Goal: Task Accomplishment & Management: Manage account settings

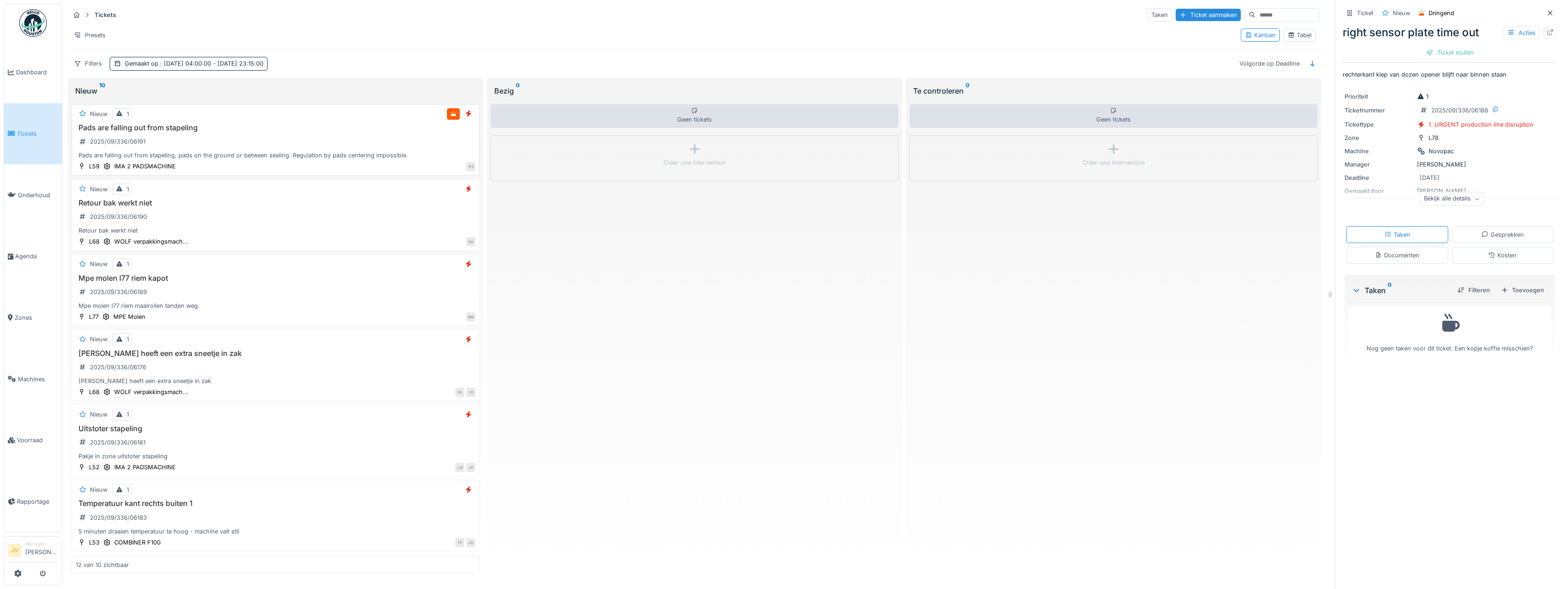
click at [388, 139] on div "Pads are falling out from stapeling 2025/09/336/06191 Pads are falling out from…" at bounding box center [275, 142] width 400 height 37
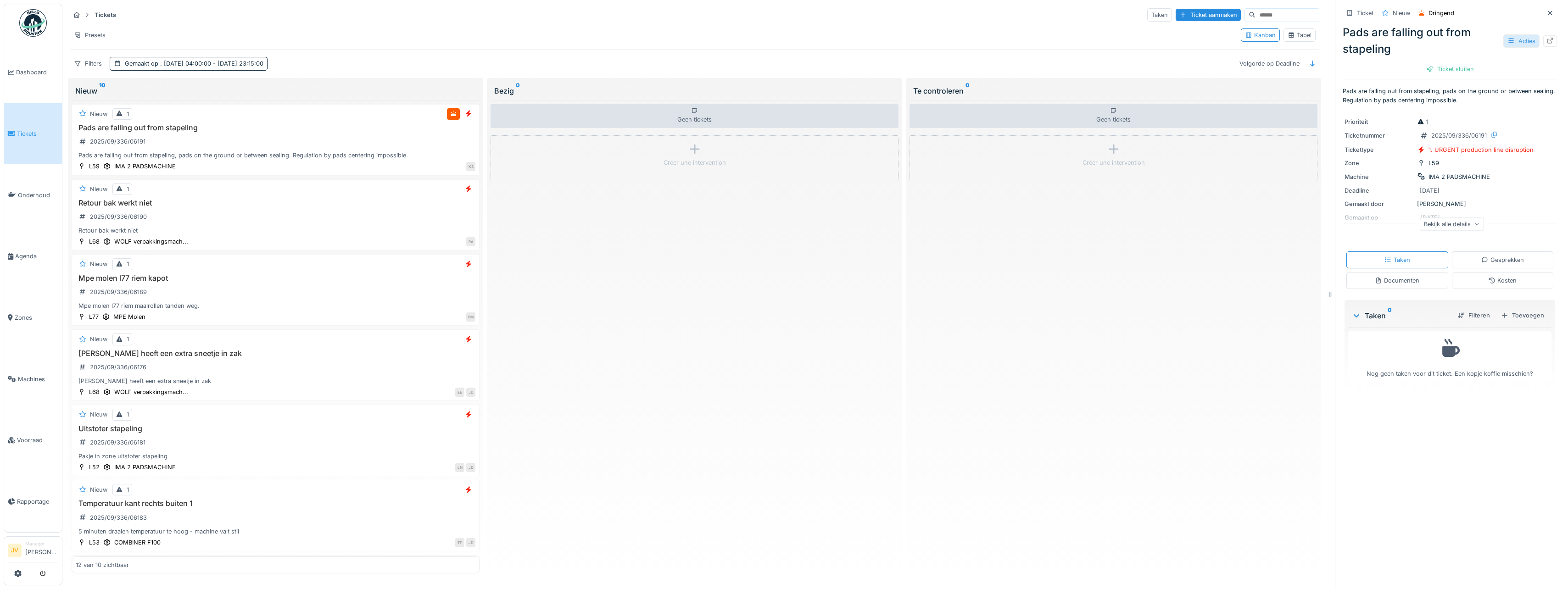
click at [1503, 40] on div "Acties" at bounding box center [1522, 41] width 37 height 13
click at [1460, 60] on div "Bewerken" at bounding box center [1462, 61] width 107 height 14
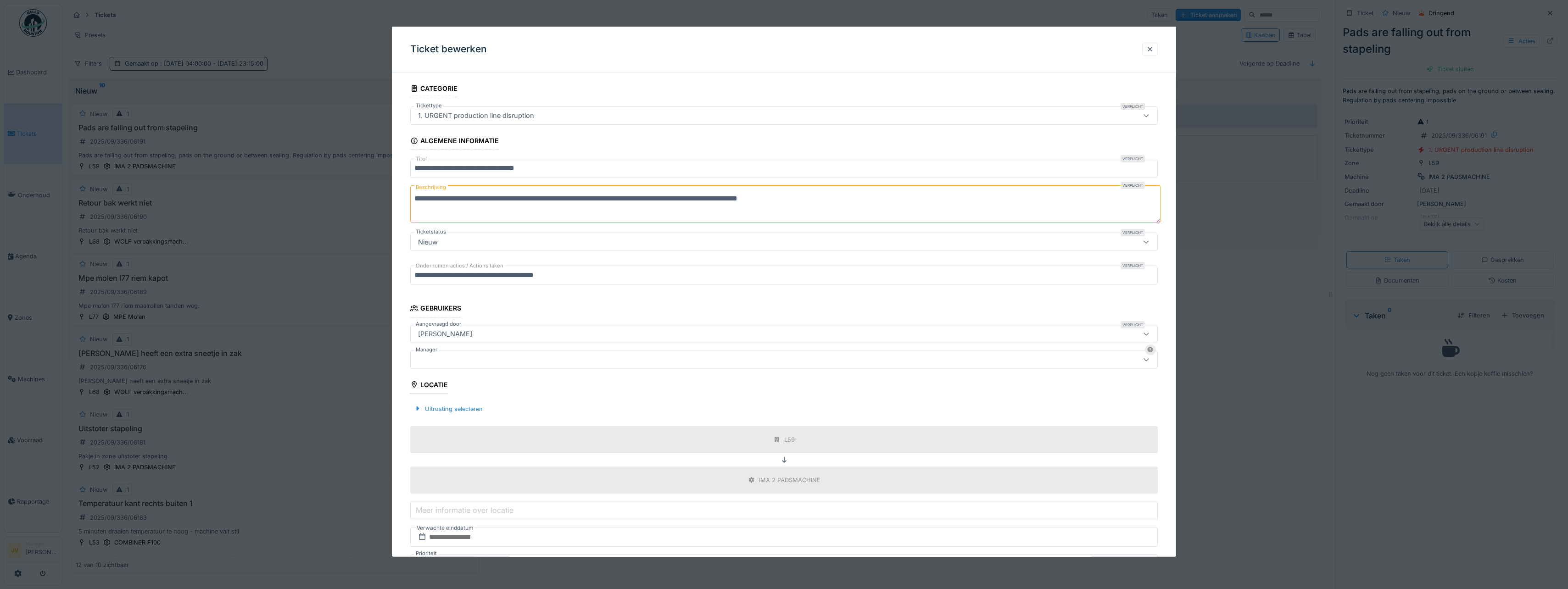
click at [465, 355] on div at bounding box center [743, 359] width 657 height 10
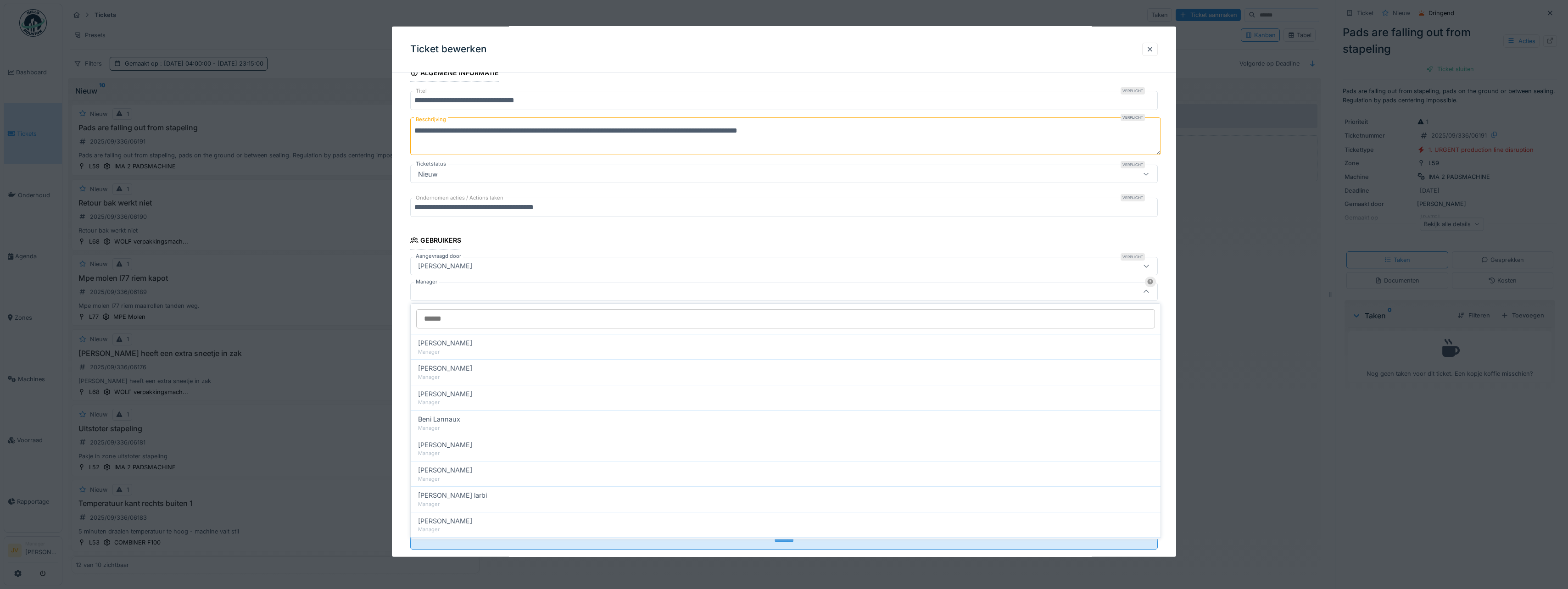
click at [452, 321] on input "Manager" at bounding box center [786, 319] width 739 height 19
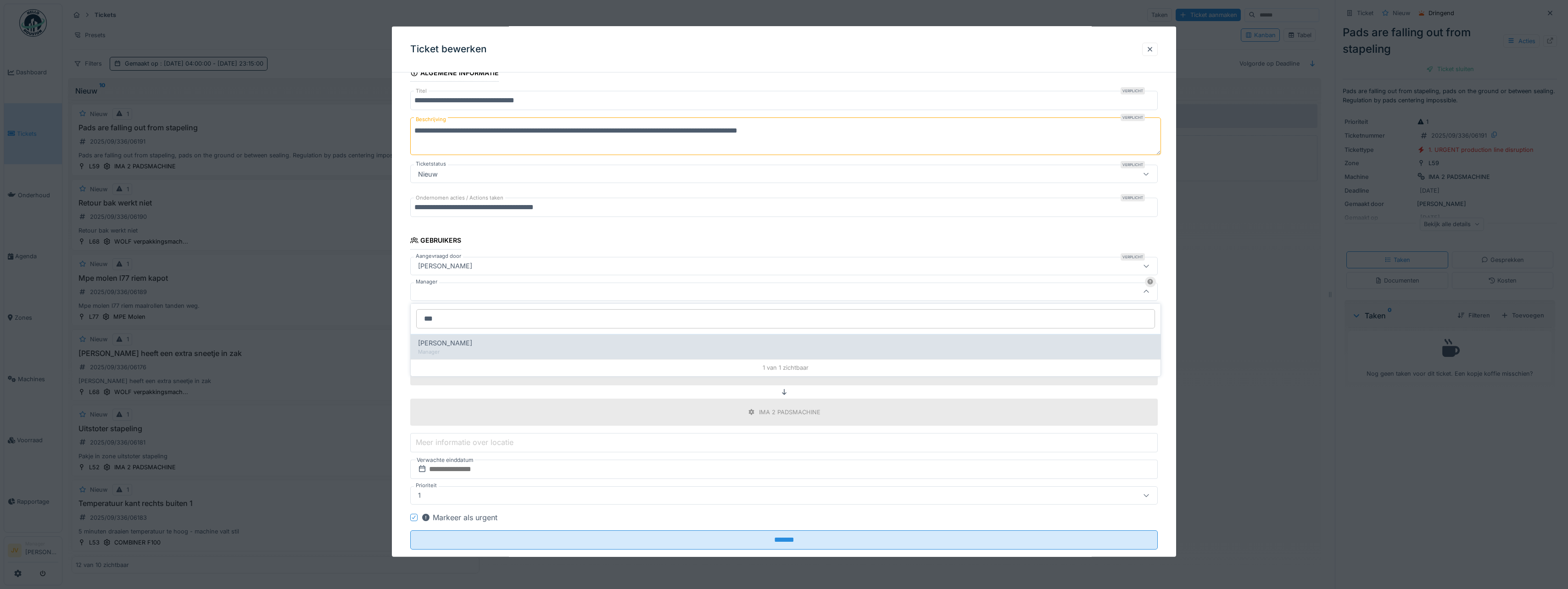
type input "***"
click at [480, 343] on div "[PERSON_NAME]" at bounding box center [786, 343] width 735 height 10
type input "****"
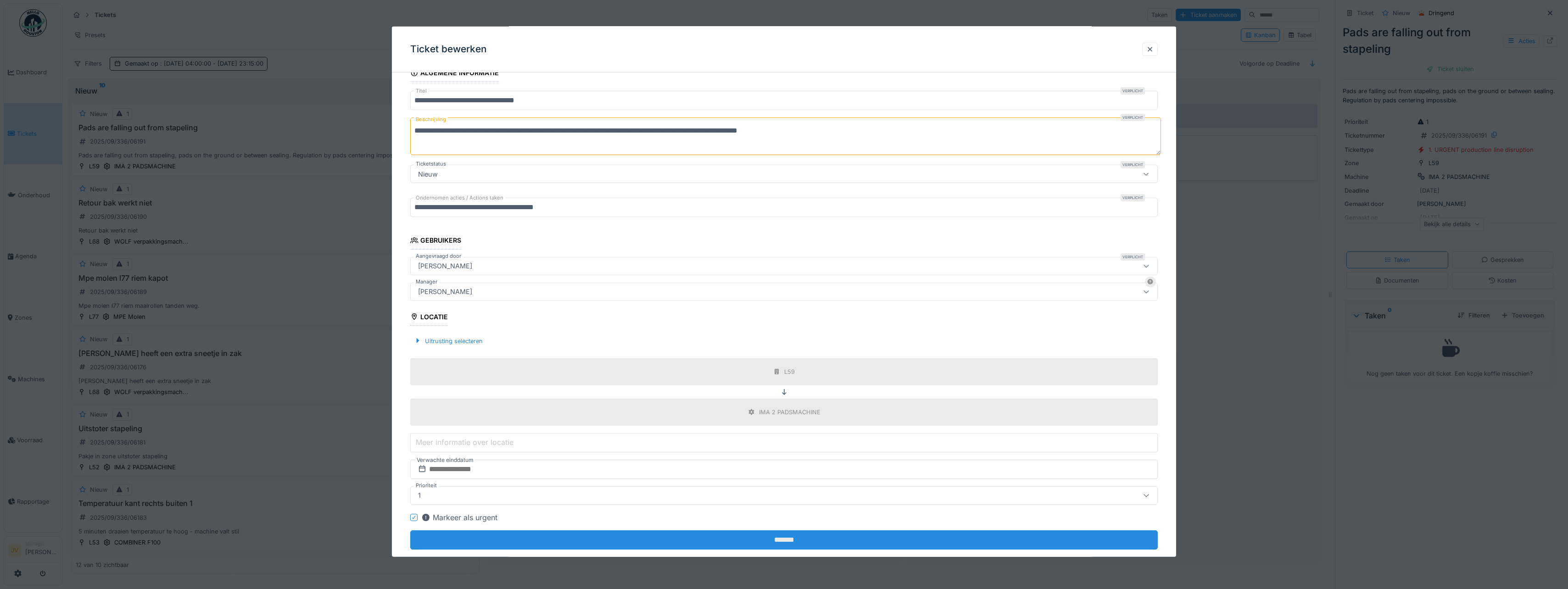
click at [780, 536] on input "*******" at bounding box center [784, 540] width 747 height 19
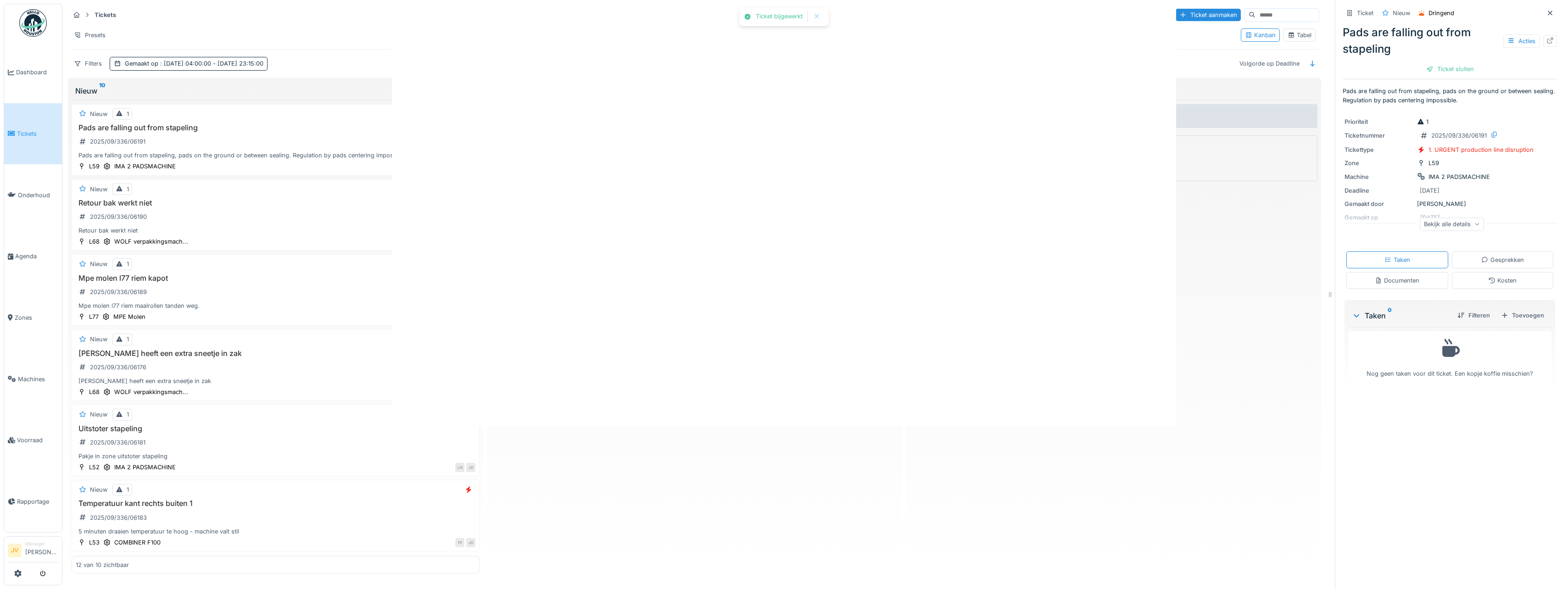
scroll to position [0, 0]
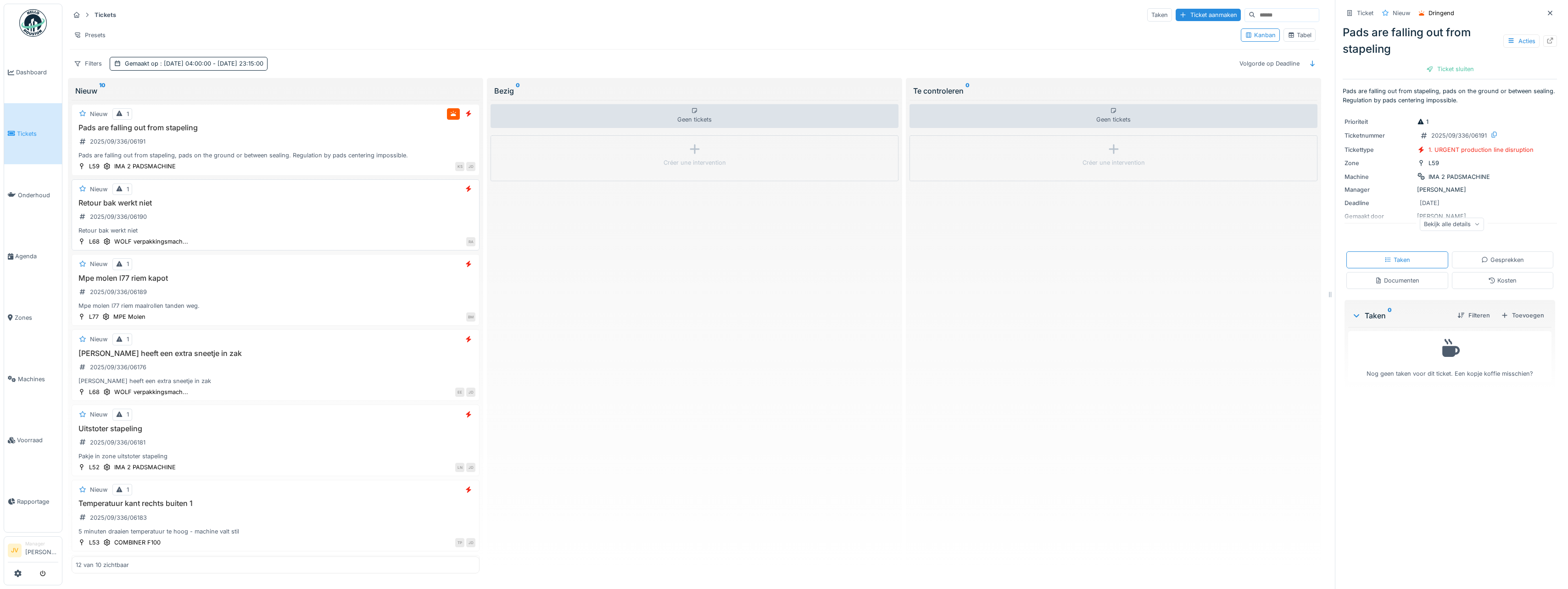
click at [351, 221] on div "Retour bak werkt niet 2025/09/336/06190 Retour bak werkt niet" at bounding box center [275, 217] width 400 height 37
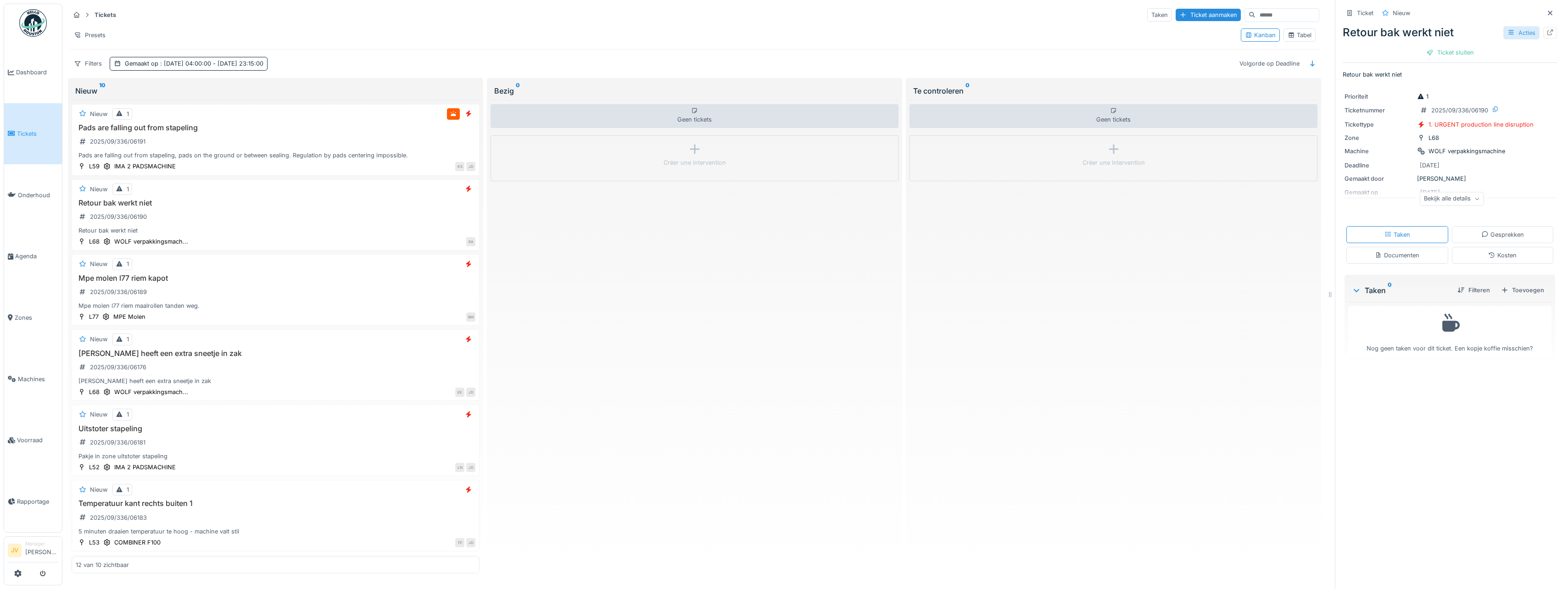
click at [1507, 30] on icon at bounding box center [1511, 32] width 7 height 6
click at [1432, 54] on div "Bewerken" at bounding box center [1462, 53] width 107 height 14
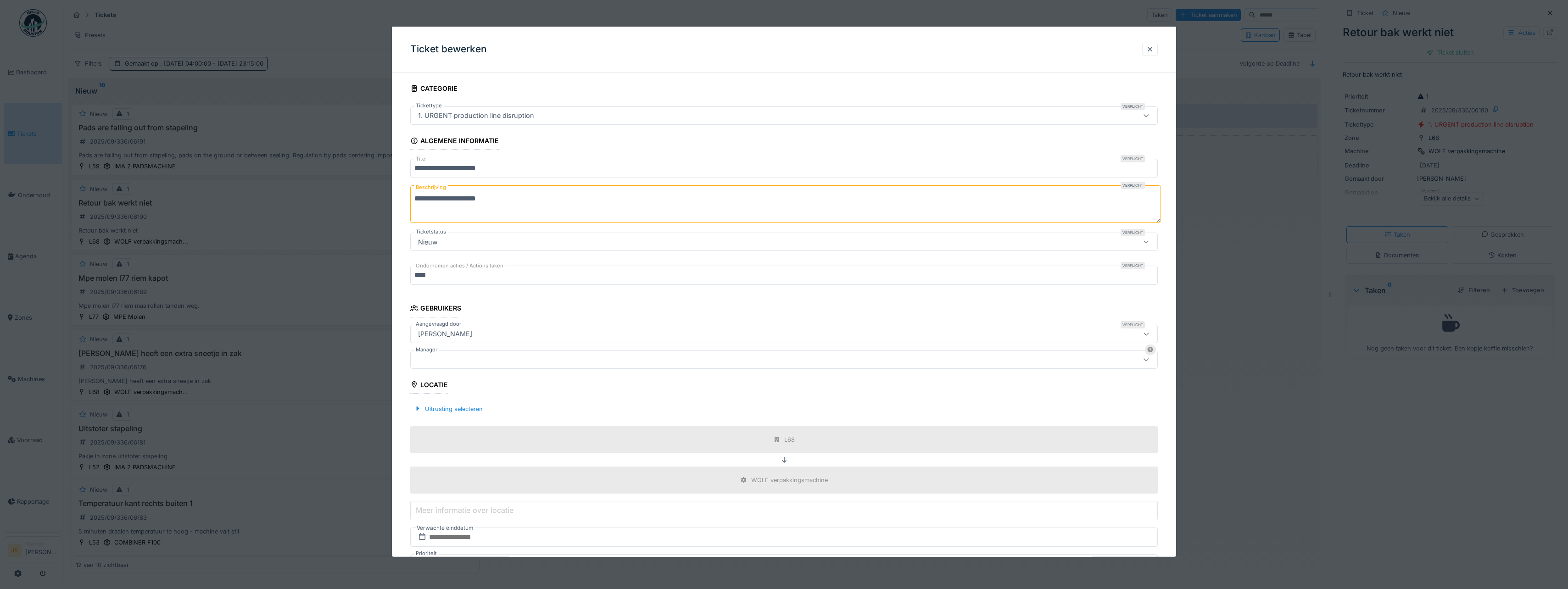
click at [461, 354] on div at bounding box center [784, 359] width 747 height 18
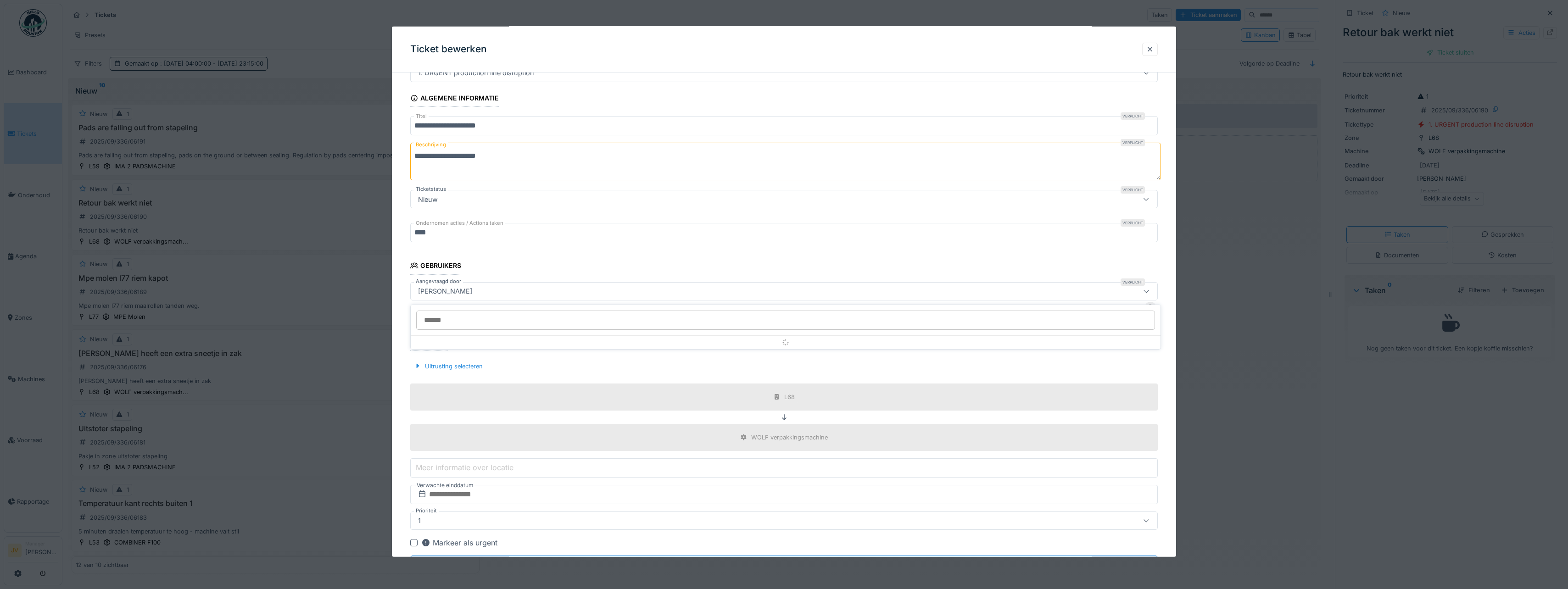
scroll to position [68, 0]
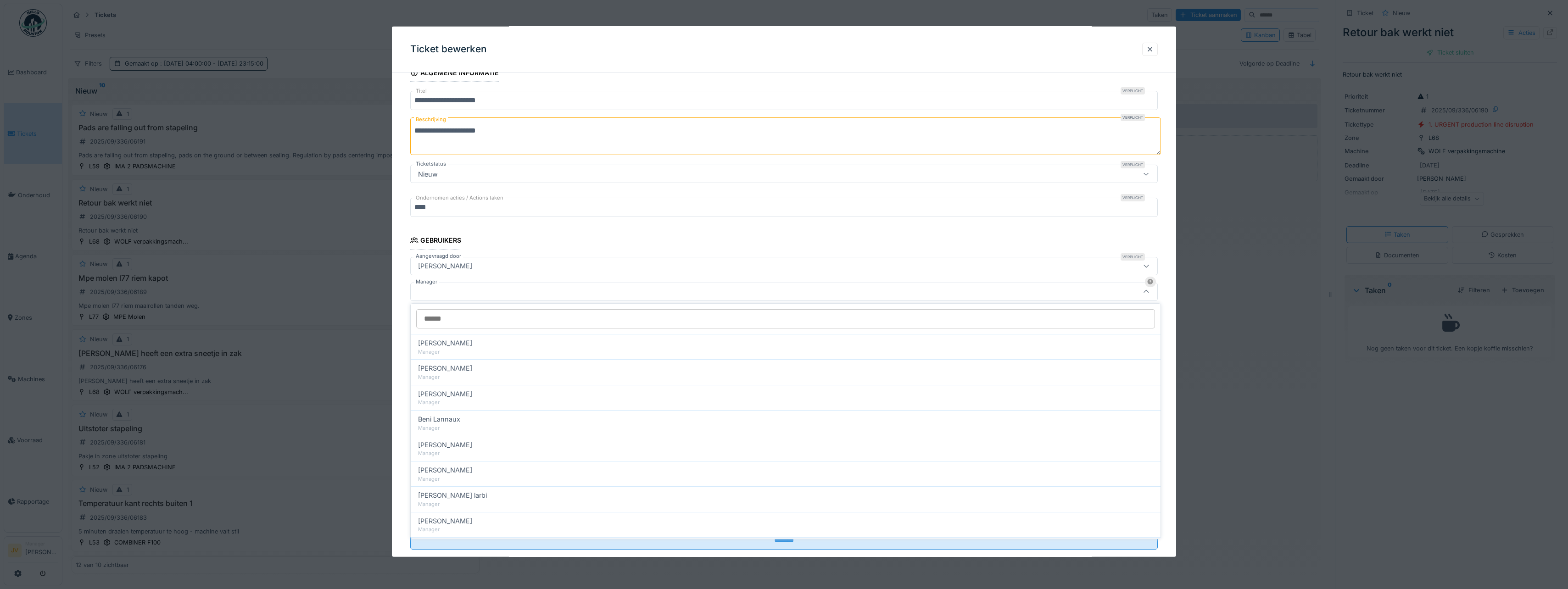
click at [456, 288] on div at bounding box center [743, 291] width 657 height 10
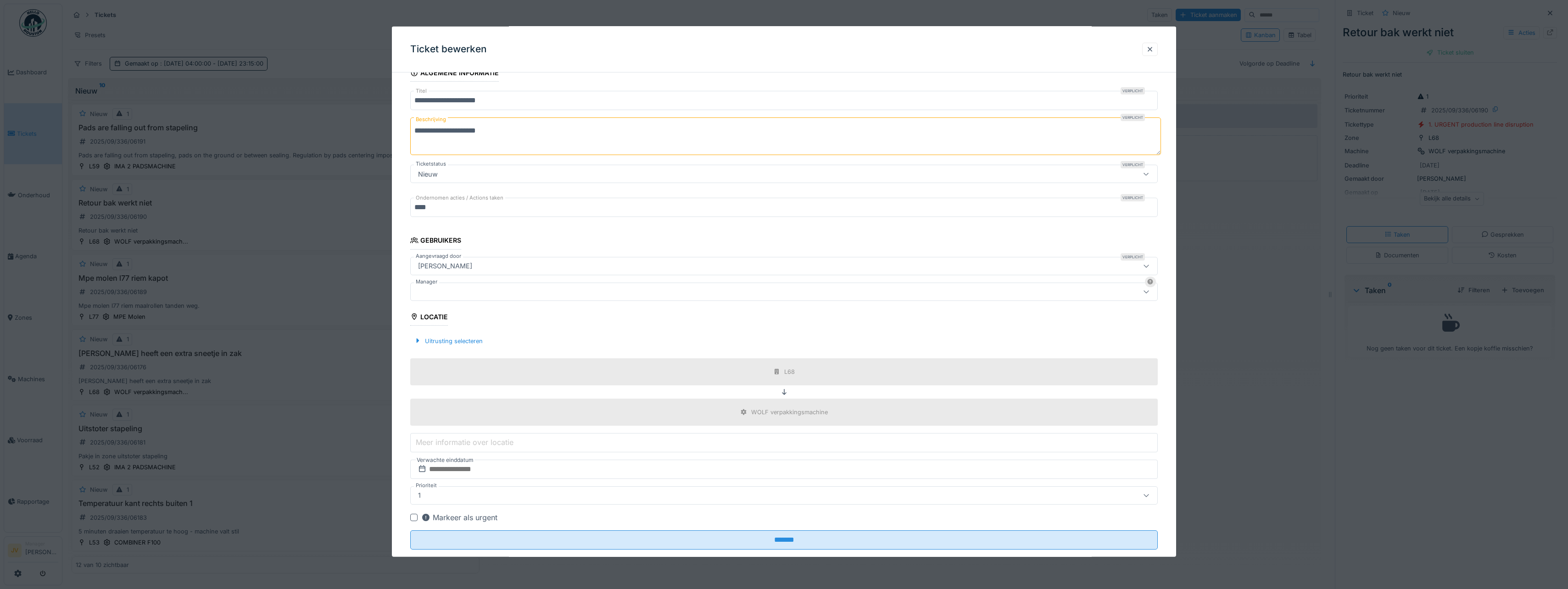
click at [453, 290] on div at bounding box center [743, 291] width 657 height 10
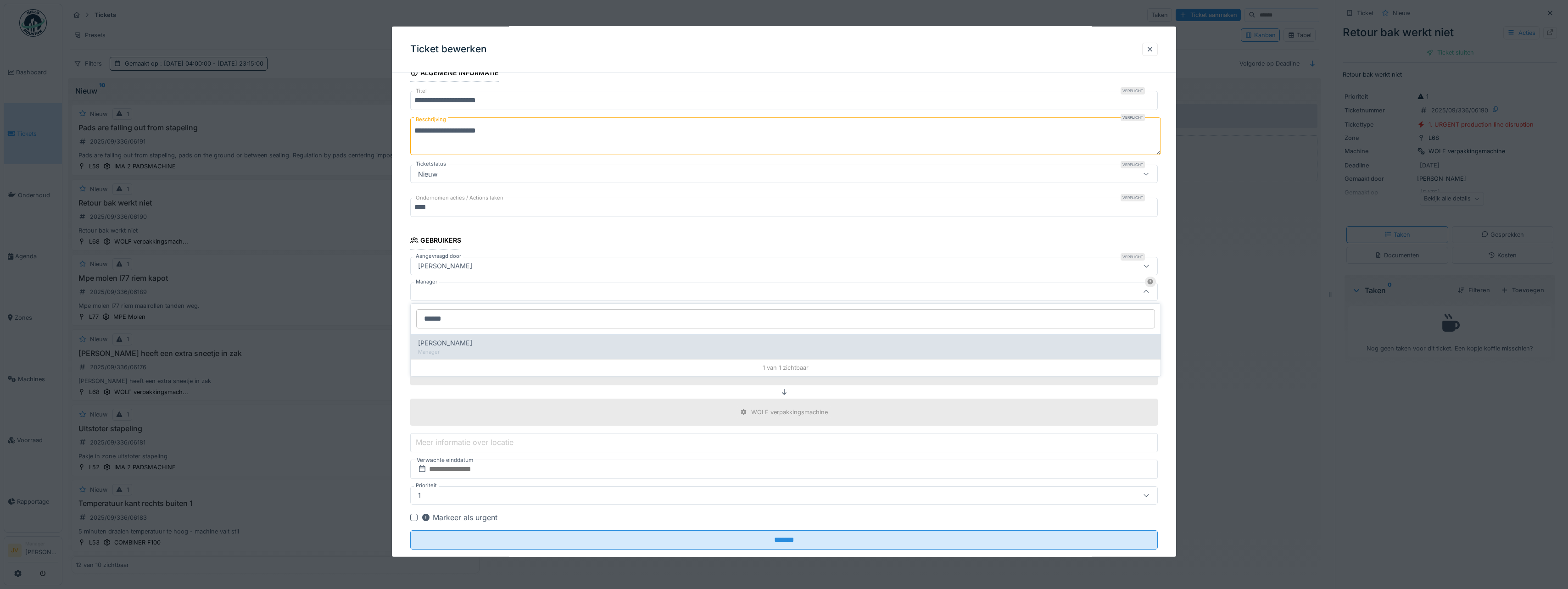
type input "******"
click at [597, 350] on div "Manager" at bounding box center [786, 352] width 735 height 8
type input "****"
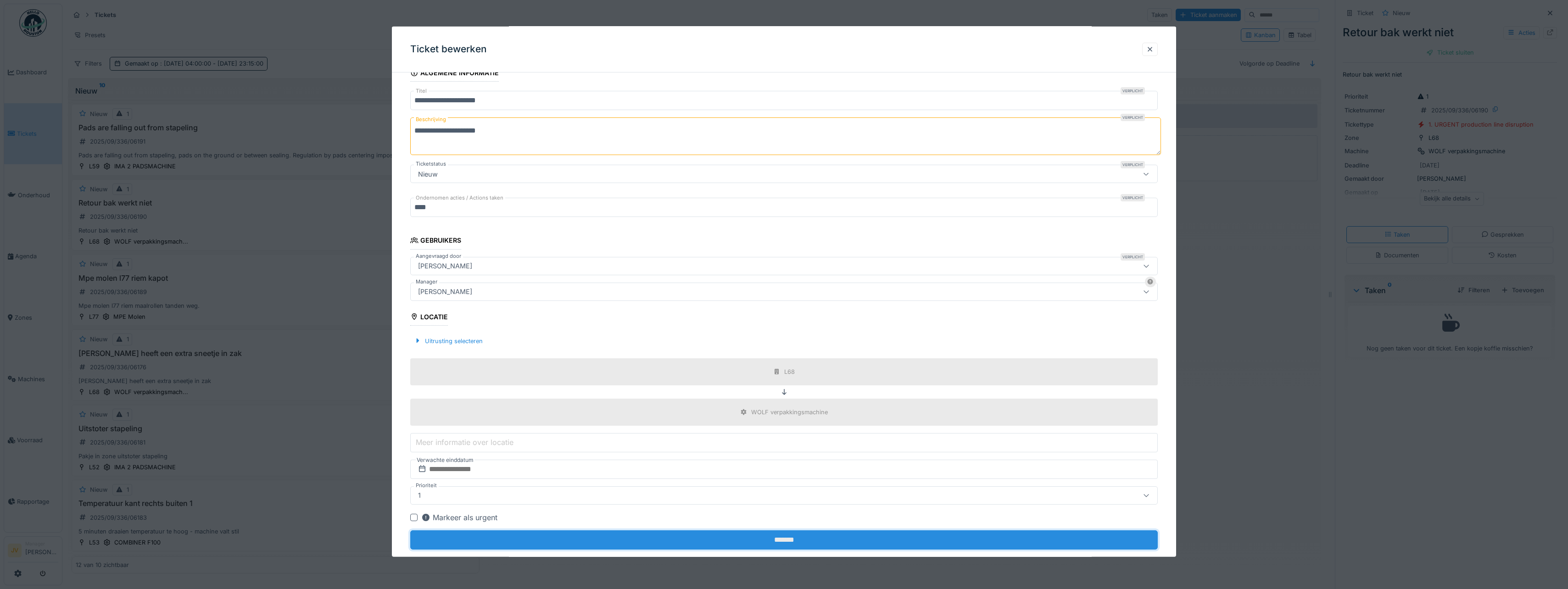
click at [797, 539] on input "*******" at bounding box center [784, 540] width 747 height 19
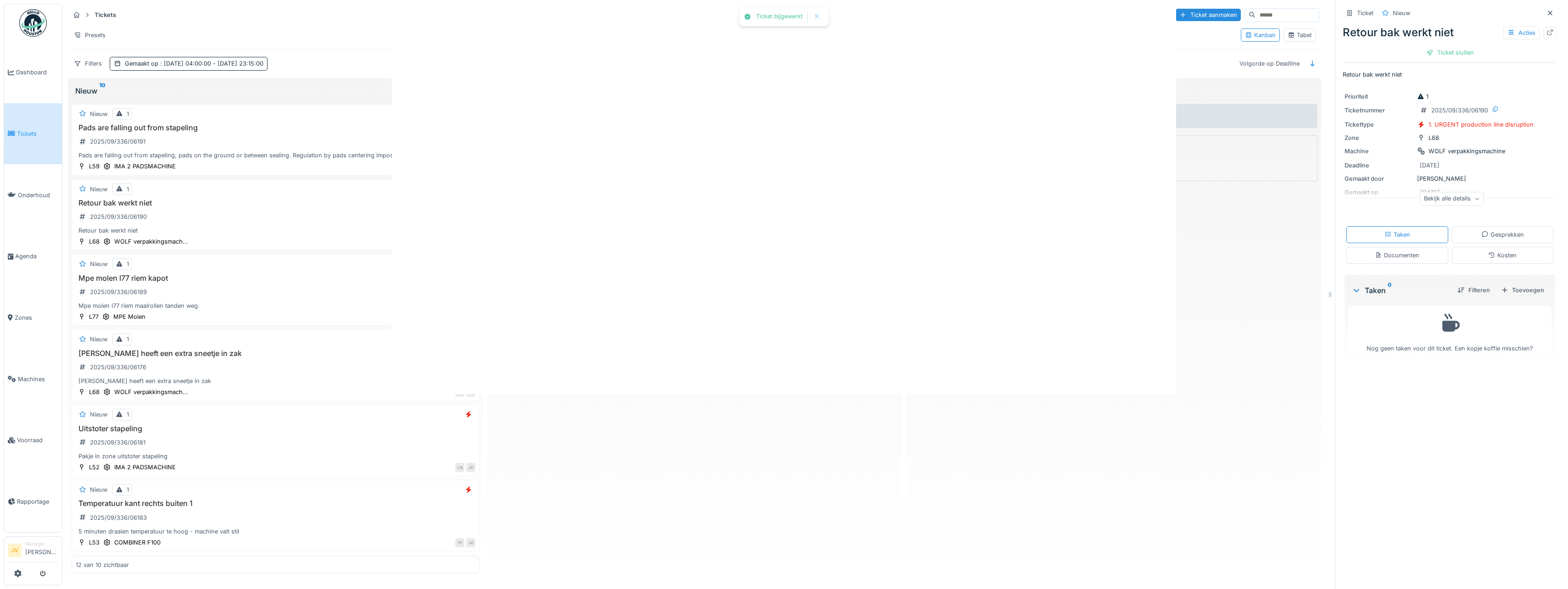
scroll to position [0, 0]
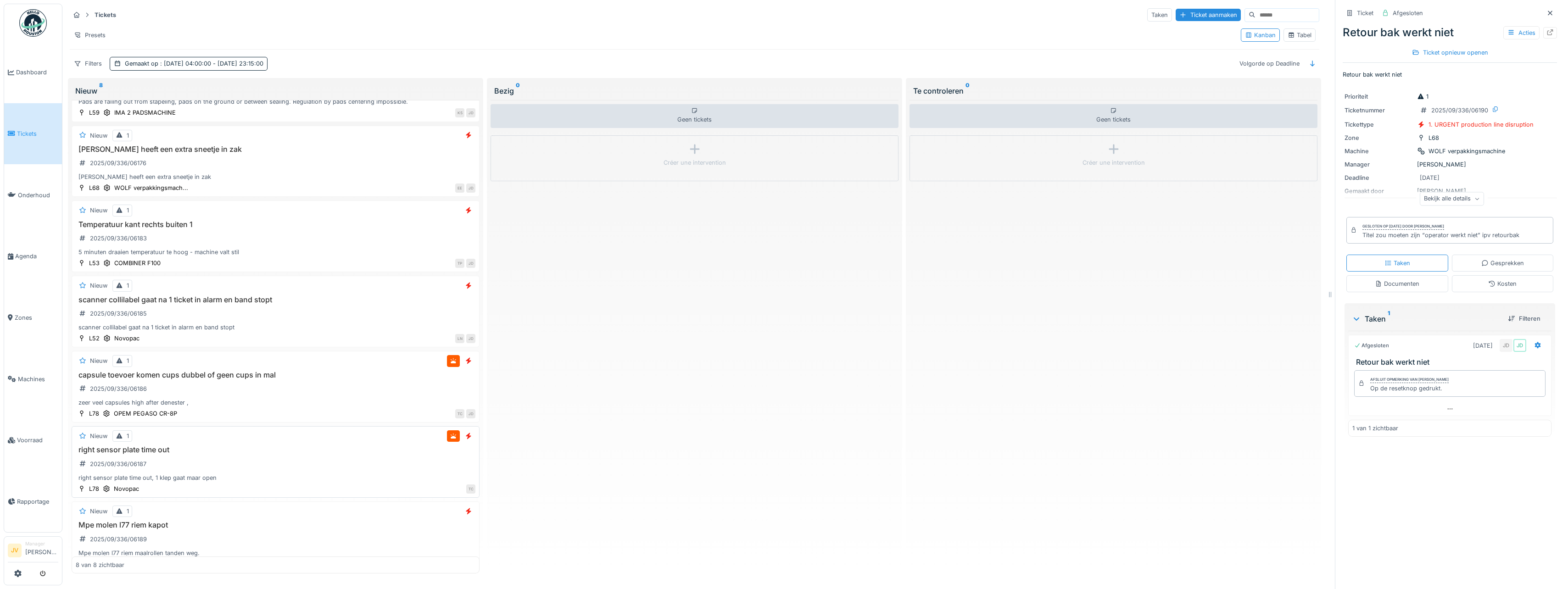
scroll to position [149, 0]
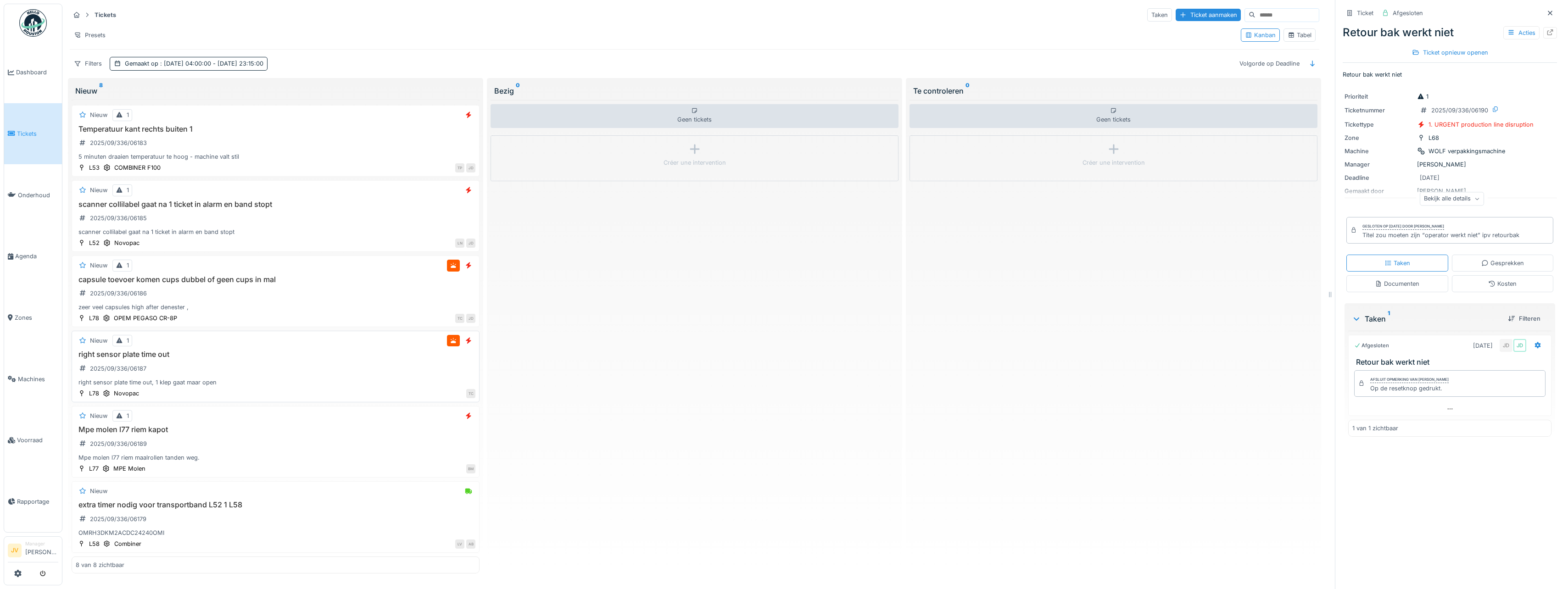
click at [312, 353] on div "right sensor plate time out 2025/09/336/06187 right sensor plate time out, 1 kl…" at bounding box center [275, 368] width 400 height 37
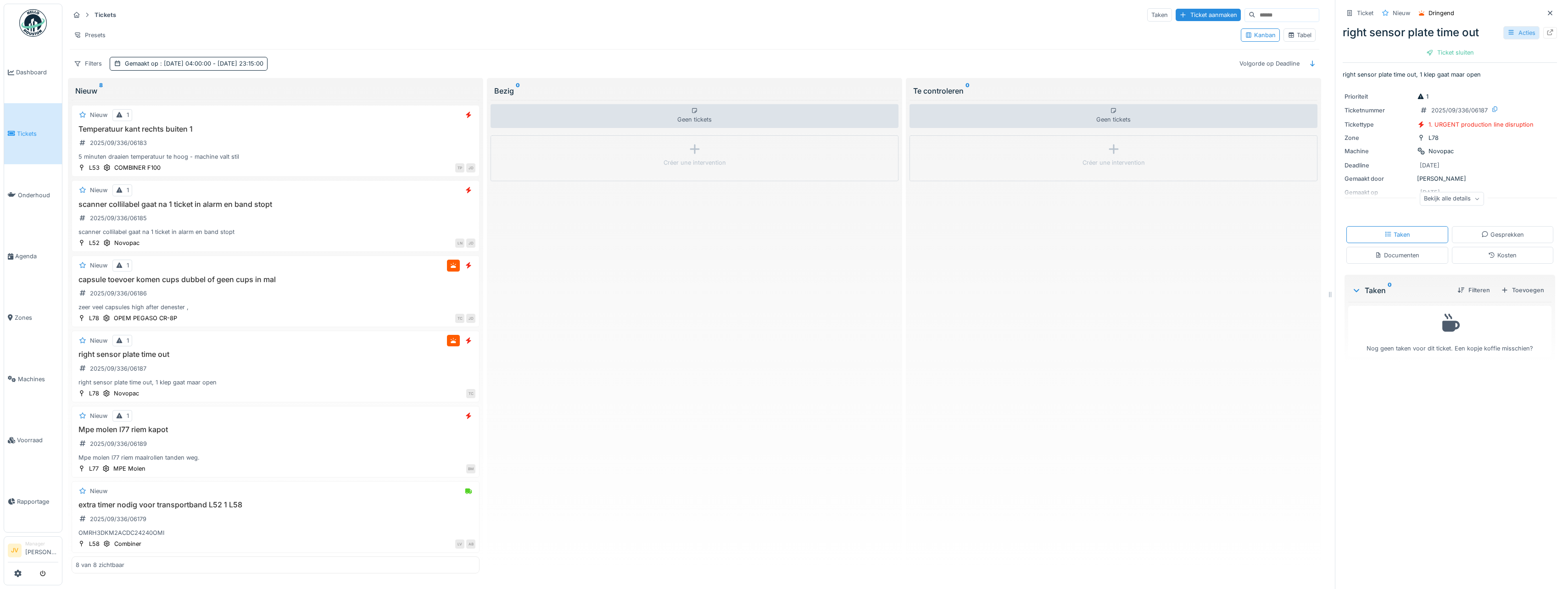
click at [1508, 30] on icon at bounding box center [1511, 33] width 5 height 5
click at [1466, 46] on div "Bewerken" at bounding box center [1462, 53] width 107 height 14
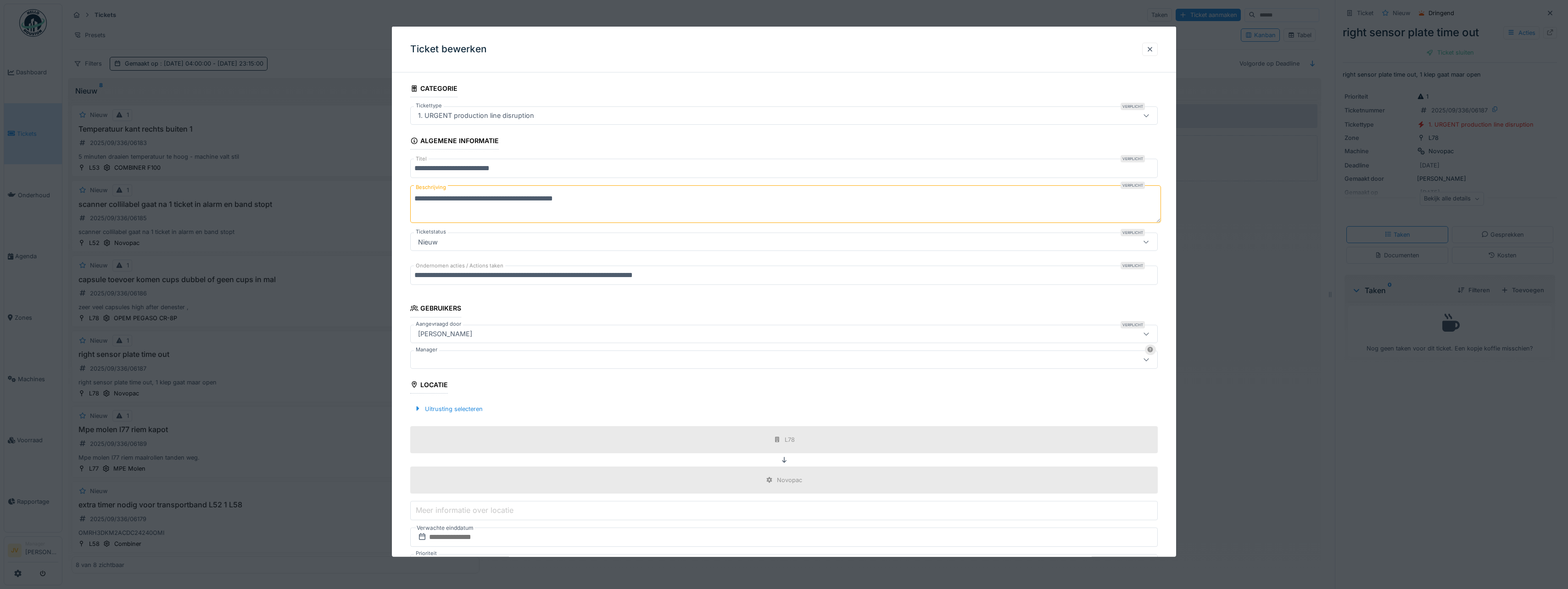
click at [469, 359] on div at bounding box center [743, 359] width 657 height 10
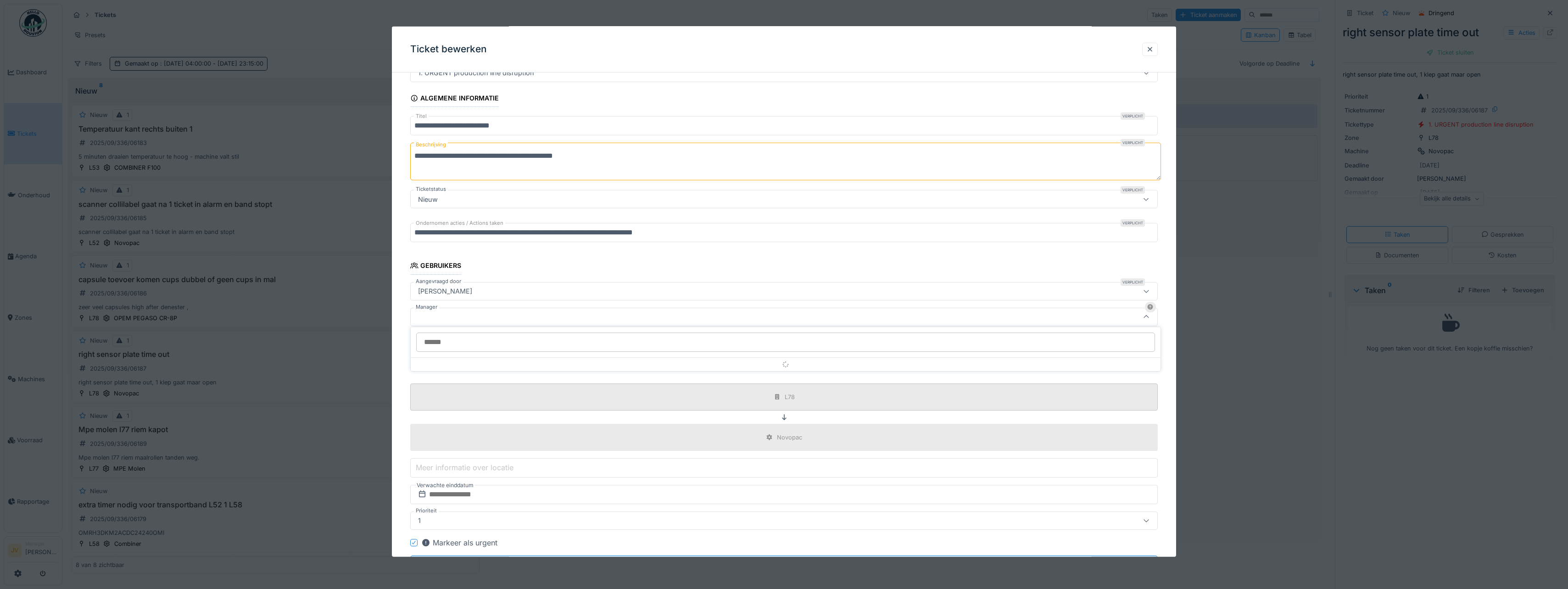
scroll to position [68, 0]
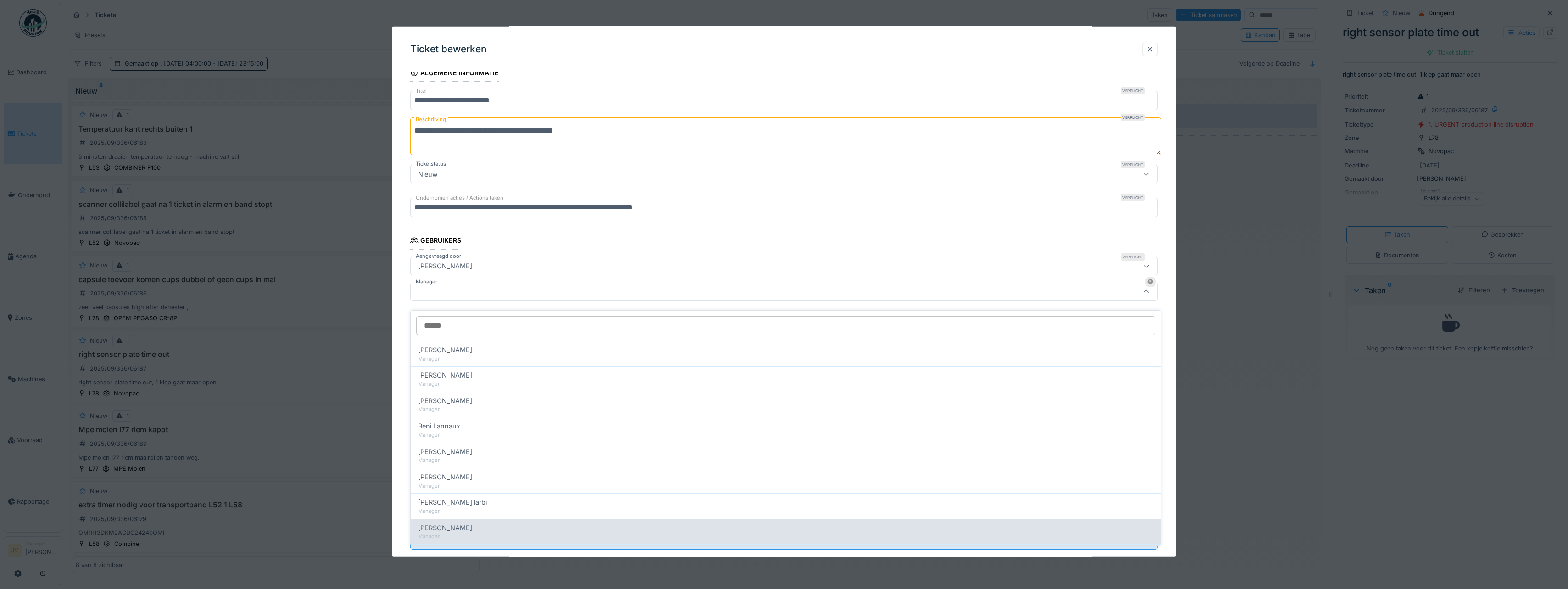
click at [478, 525] on div "[PERSON_NAME]" at bounding box center [786, 528] width 735 height 10
type input "****"
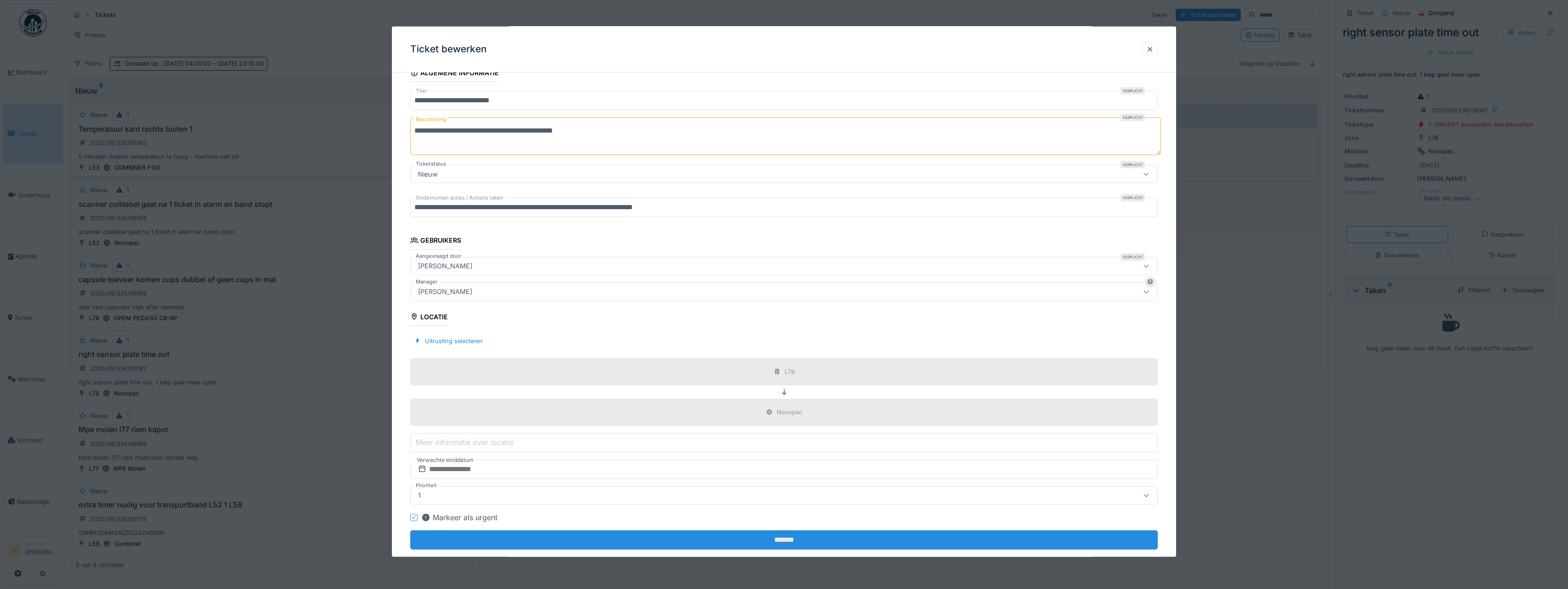
click at [761, 540] on input "*******" at bounding box center [784, 540] width 747 height 19
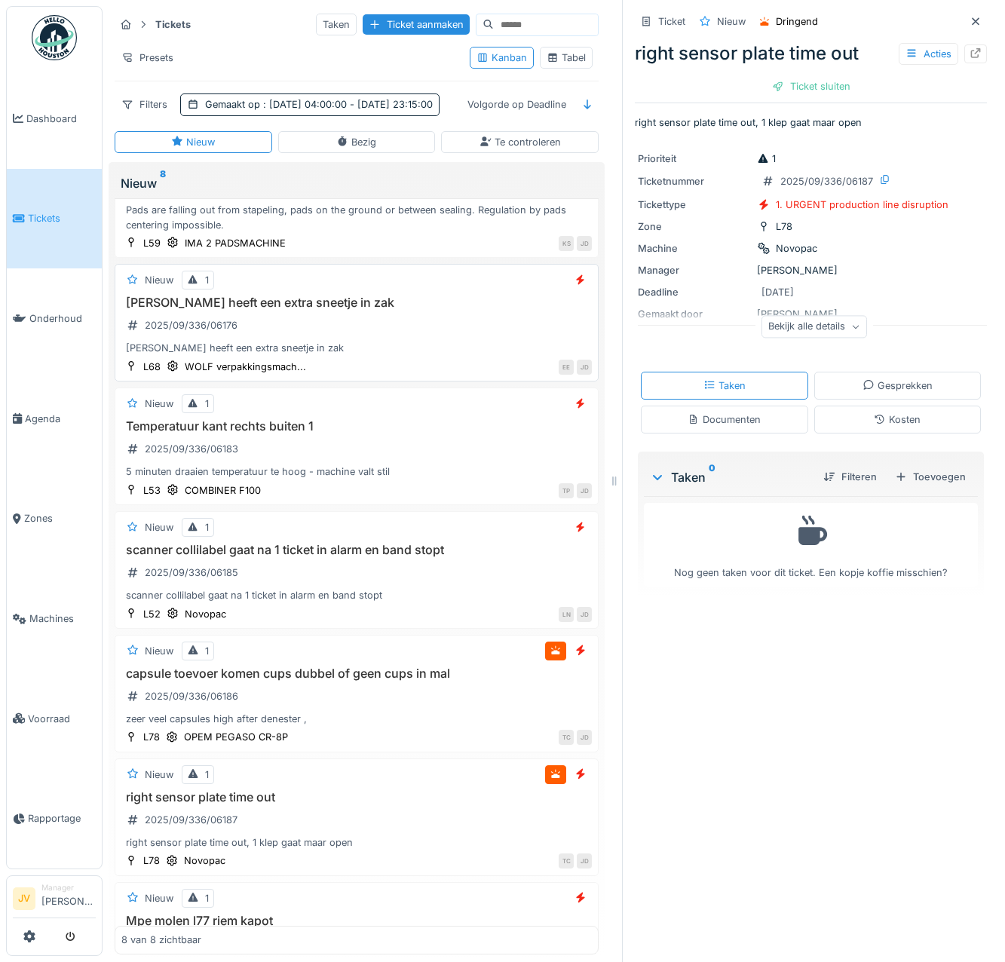
scroll to position [0, 0]
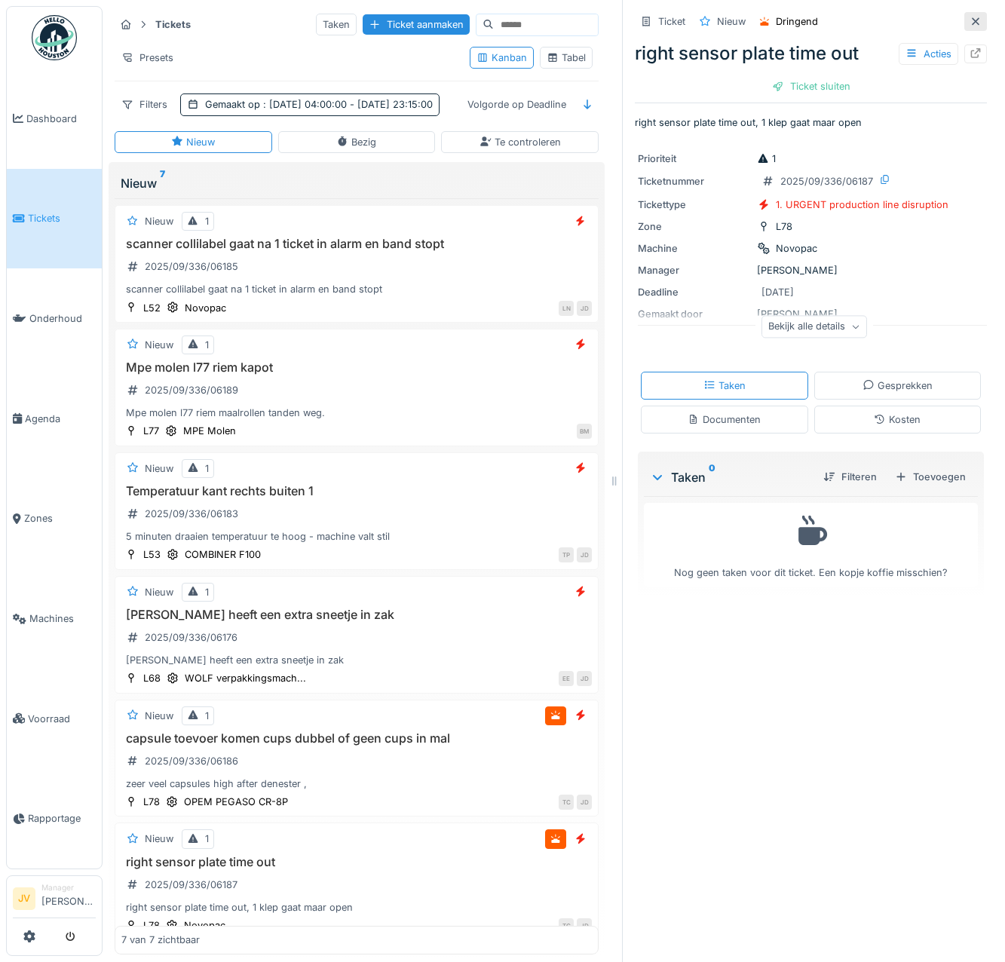
click at [969, 17] on icon at bounding box center [975, 22] width 12 height 10
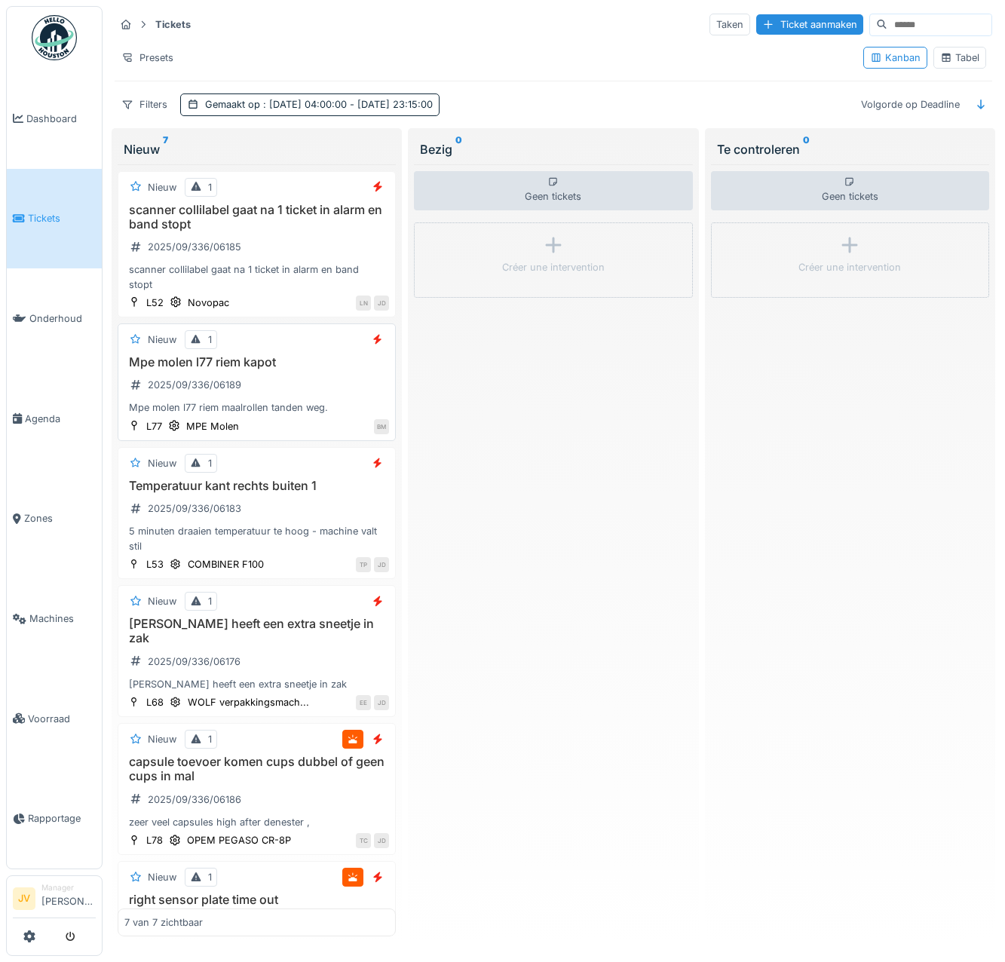
click at [343, 383] on div "Mpe molen l77 riem kapot 2025/09/336/06189 Mpe molen l77 riem maalrollen tanden…" at bounding box center [256, 385] width 265 height 60
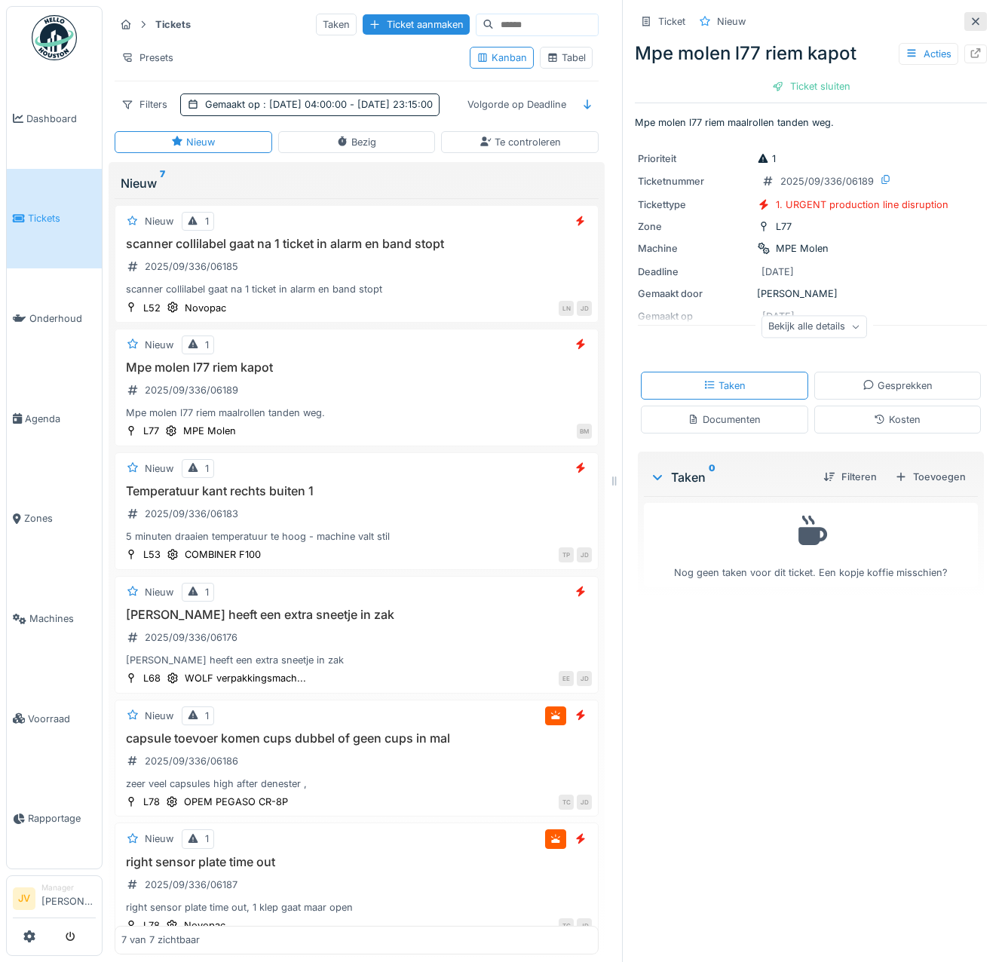
click at [969, 21] on icon at bounding box center [975, 22] width 12 height 10
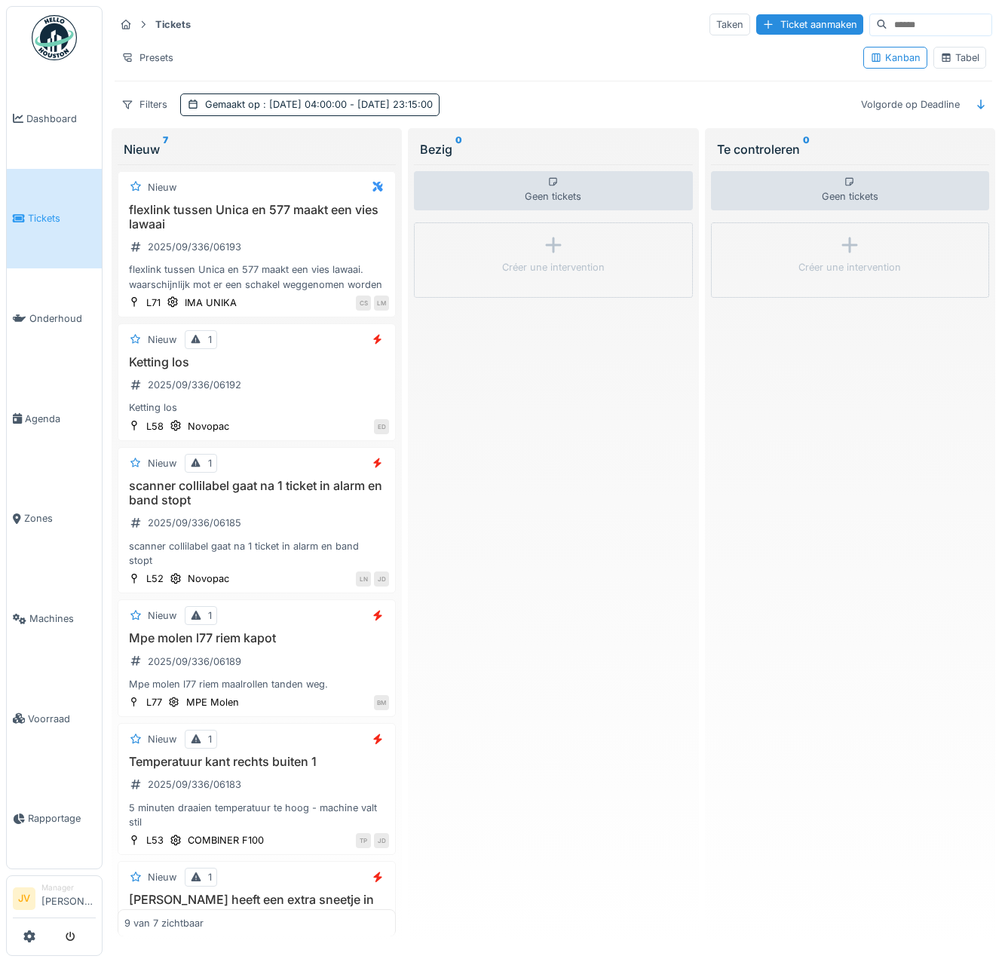
click at [940, 53] on icon at bounding box center [946, 58] width 12 height 10
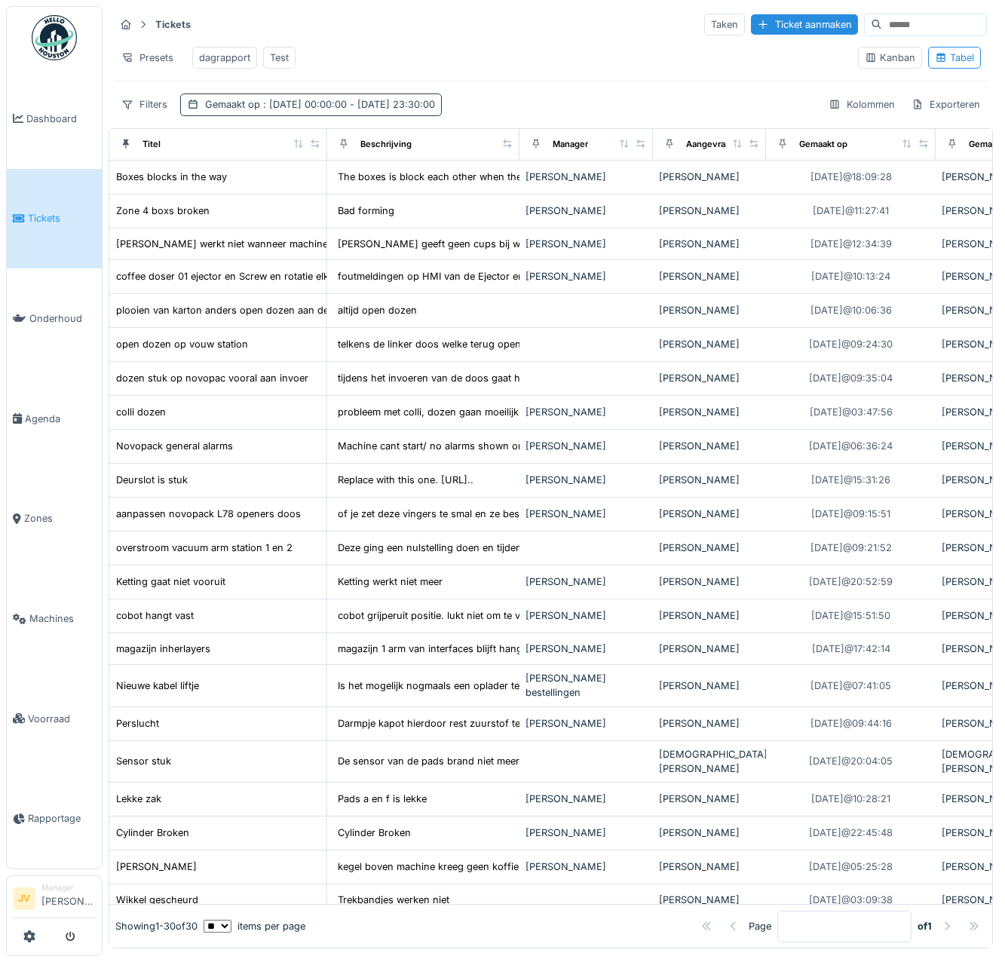
click at [309, 110] on span ": [DATE] 00:00:00 - [DATE] 23:30:00" at bounding box center [347, 104] width 175 height 11
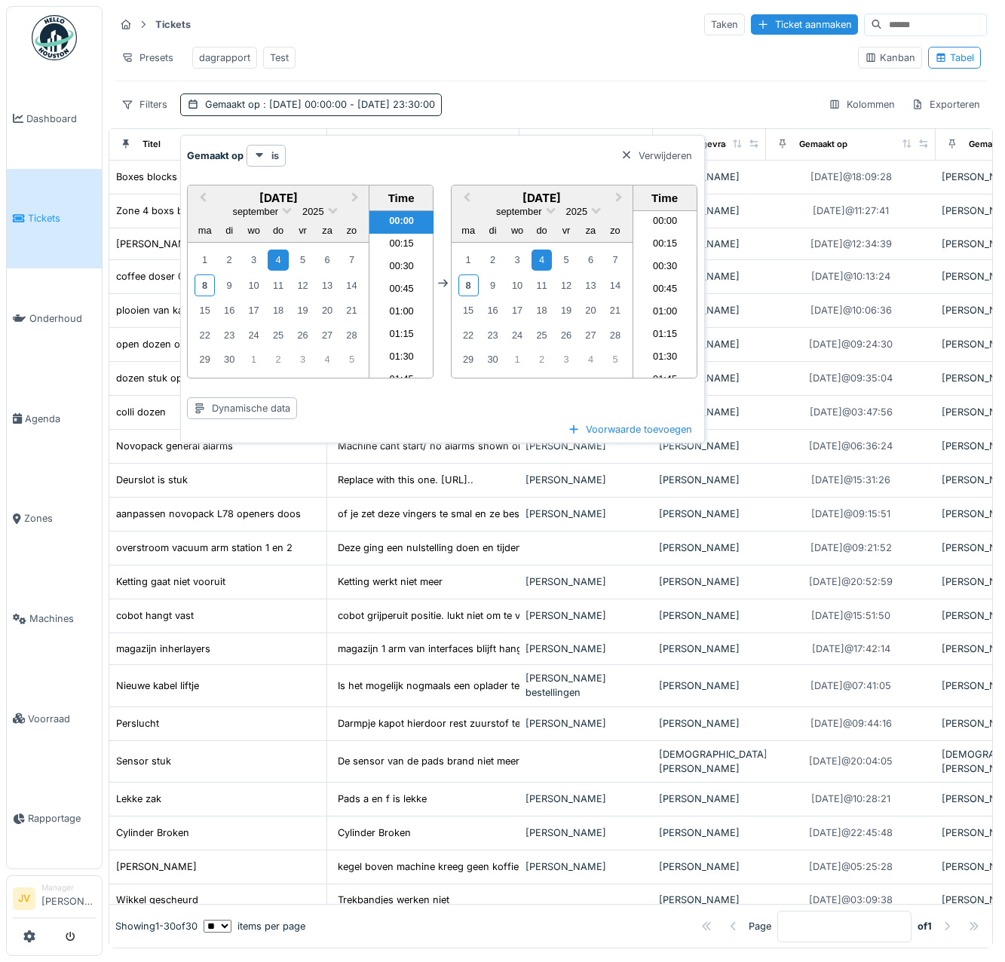
scroll to position [2005, 0]
click at [205, 284] on div "8" at bounding box center [205, 285] width 20 height 22
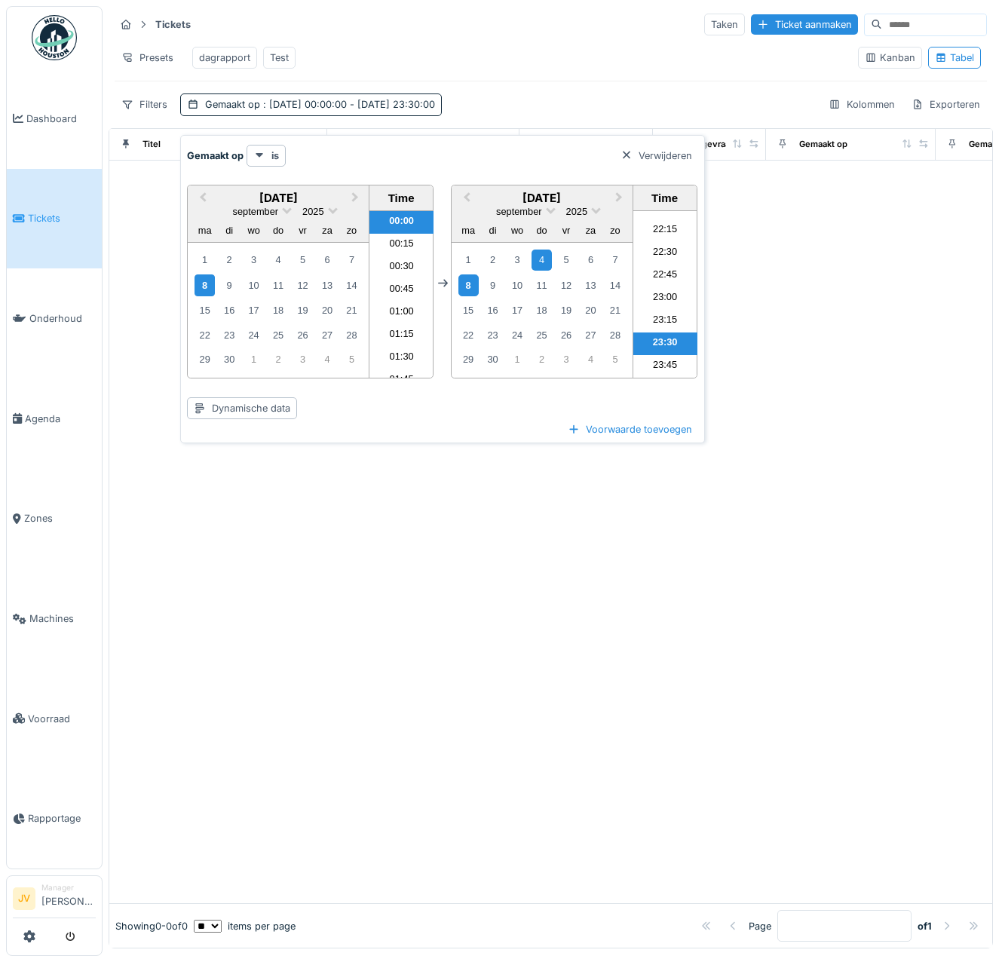
click at [464, 290] on div "8" at bounding box center [468, 285] width 20 height 22
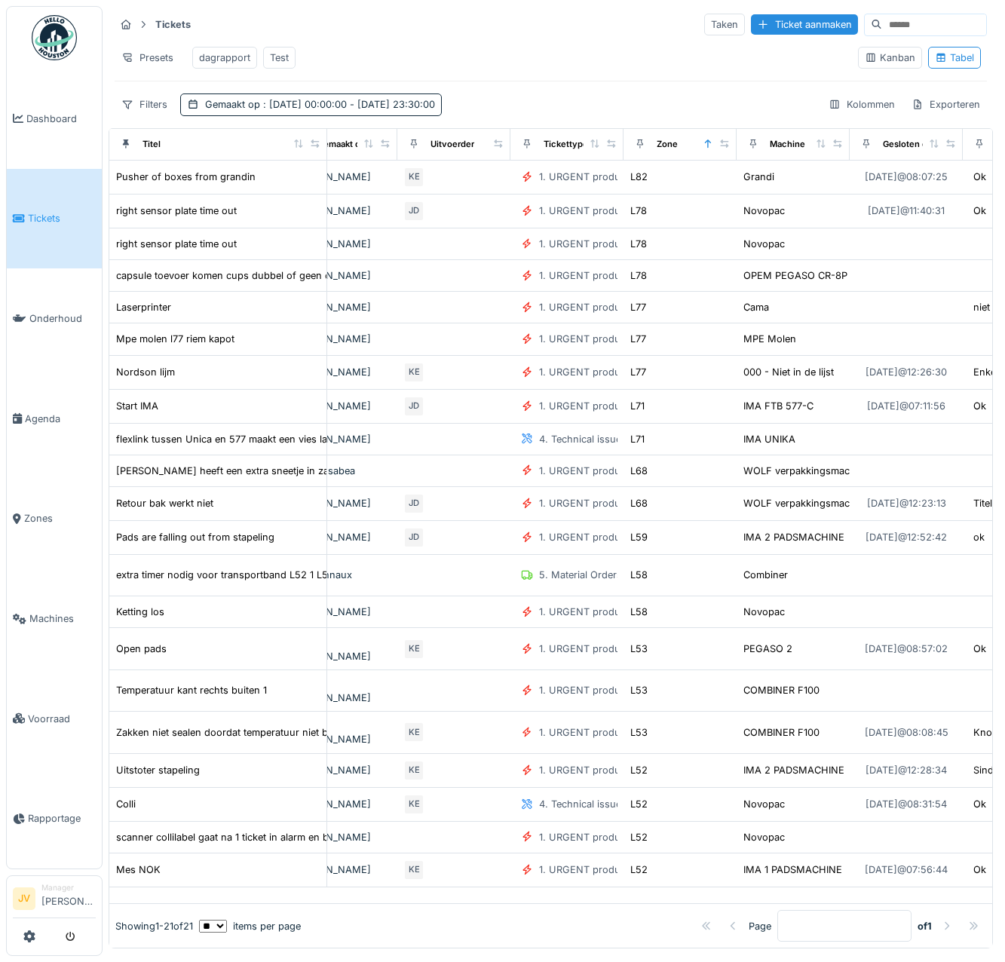
scroll to position [0, 674]
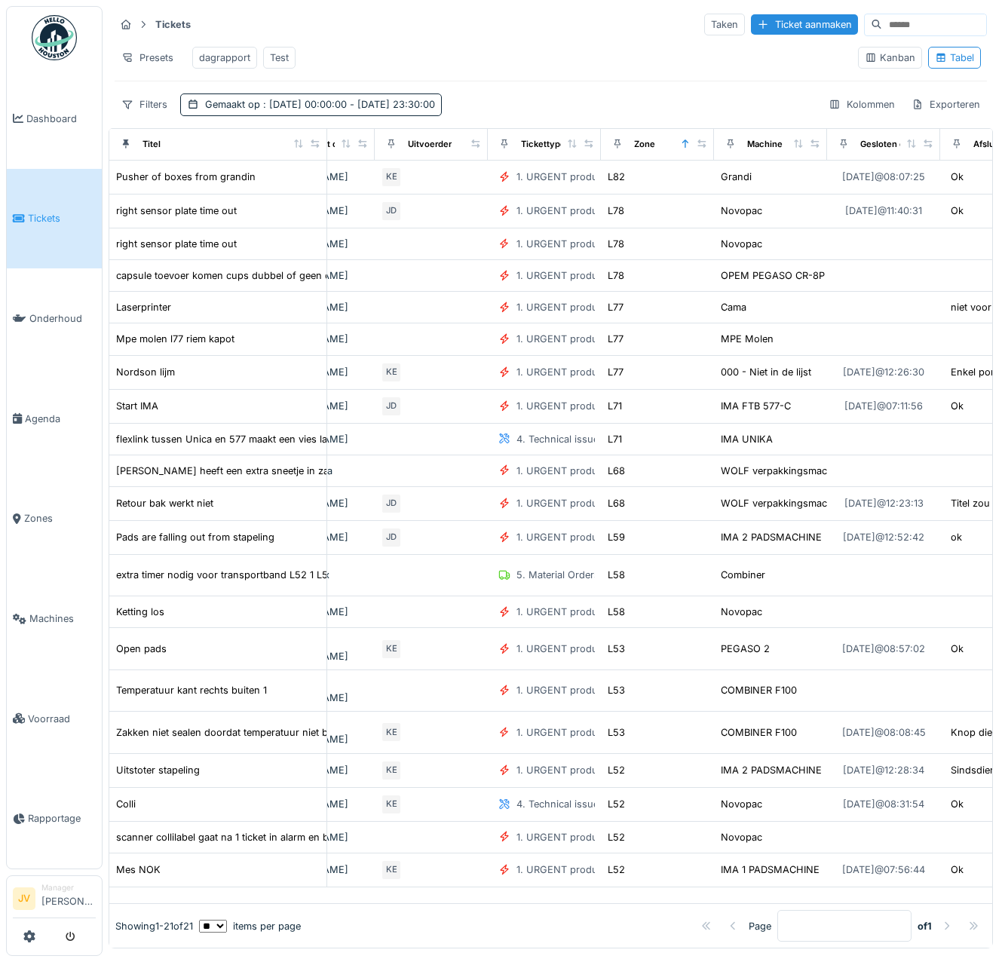
click at [672, 154] on div "Zone" at bounding box center [657, 144] width 100 height 19
click at [689, 148] on icon at bounding box center [685, 143] width 11 height 8
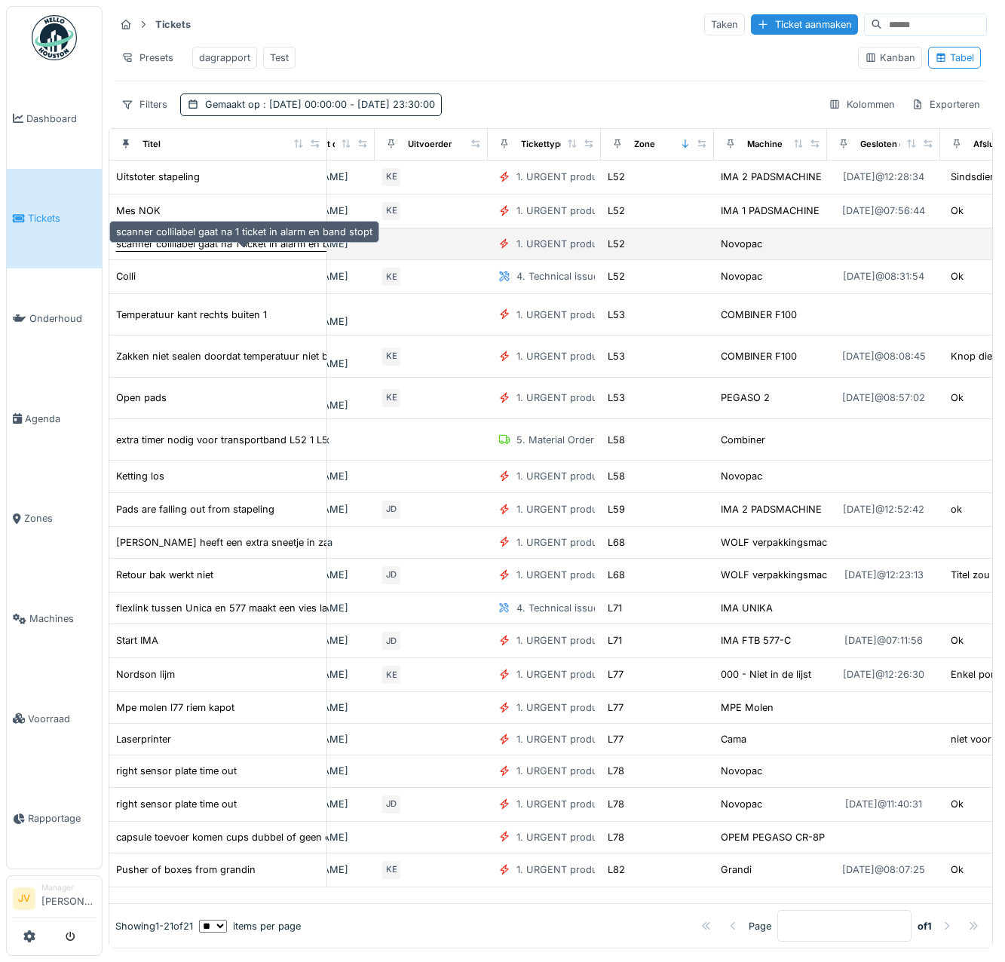
click at [237, 251] on div "scanner collilabel gaat na 1 ticket in alarm en band stopt" at bounding box center [244, 244] width 256 height 14
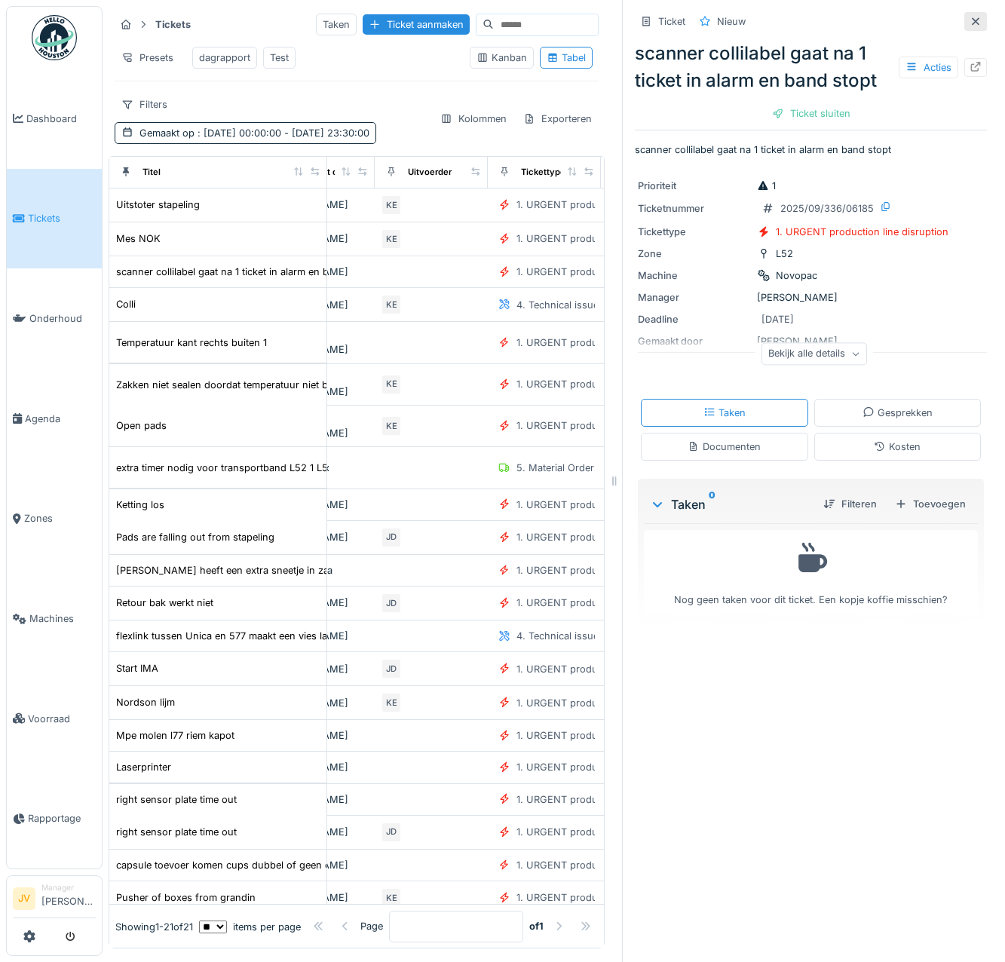
click at [964, 21] on div at bounding box center [975, 21] width 23 height 19
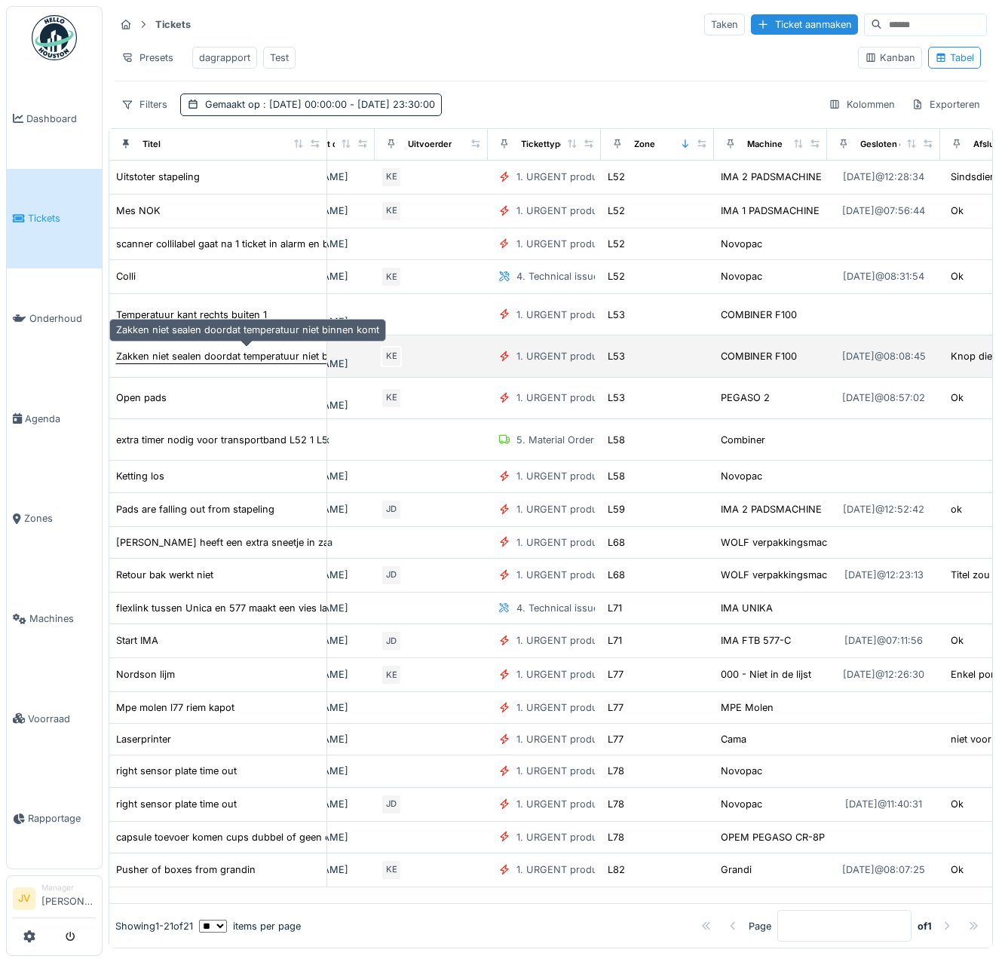
click at [254, 354] on div "Zakken niet sealen doordat temperatuur niet binnen komt" at bounding box center [247, 356] width 263 height 14
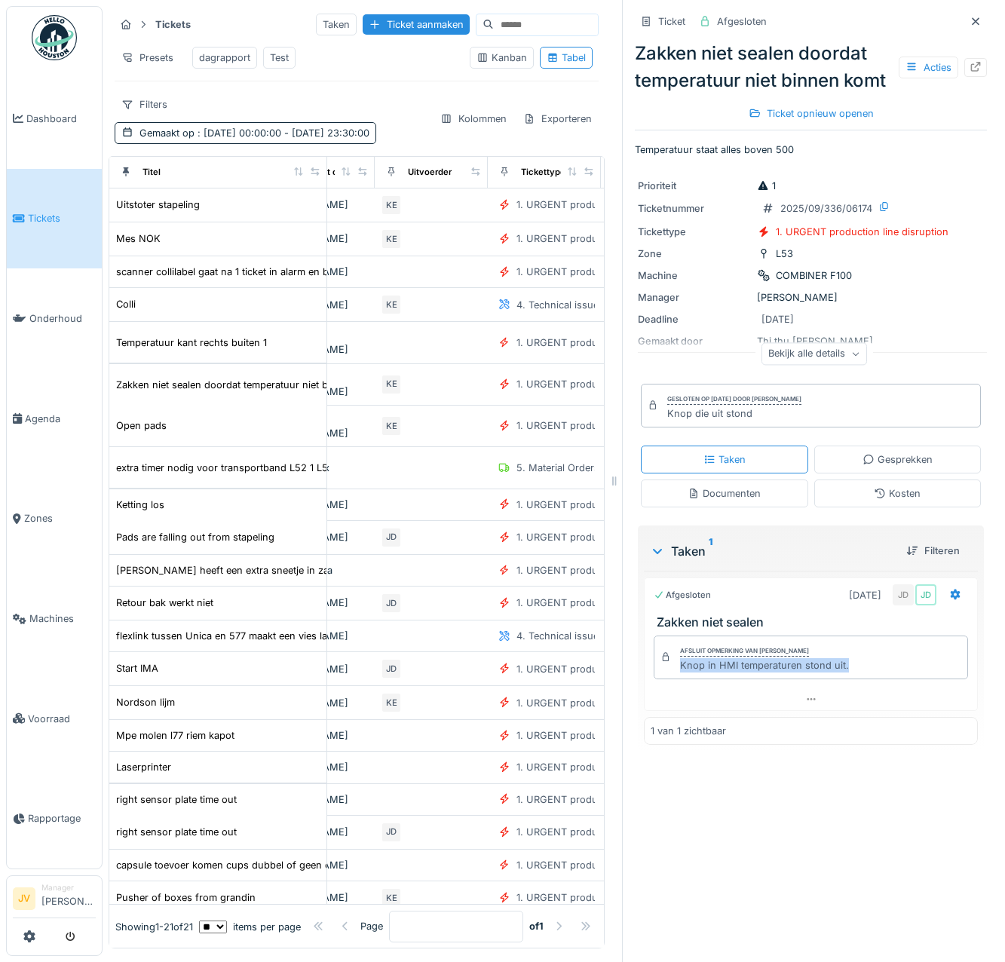
drag, startPoint x: 664, startPoint y: 698, endPoint x: 835, endPoint y: 703, distance: 171.2
click at [835, 679] on div "Afsluit opmerking van Jasper De wit Knop in HMI temperaturen stond uit." at bounding box center [811, 658] width 314 height 44
copy div "Knop in HMI temperaturen stond uit."
click at [964, 18] on div at bounding box center [975, 21] width 23 height 19
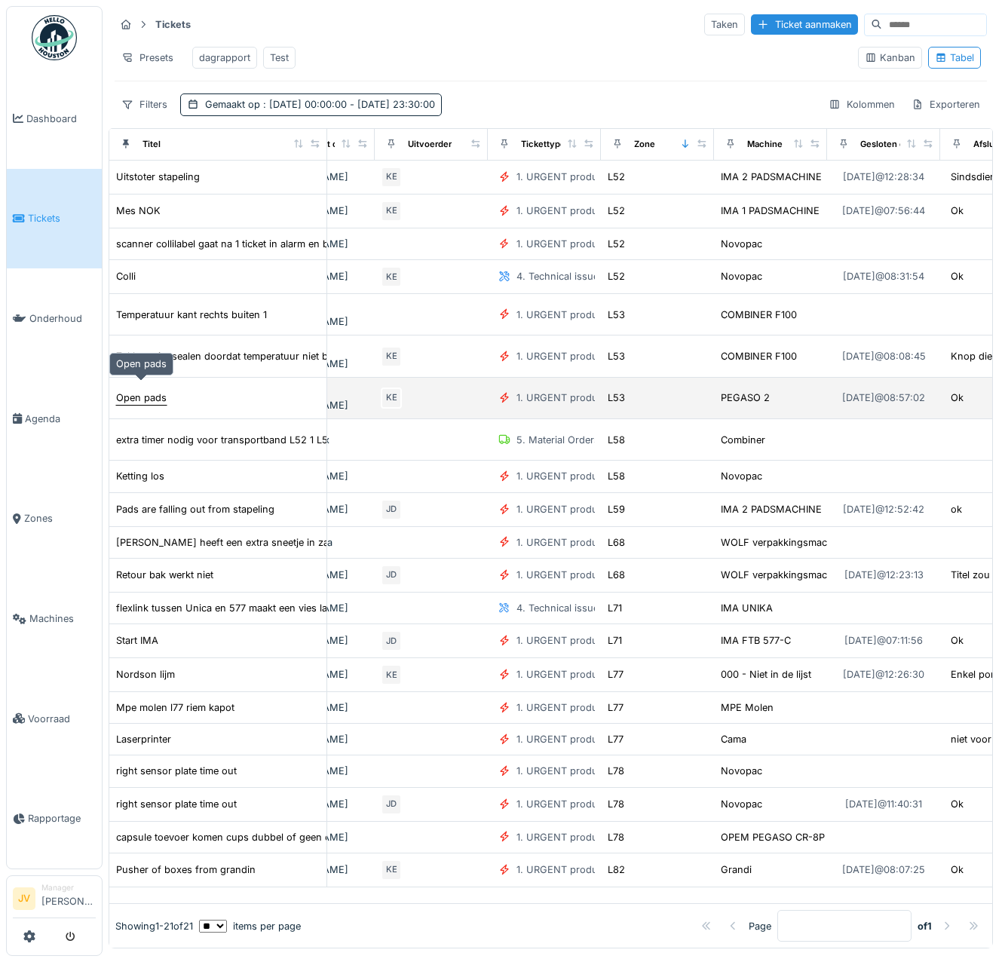
click at [133, 391] on div "Open pads" at bounding box center [141, 398] width 51 height 14
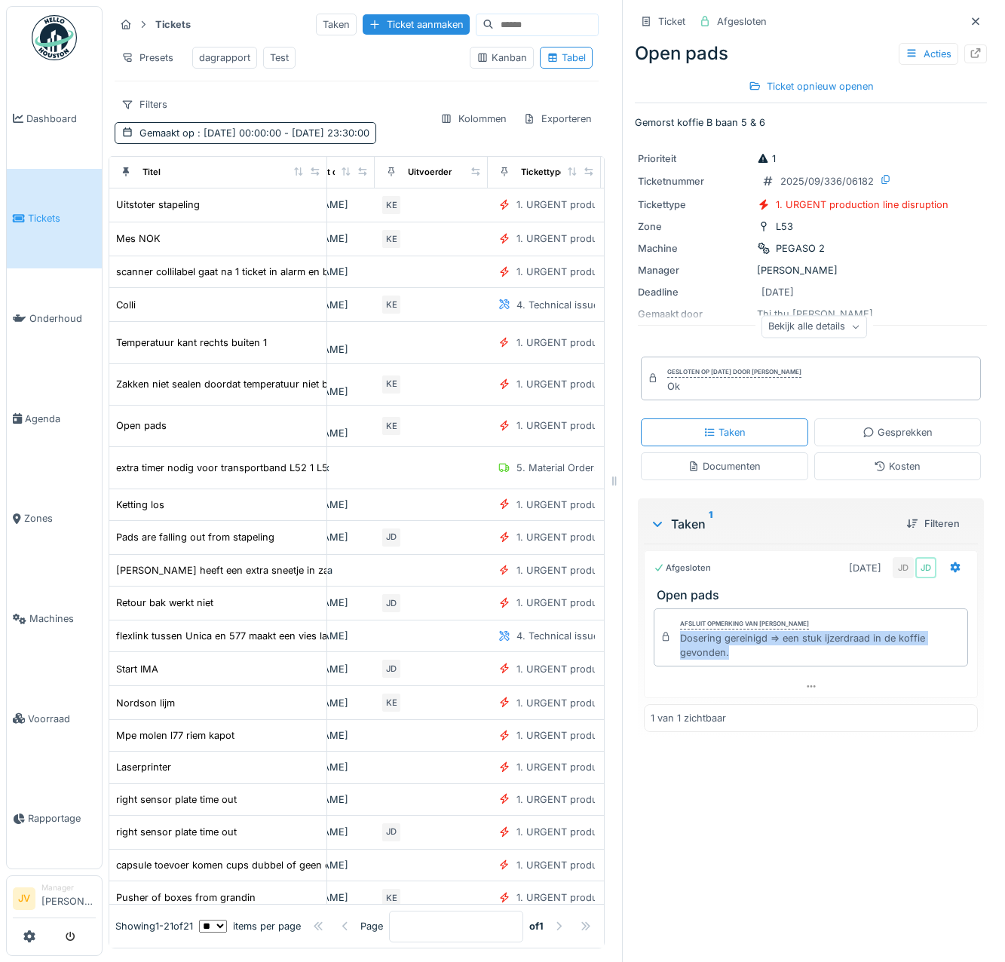
drag, startPoint x: 668, startPoint y: 637, endPoint x: 723, endPoint y: 660, distance: 59.8
click at [723, 660] on div "Afsluit opmerking van Jasper De wit Dosering gereinigd => een stuk ijzerdraad i…" at bounding box center [811, 637] width 314 height 59
copy div "Dosering gereinigd => een stuk ijzerdraad in de koffie gevonden."
click at [969, 20] on icon at bounding box center [975, 22] width 12 height 10
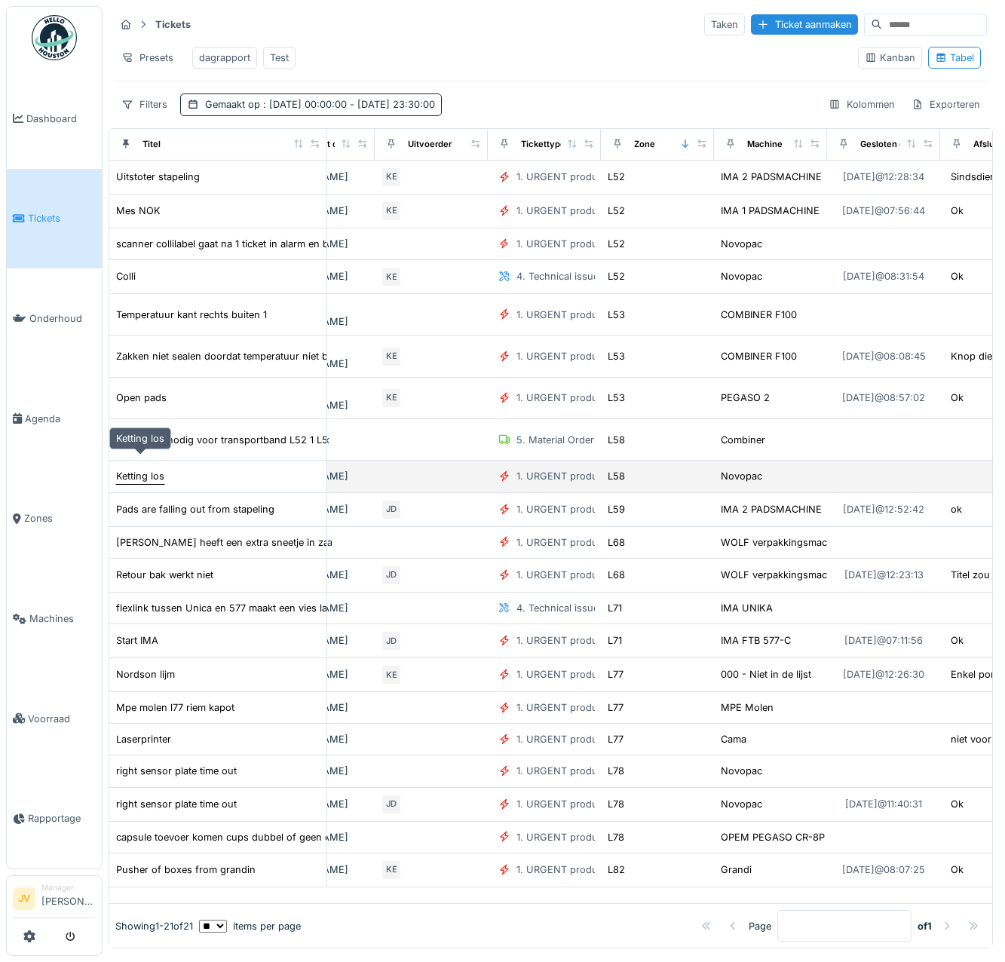
click at [139, 469] on div "Ketting los" at bounding box center [140, 476] width 48 height 14
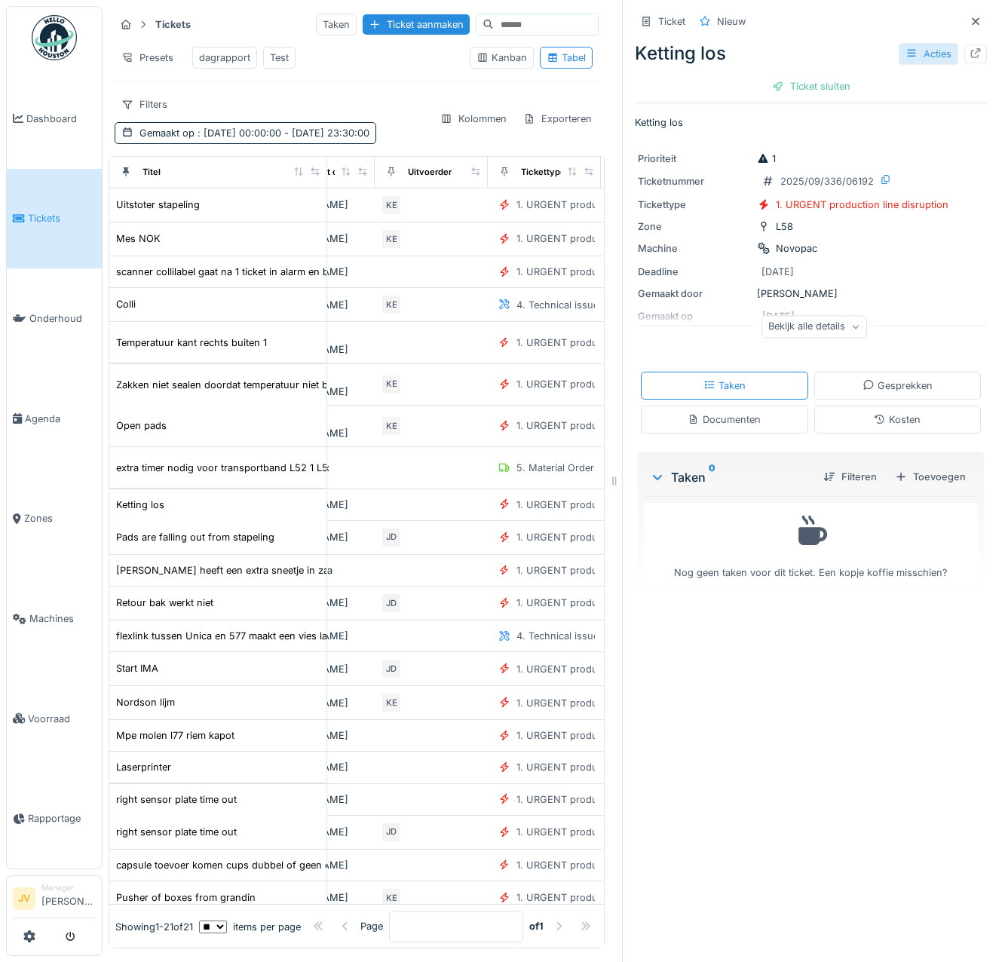
click at [912, 48] on div "Acties" at bounding box center [929, 54] width 60 height 22
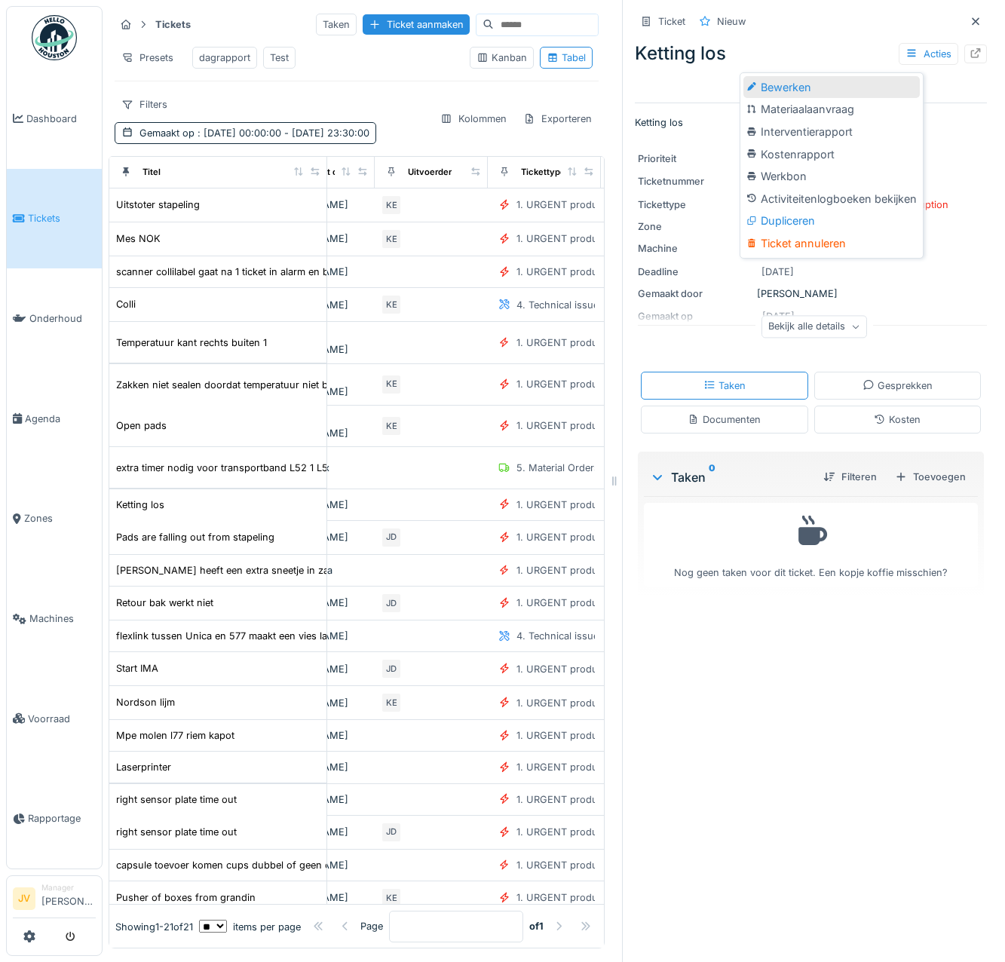
click at [844, 87] on div "Bewerken" at bounding box center [831, 87] width 176 height 23
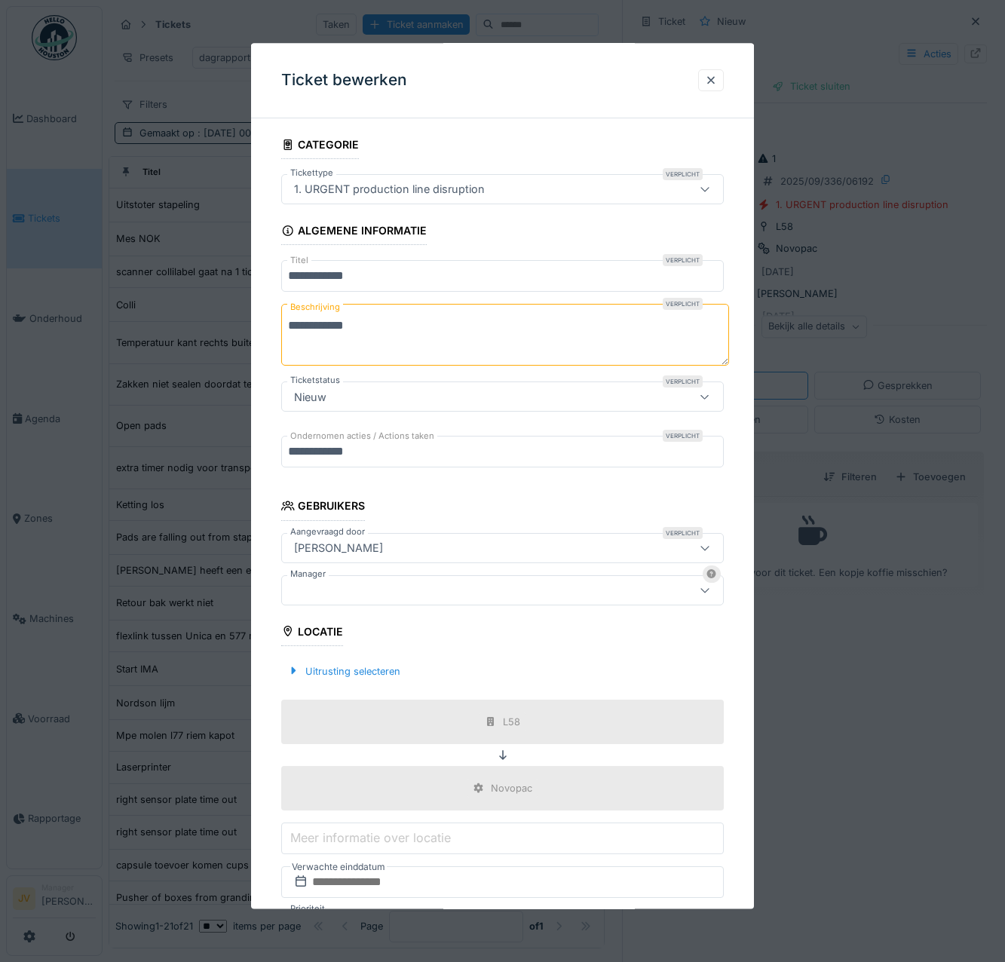
click at [336, 593] on div at bounding box center [475, 590] width 374 height 17
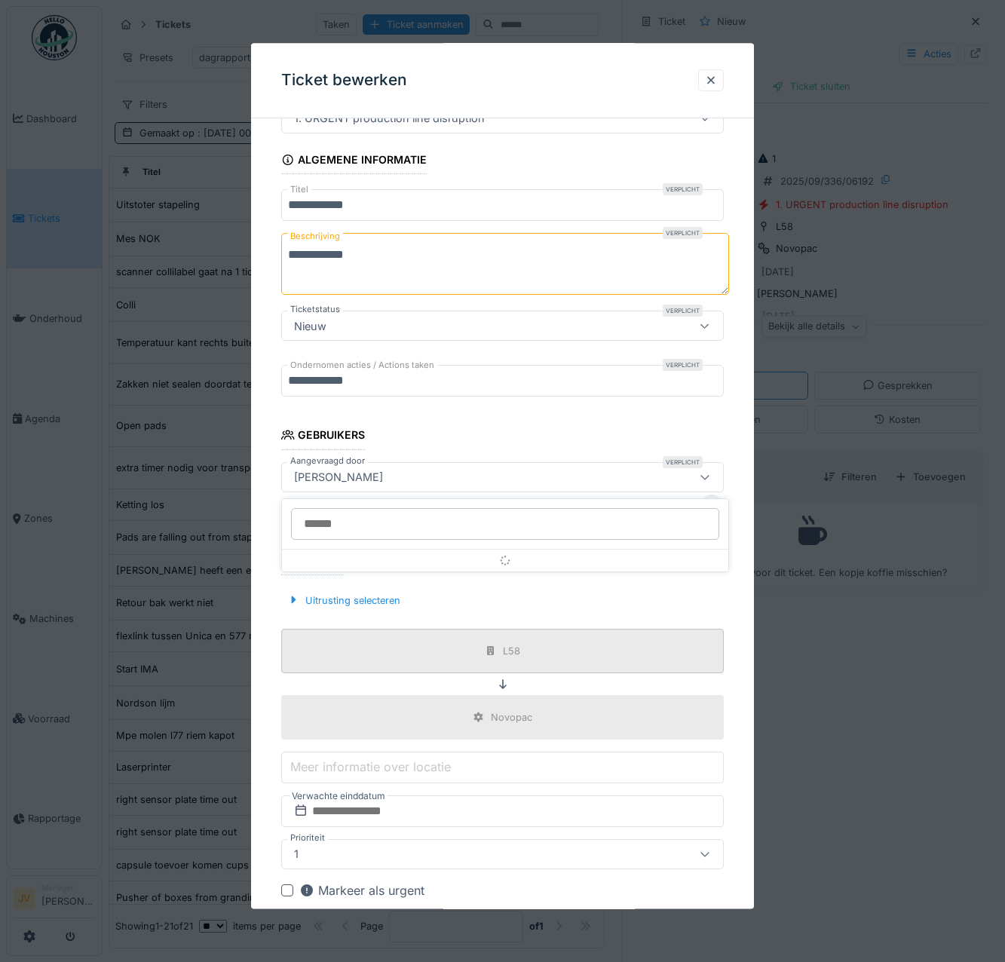
scroll to position [114, 0]
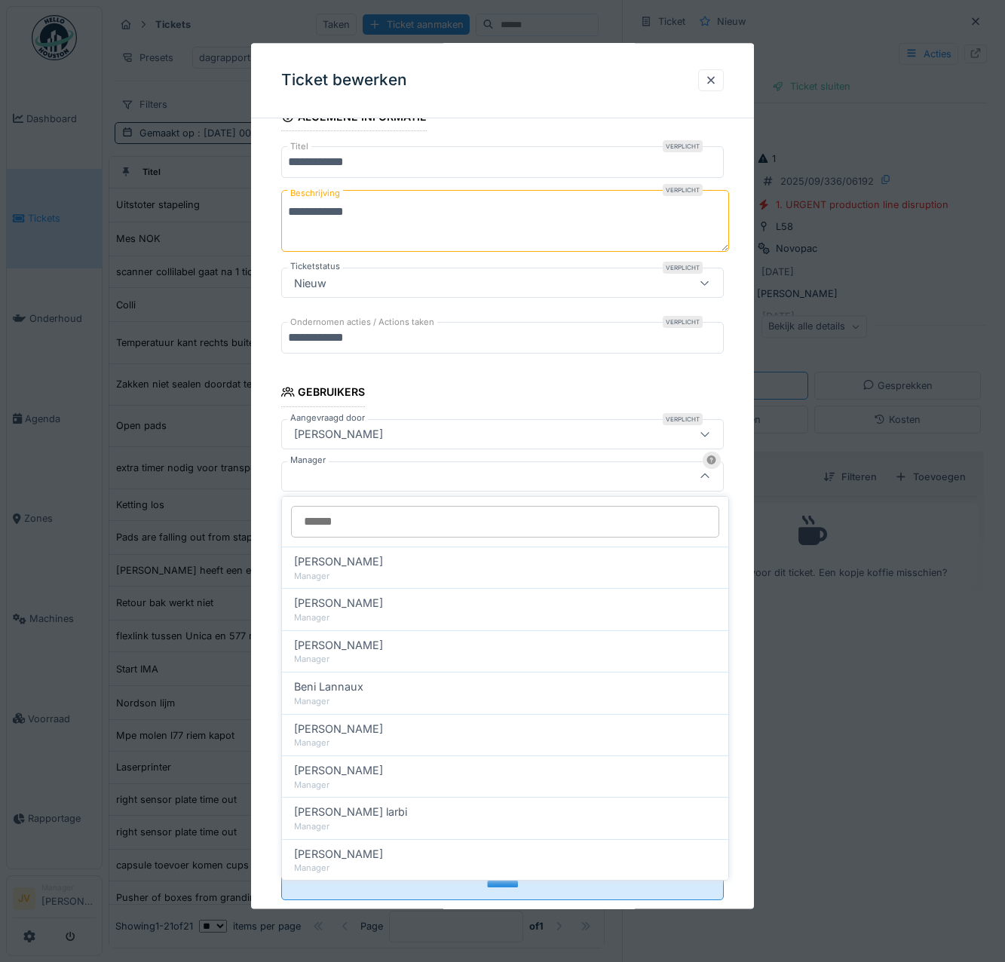
click at [338, 516] on input "Manager" at bounding box center [505, 522] width 428 height 32
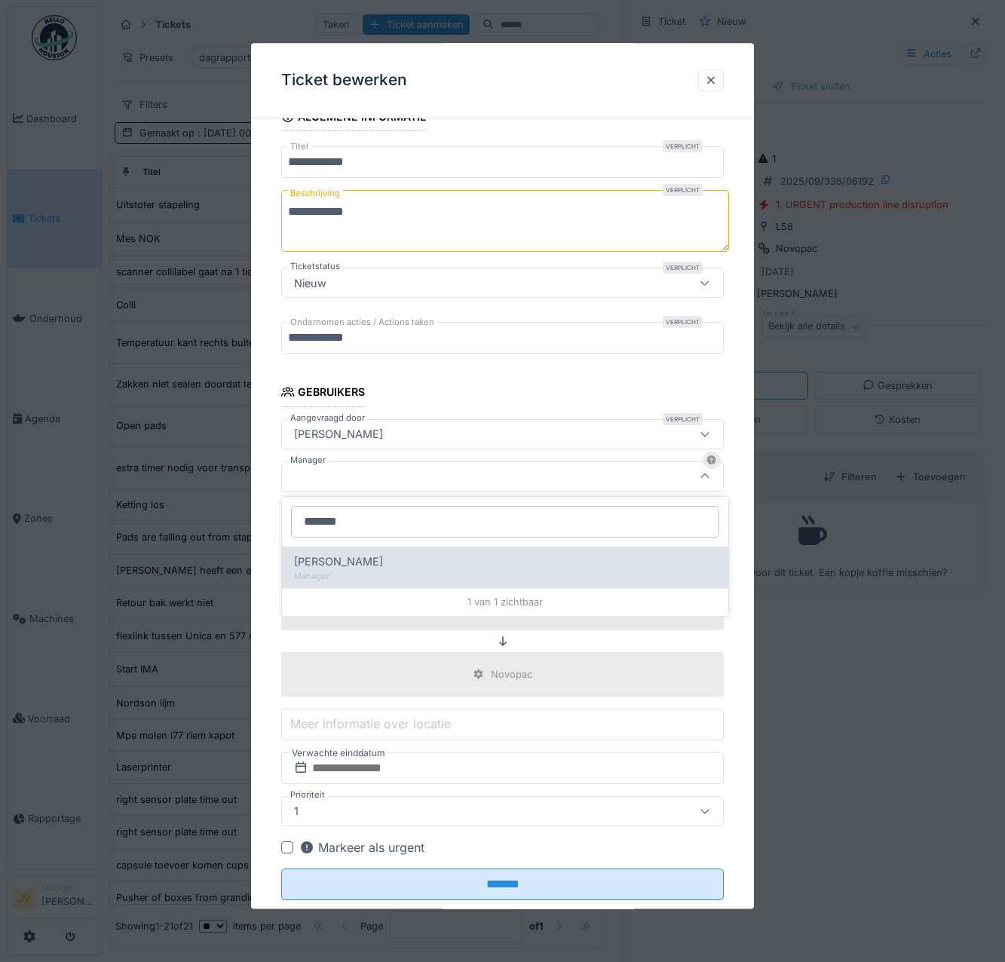
type input "******"
click at [390, 566] on div "[PERSON_NAME]" at bounding box center [505, 561] width 422 height 17
type input "****"
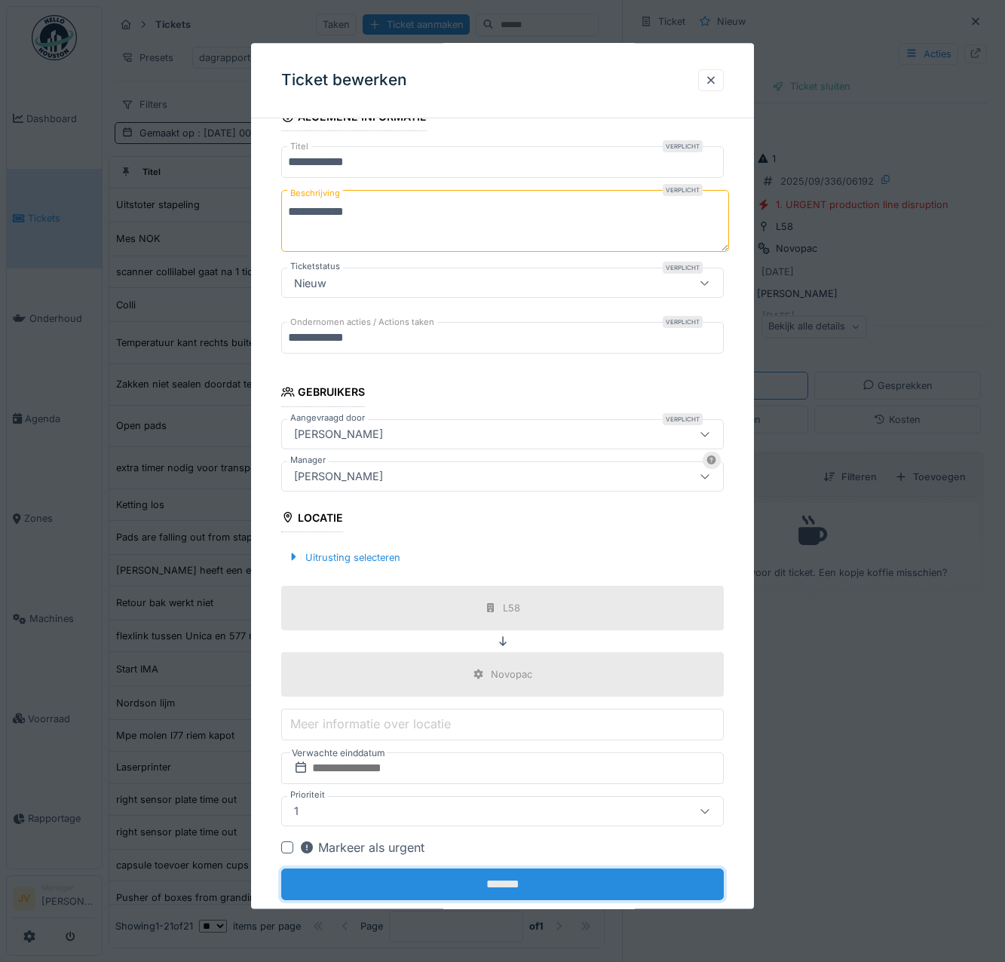
click at [483, 886] on input "*******" at bounding box center [502, 884] width 443 height 32
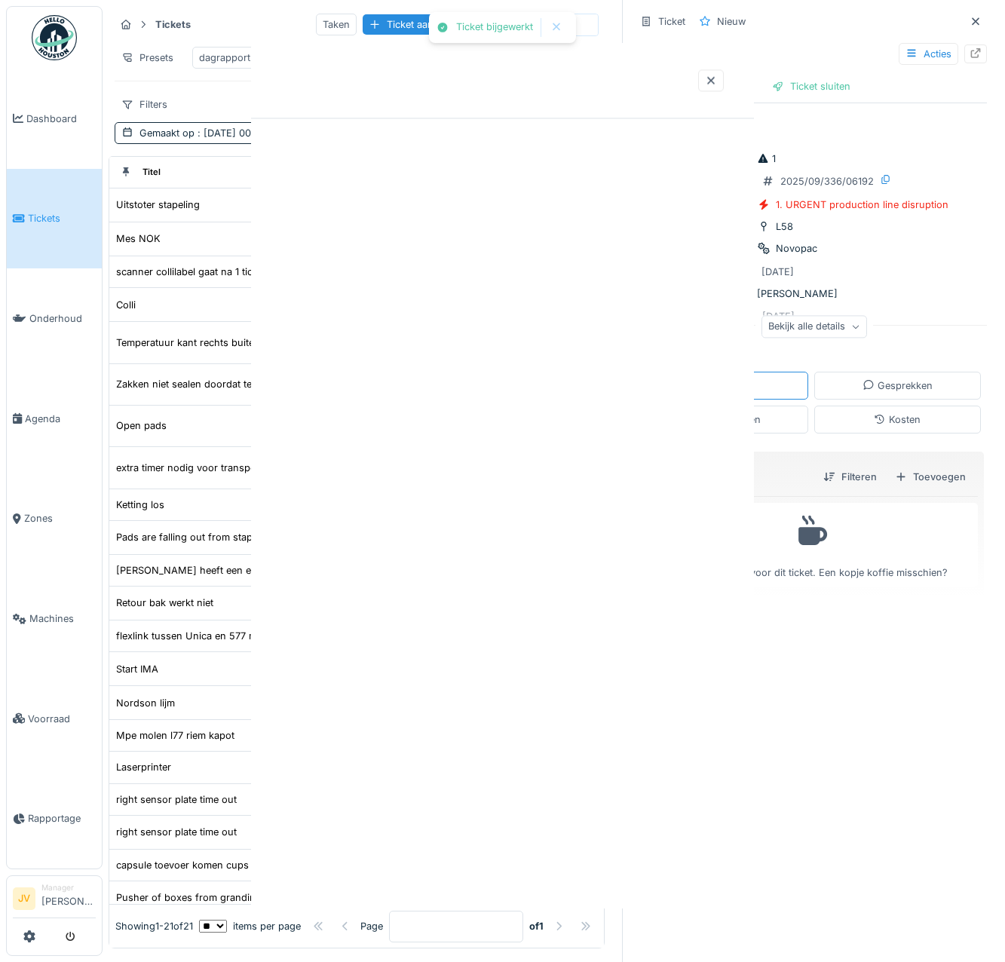
scroll to position [0, 0]
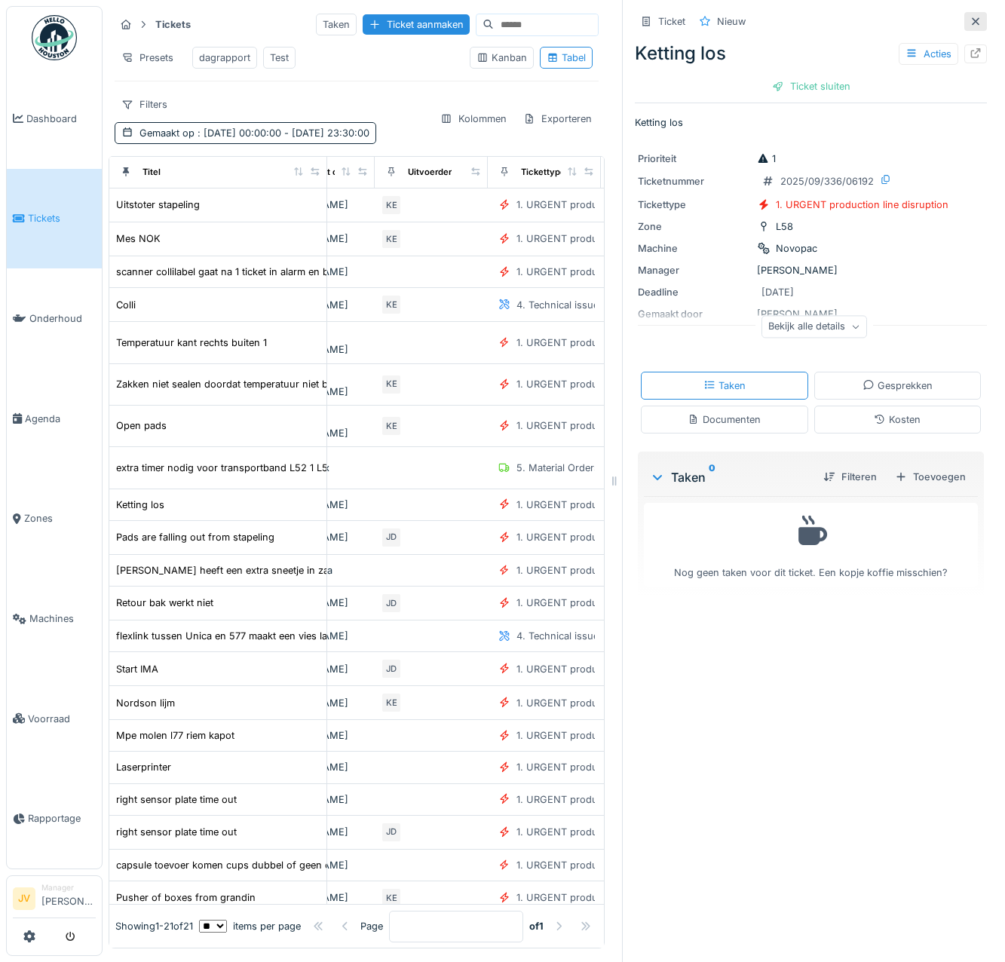
click at [972, 20] on icon at bounding box center [976, 21] width 8 height 8
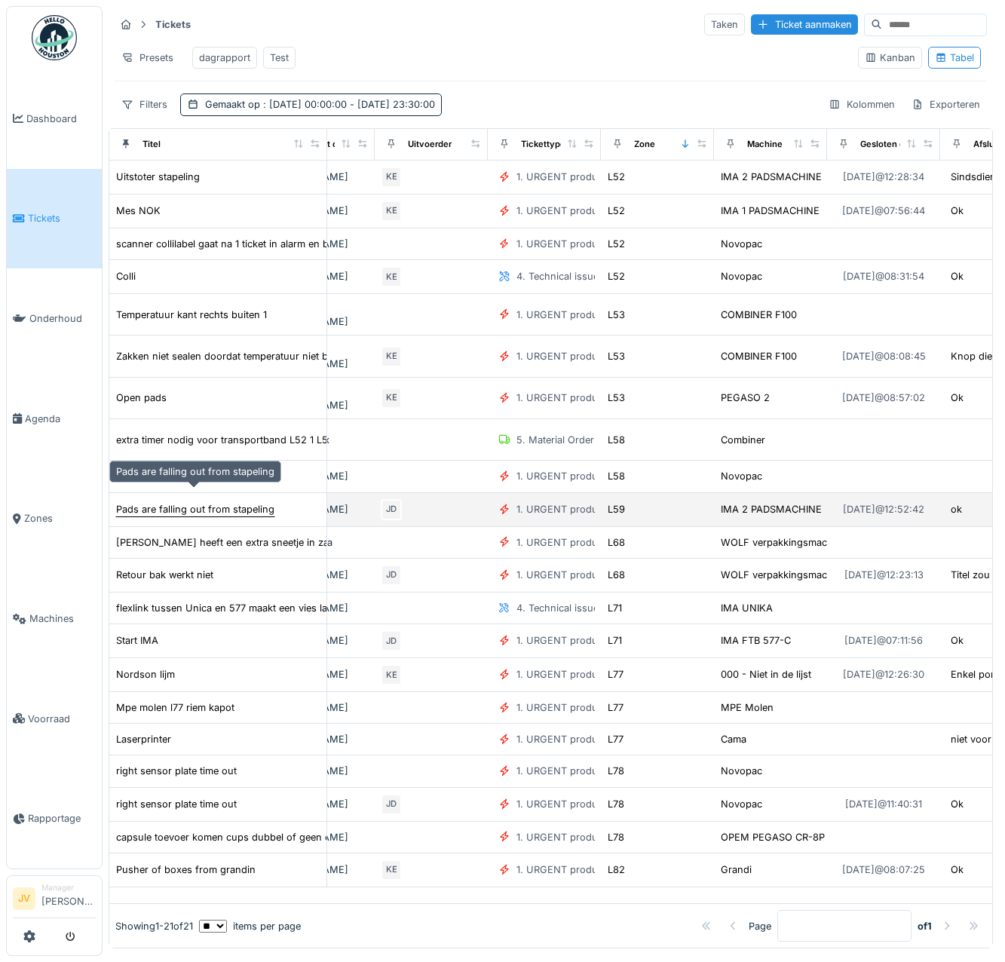
click at [251, 502] on div "Pads are falling out from stapeling" at bounding box center [195, 509] width 158 height 14
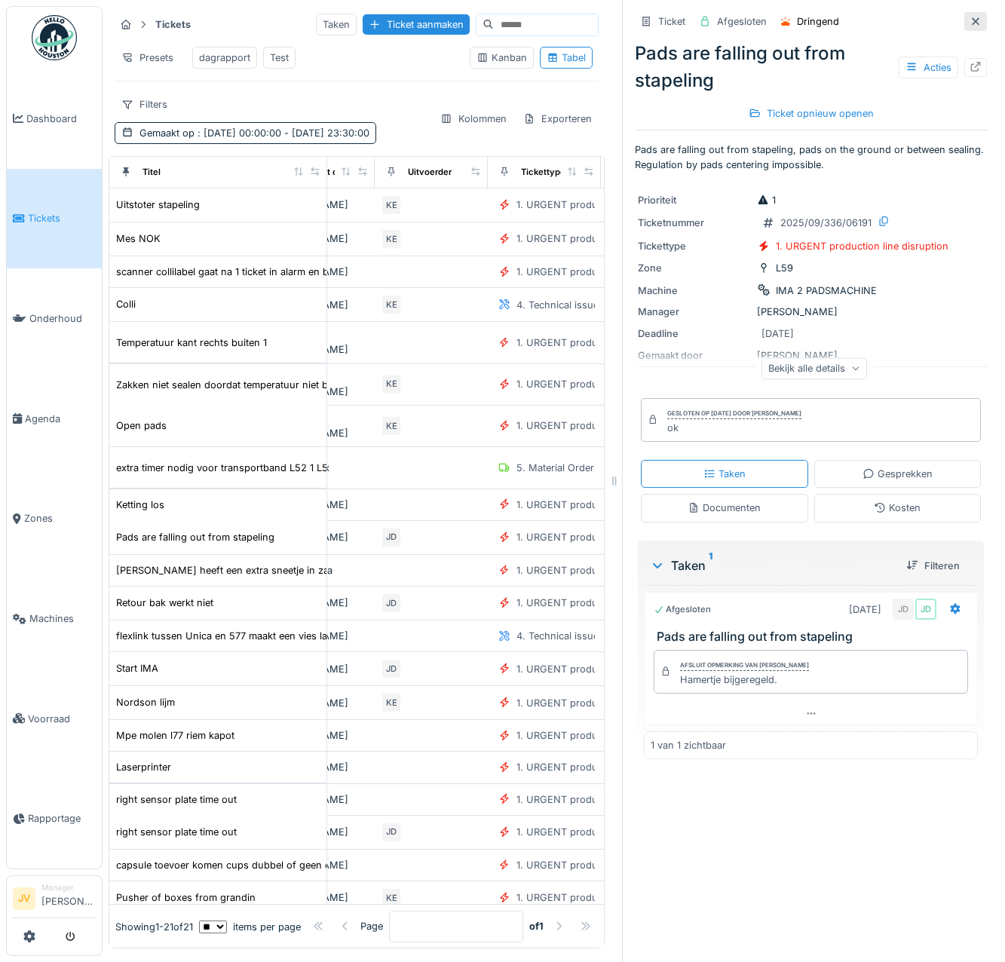
click at [969, 22] on icon at bounding box center [975, 22] width 12 height 10
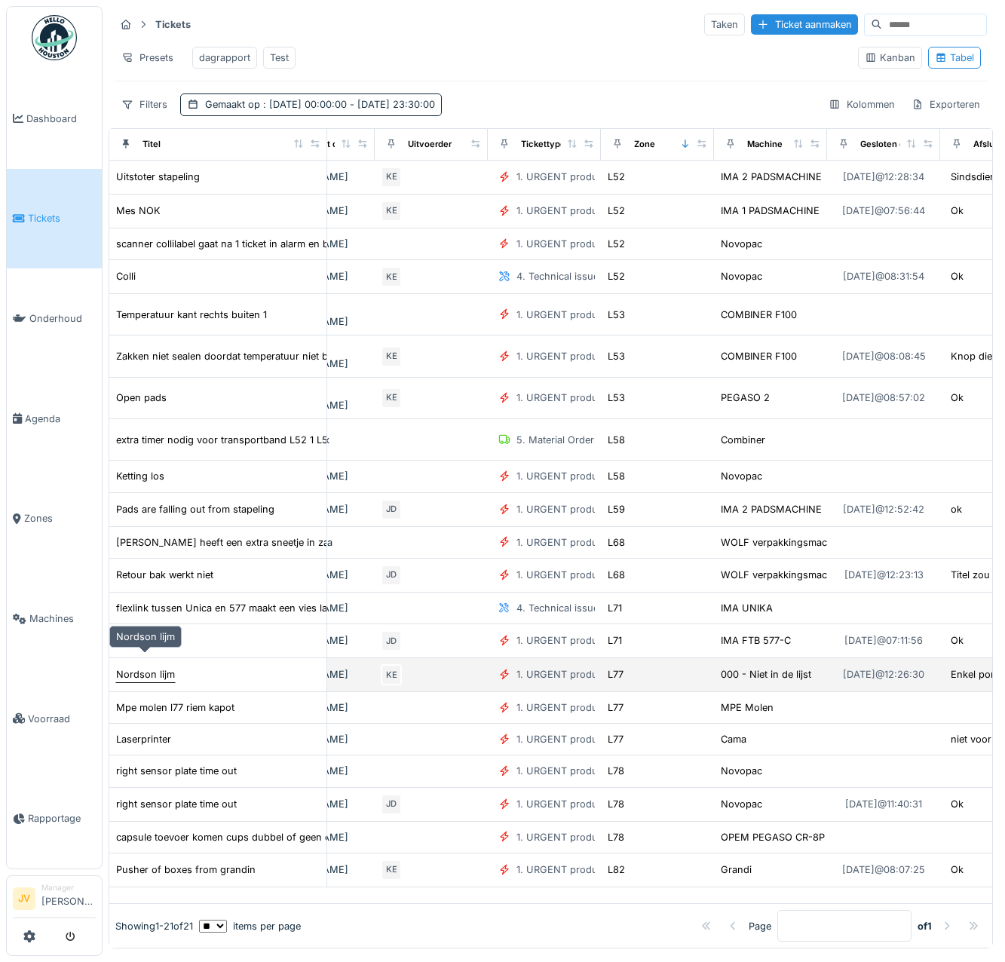
click at [150, 667] on div "Nordson lijm" at bounding box center [145, 674] width 59 height 14
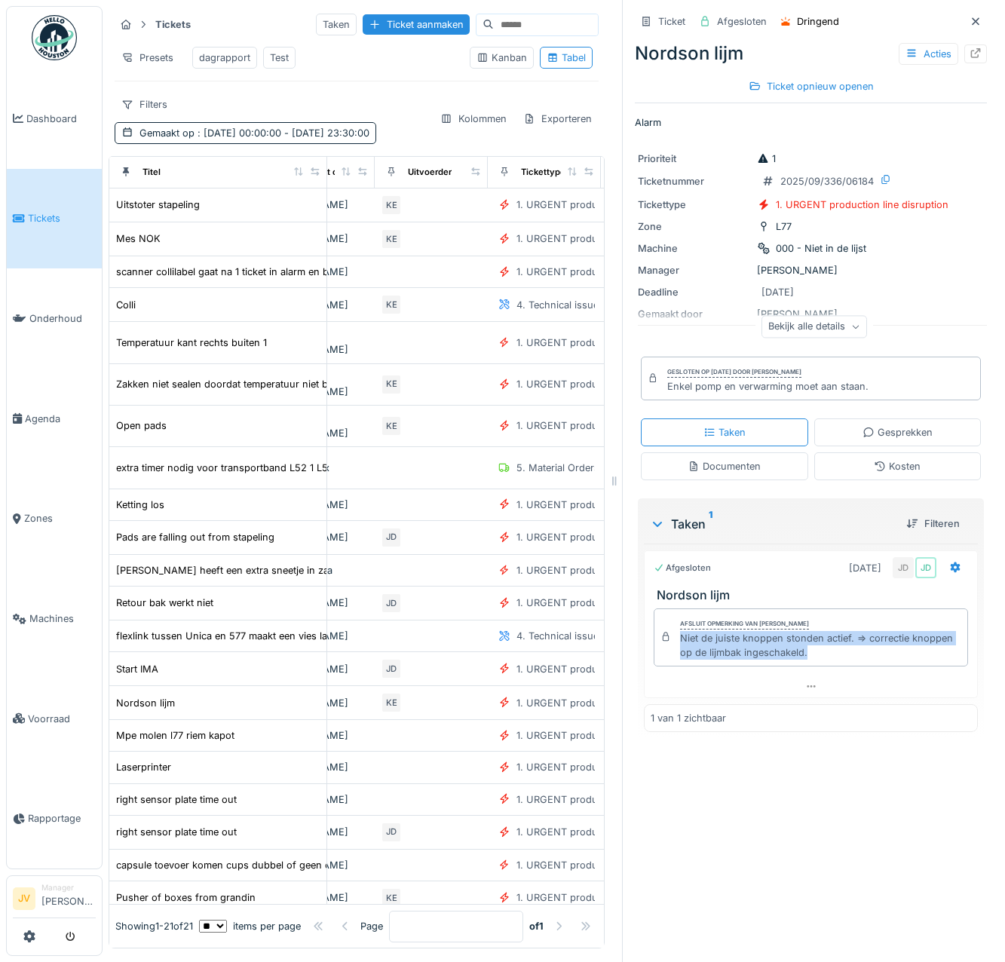
drag, startPoint x: 669, startPoint y: 639, endPoint x: 838, endPoint y: 663, distance: 169.8
click at [838, 663] on div "Afsluit opmerking van Jasper De wit Niet de juiste knoppen stonden actief. => c…" at bounding box center [811, 637] width 314 height 59
copy div "Niet de juiste knoppen stonden actief. => correctie knoppen op de lijmbak inges…"
click at [969, 22] on icon at bounding box center [975, 22] width 12 height 10
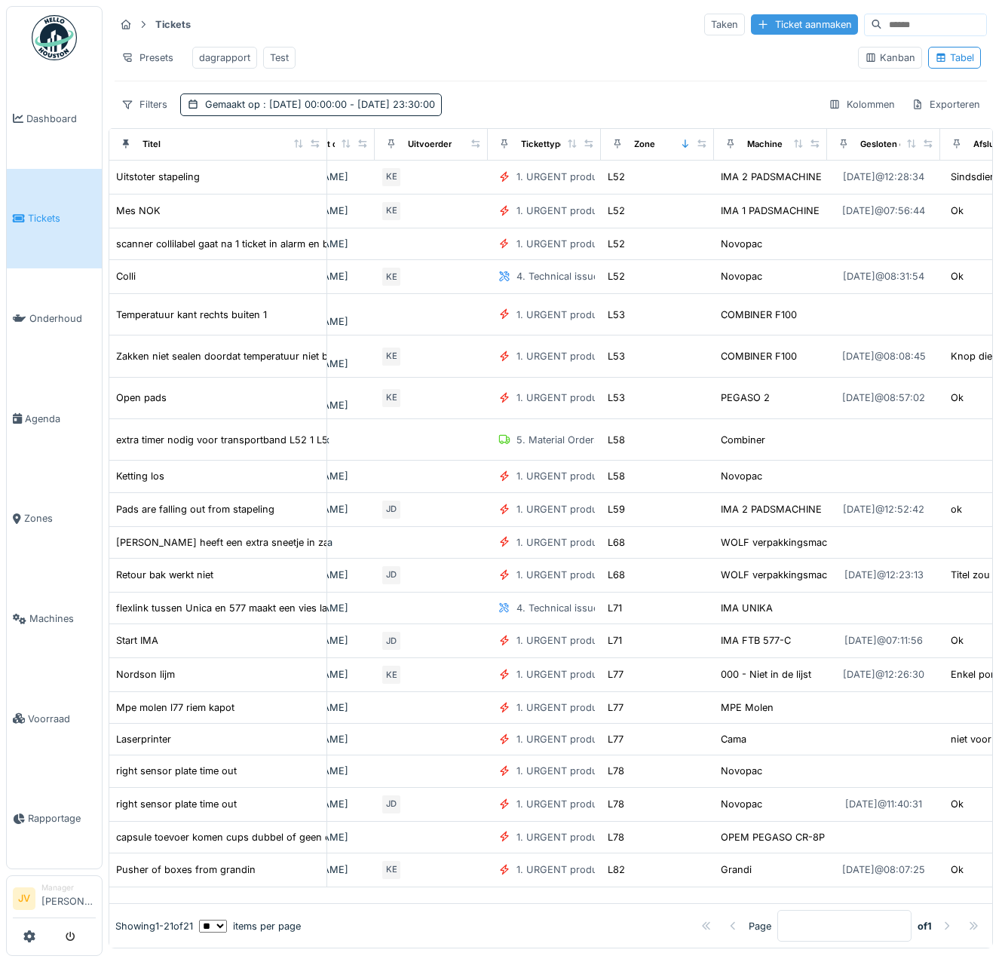
click at [751, 33] on div "Ticket aanmaken" at bounding box center [804, 24] width 107 height 20
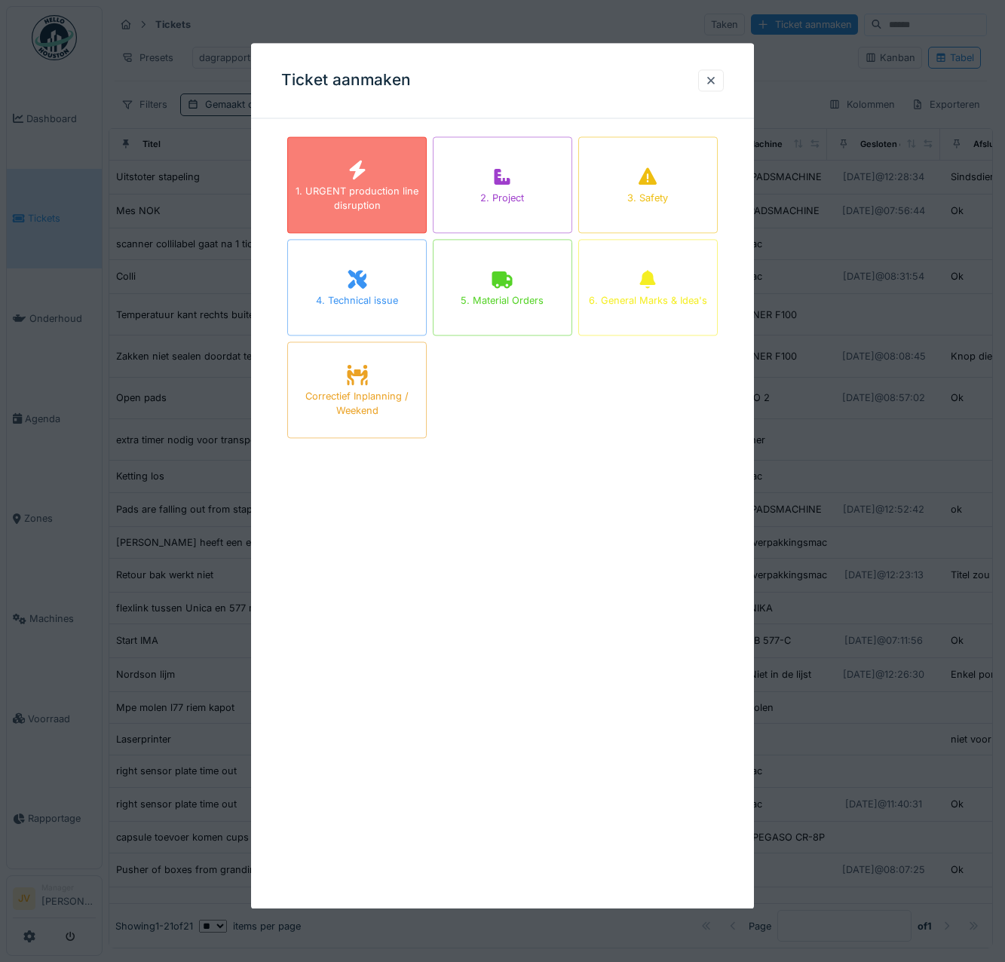
click at [347, 194] on div "1. URGENT production line disruption" at bounding box center [357, 198] width 138 height 29
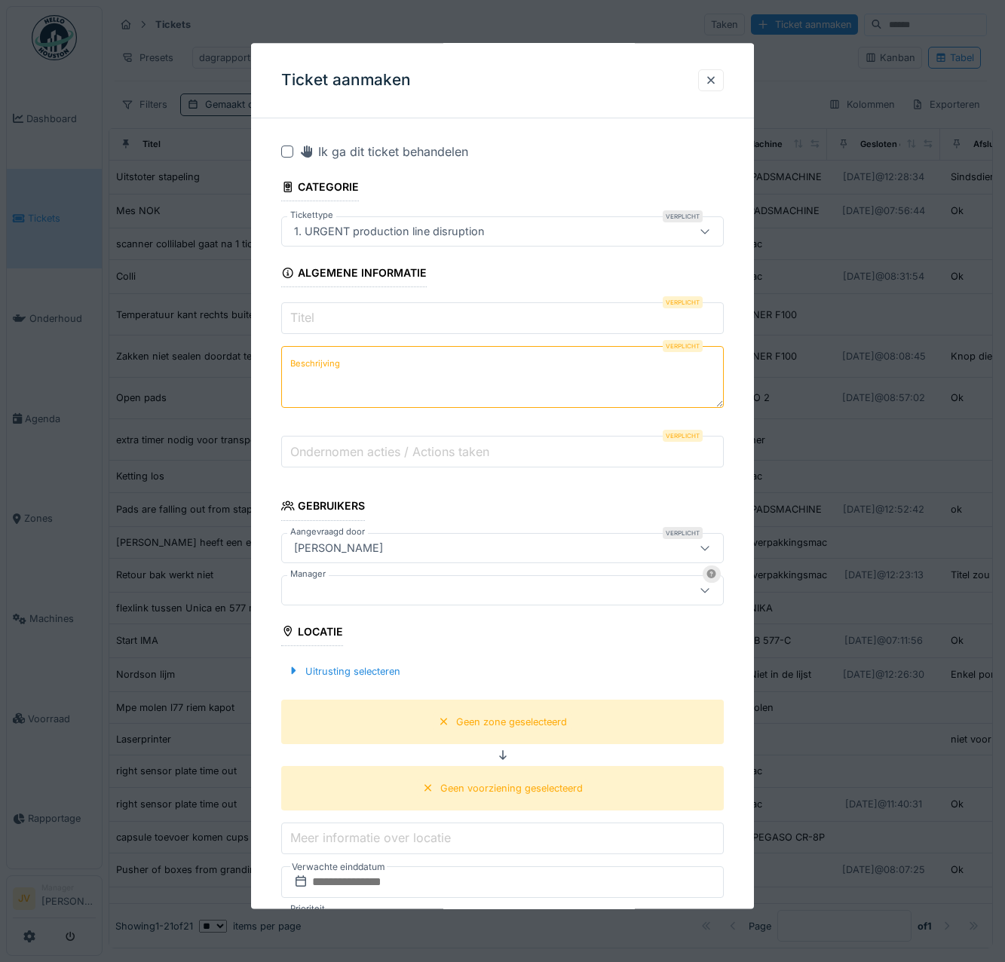
click at [338, 315] on input "Titel" at bounding box center [502, 319] width 443 height 32
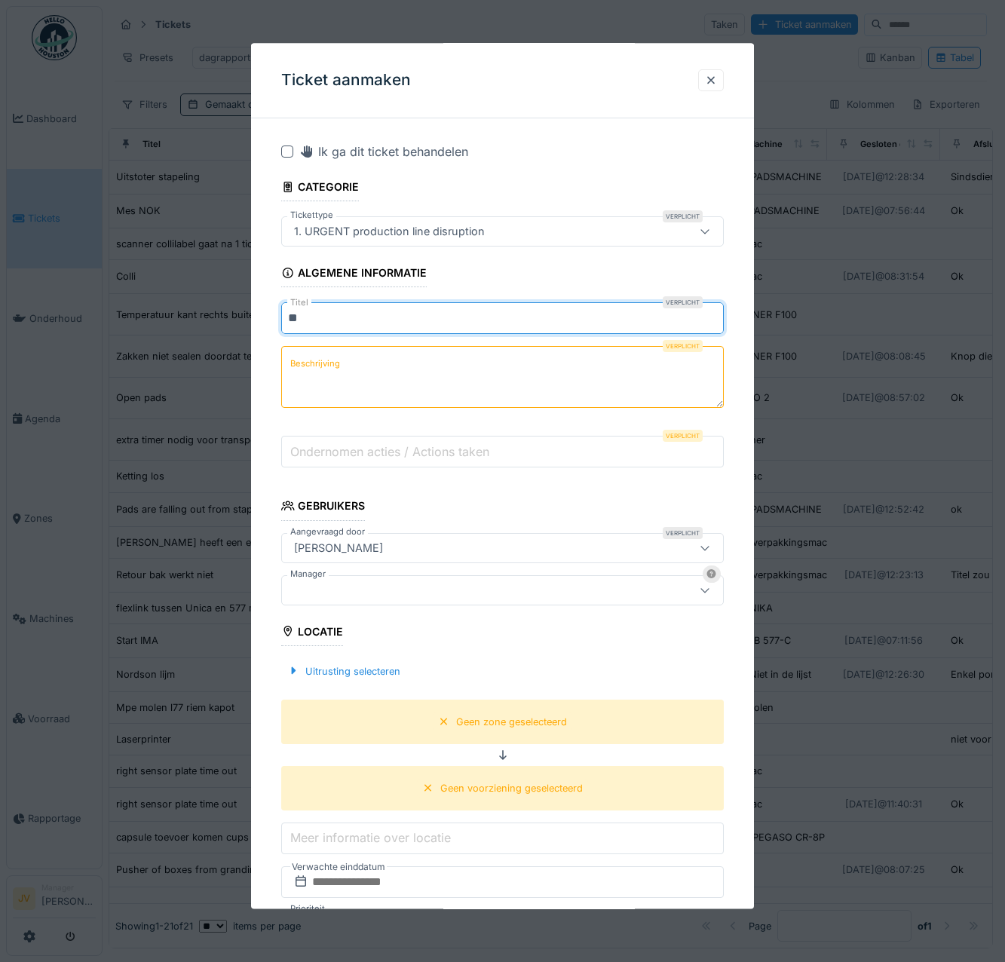
type input "*"
click at [371, 317] on input "**********" at bounding box center [502, 319] width 443 height 32
drag, startPoint x: 618, startPoint y: 323, endPoint x: 257, endPoint y: 331, distance: 361.2
click at [257, 331] on div "**********" at bounding box center [502, 751] width 503 height 1243
type input "**********"
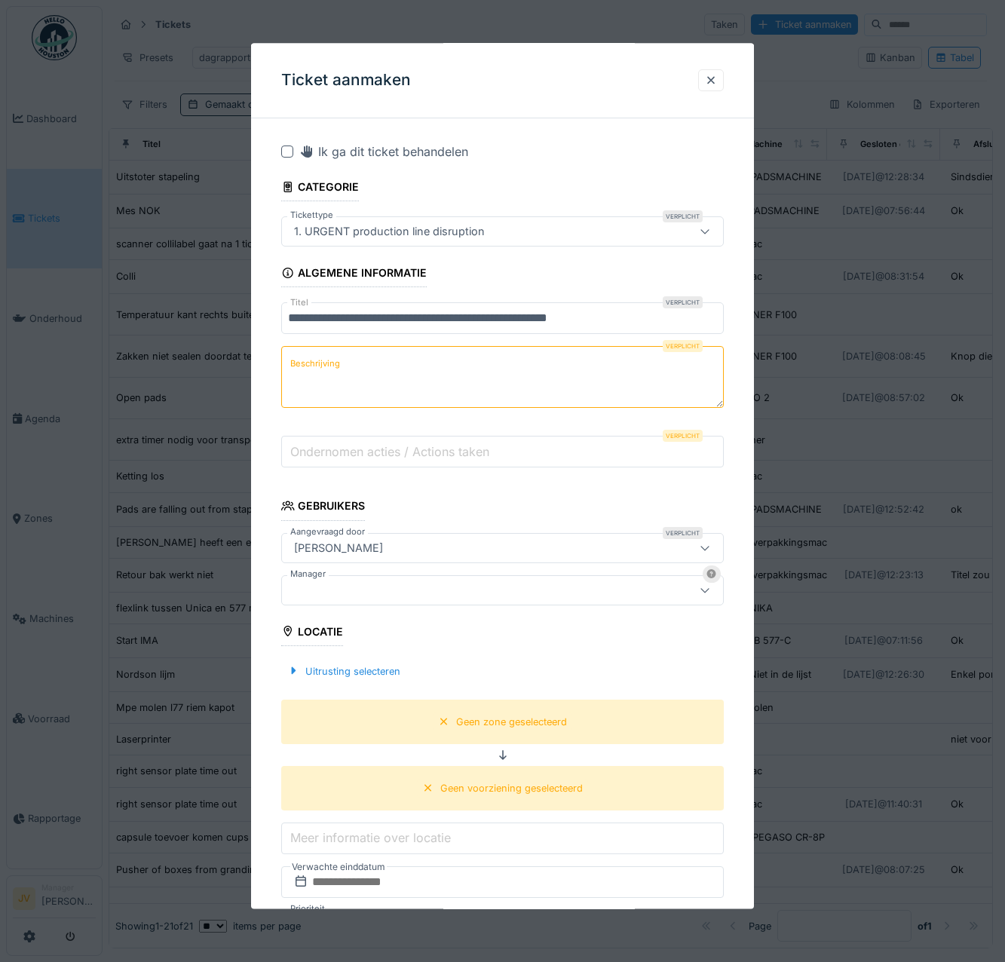
click at [326, 370] on label "Beschrijving" at bounding box center [315, 364] width 56 height 19
click at [326, 370] on textarea "Beschrijving" at bounding box center [502, 378] width 443 height 62
click at [305, 374] on textarea "Beschrijving" at bounding box center [502, 378] width 443 height 62
paste textarea "**********"
type textarea "**********"
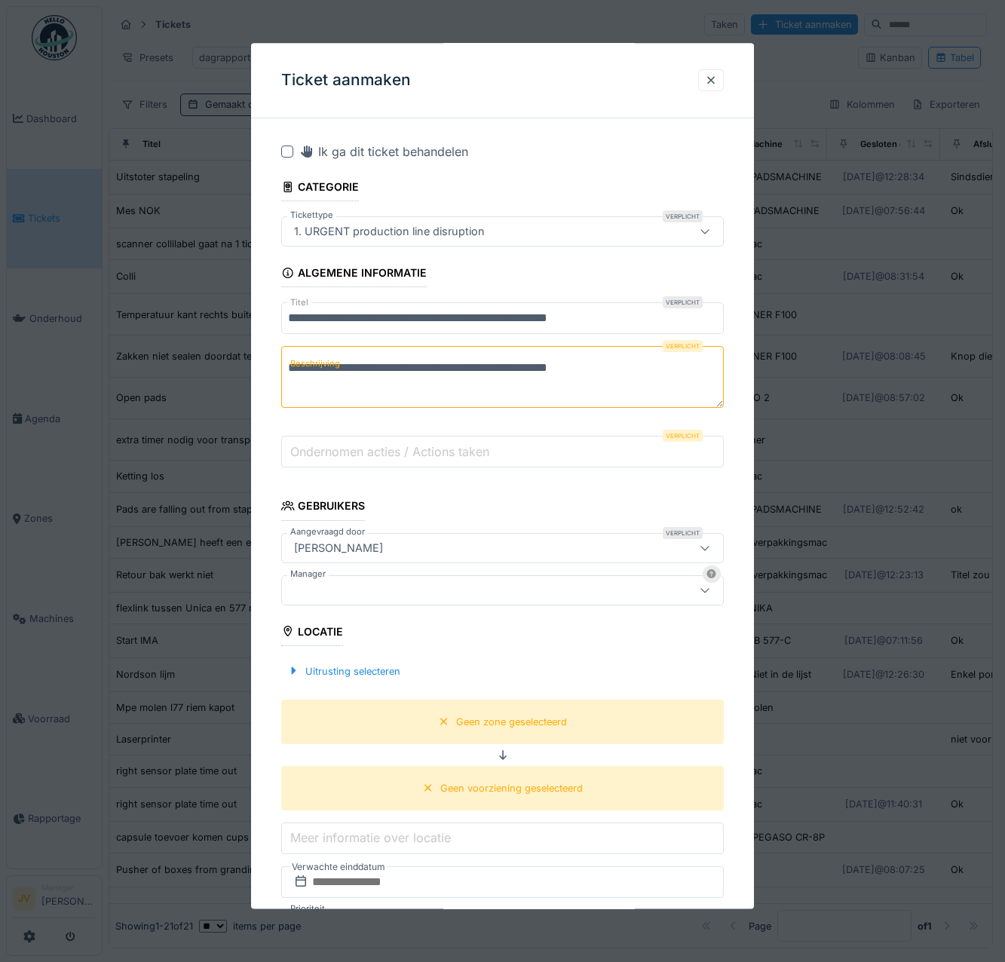
click at [374, 453] on label "Ondernomen acties / Actions taken" at bounding box center [389, 452] width 205 height 18
click at [374, 453] on input "Ondernomen acties / Actions taken" at bounding box center [502, 452] width 443 height 32
type input "**********"
click at [413, 601] on div at bounding box center [502, 590] width 443 height 30
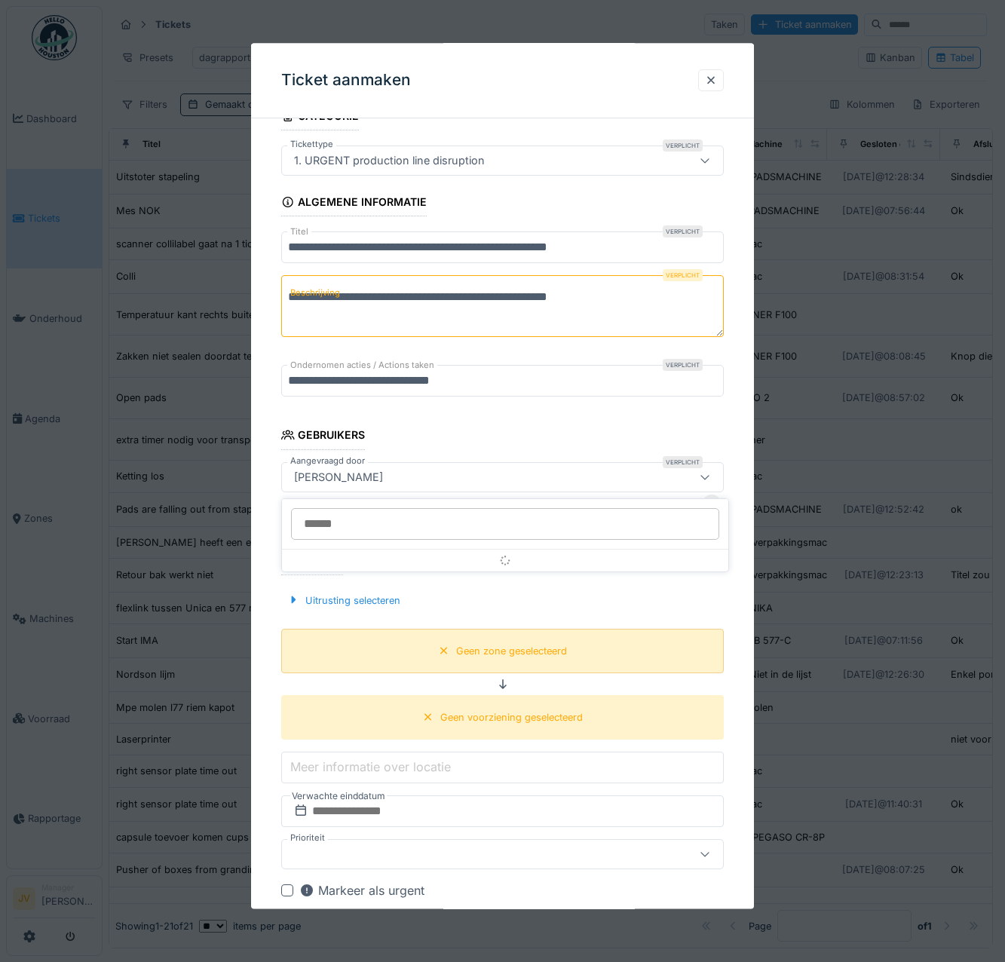
scroll to position [114, 0]
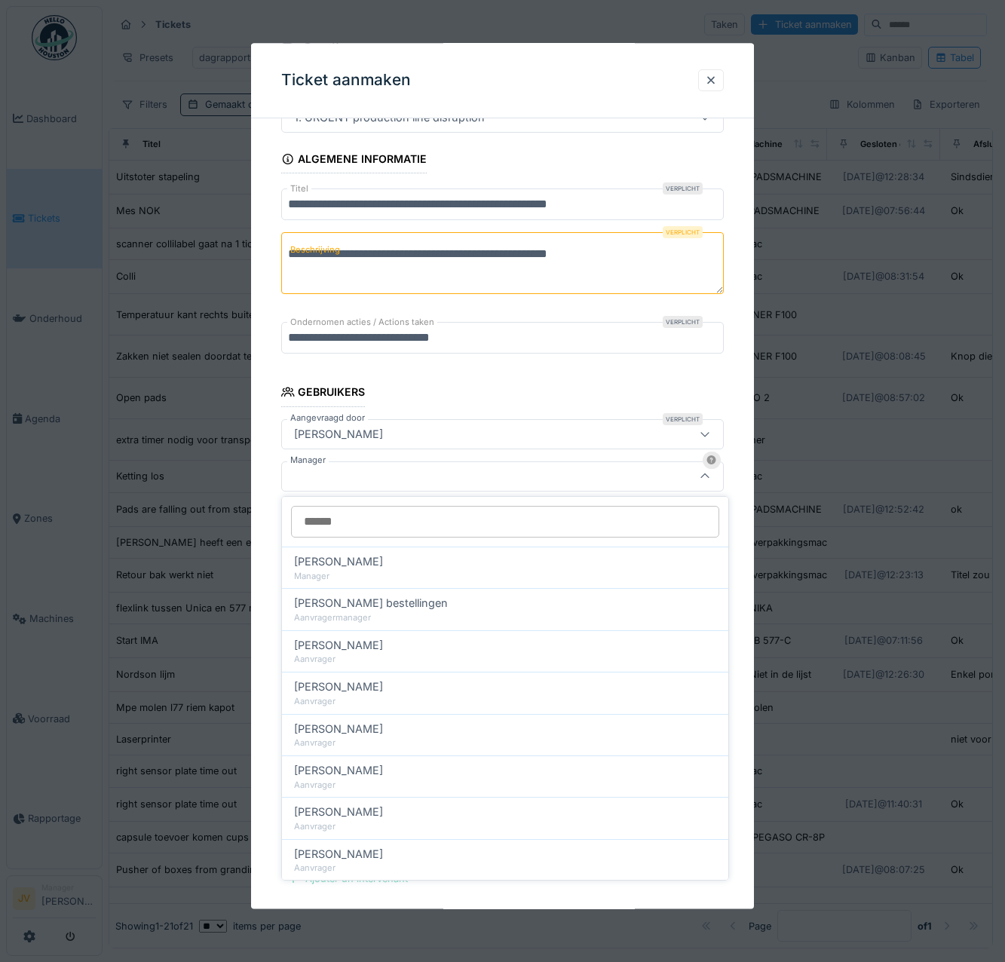
click at [360, 527] on input "Manager" at bounding box center [505, 522] width 428 height 32
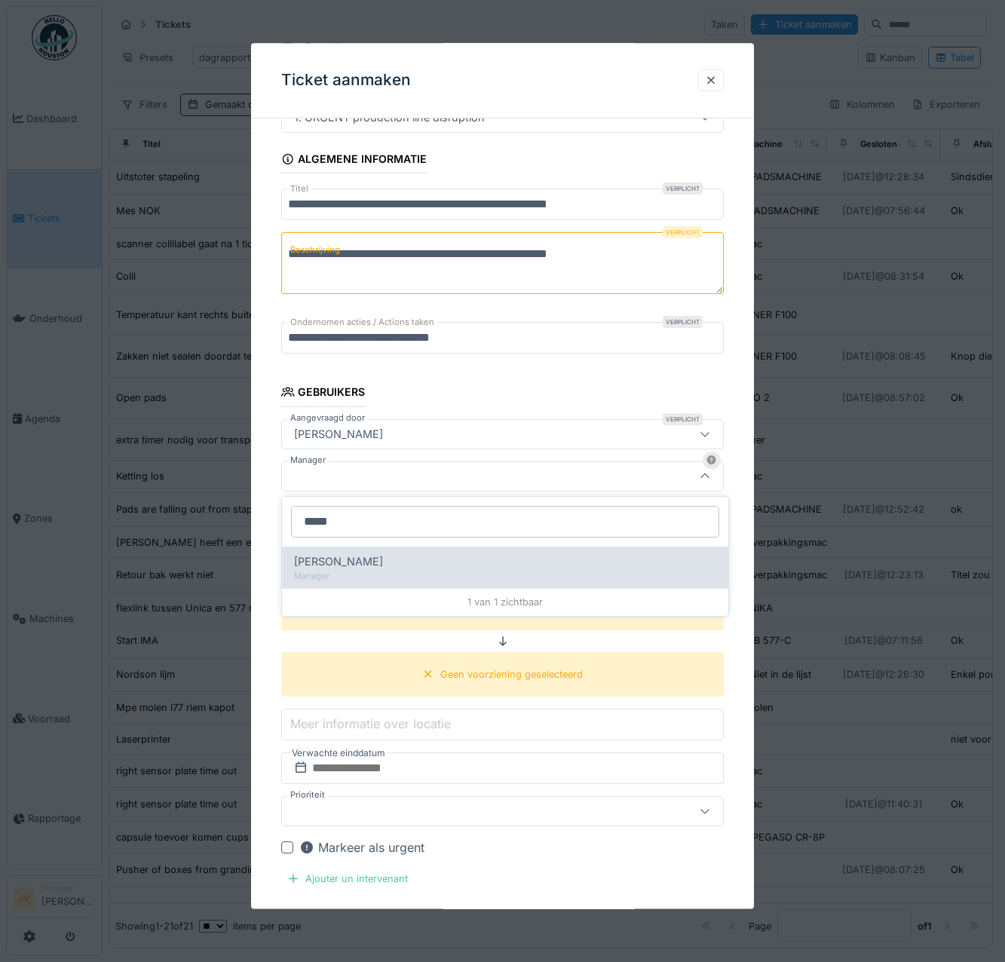
type input "*****"
click at [366, 567] on span "[PERSON_NAME]" at bounding box center [338, 561] width 89 height 17
type input "****"
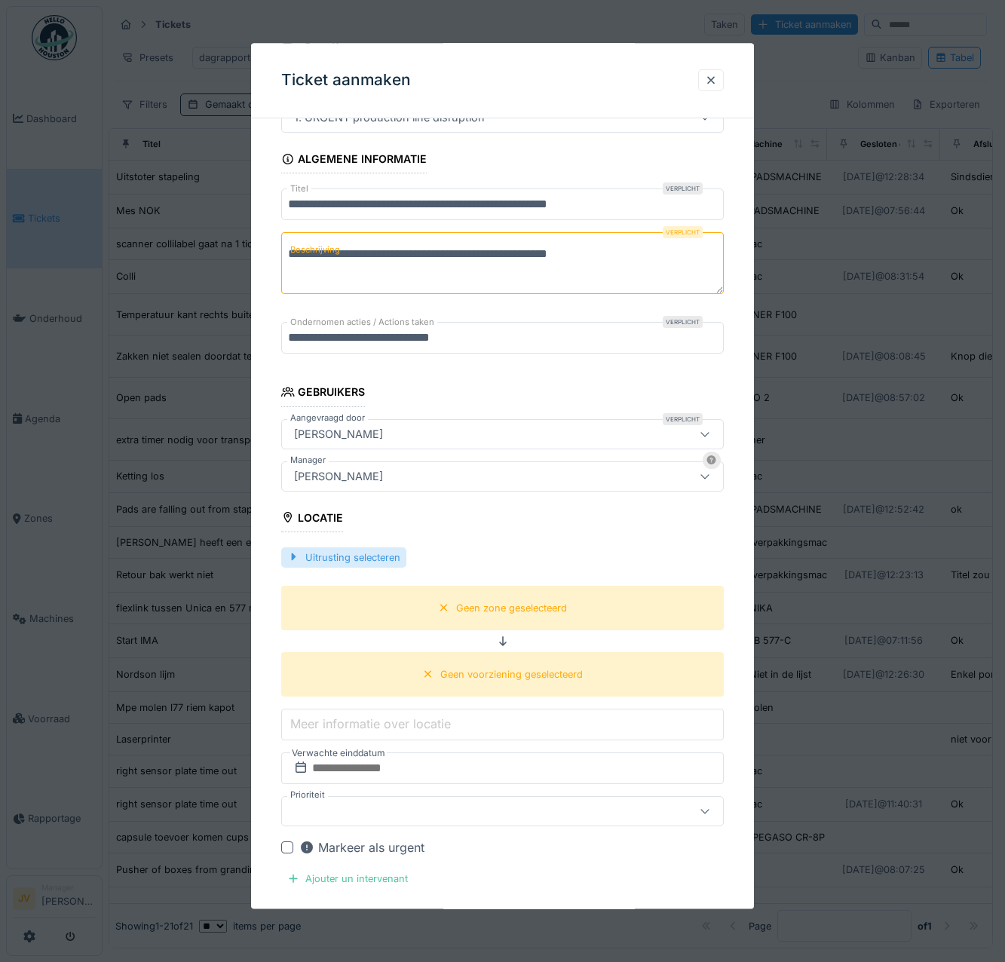
click at [342, 559] on div "Uitrusting selecteren" at bounding box center [343, 557] width 125 height 20
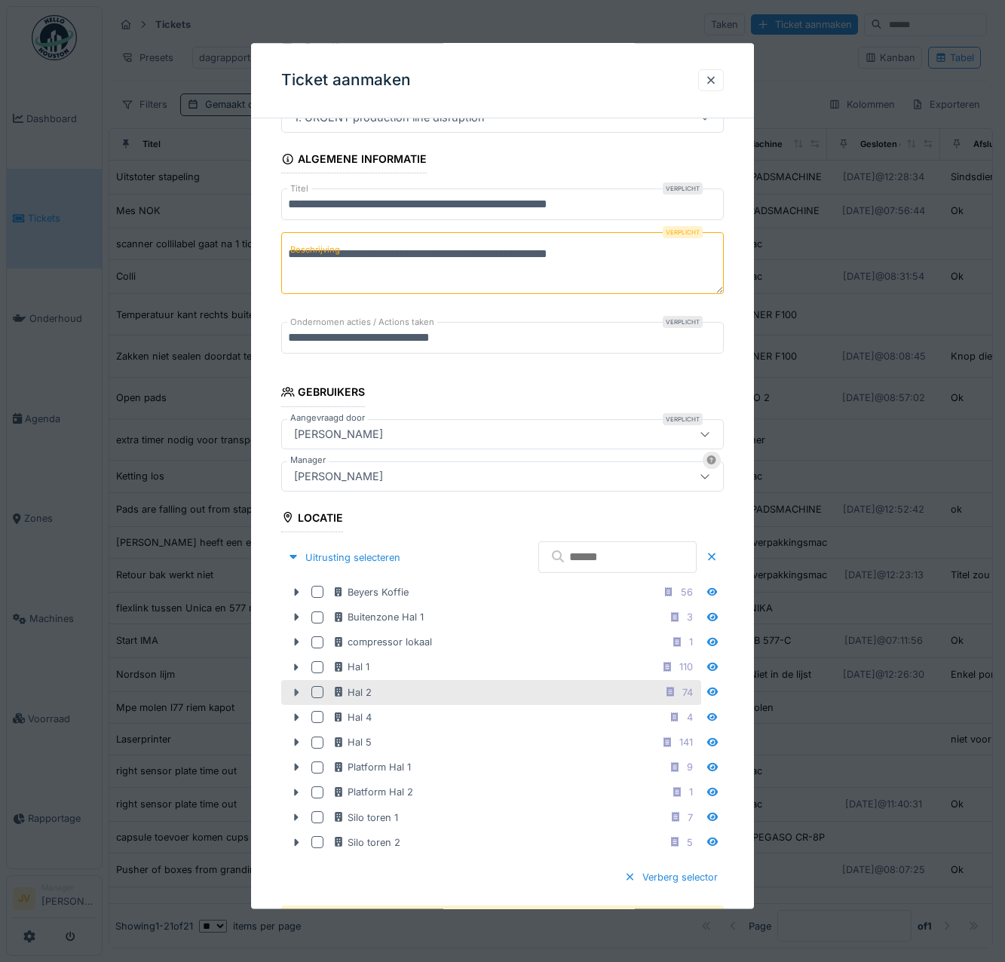
click at [302, 691] on icon at bounding box center [296, 693] width 12 height 10
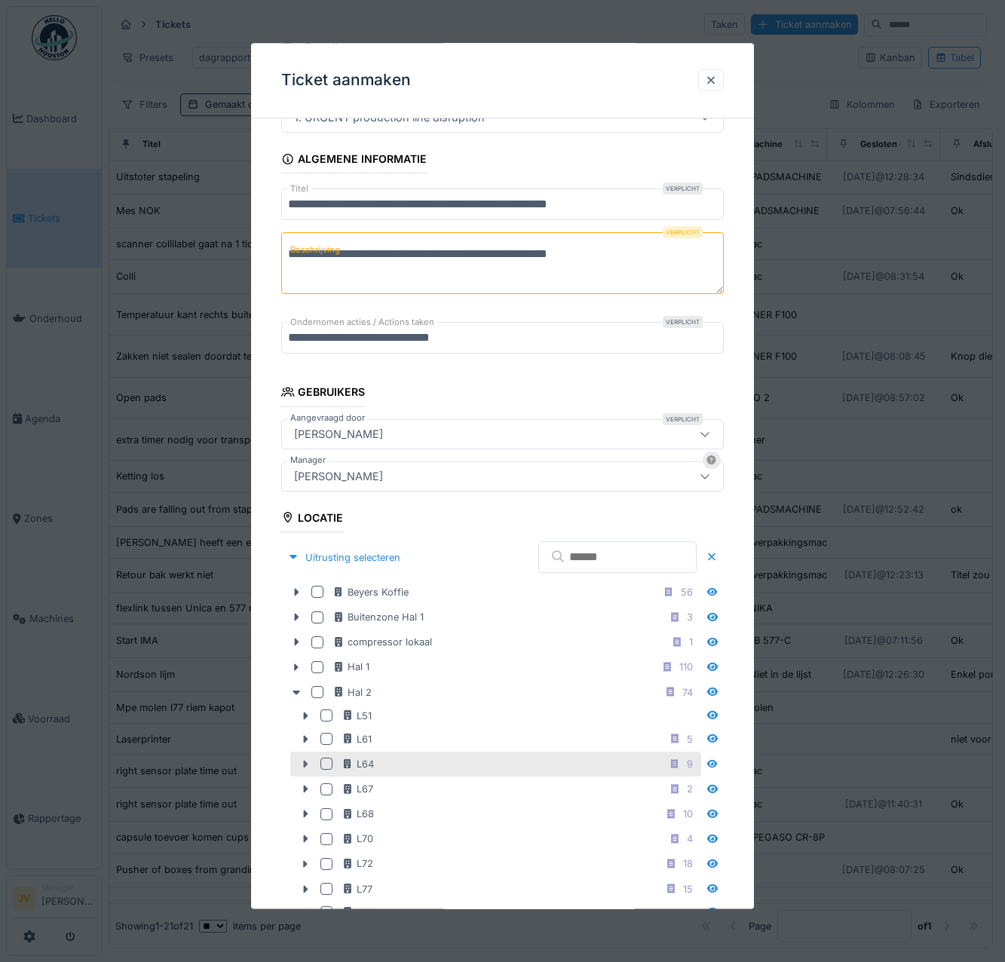
click at [305, 764] on icon at bounding box center [306, 765] width 5 height 8
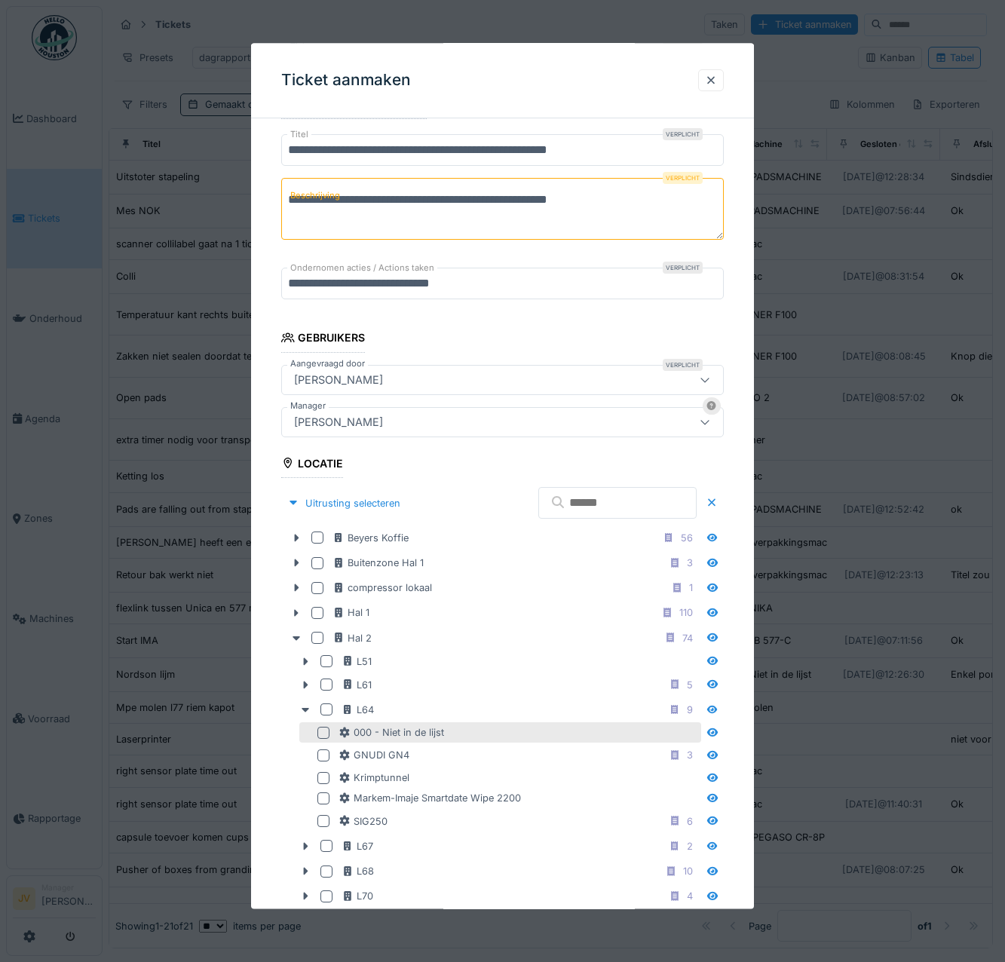
scroll to position [189, 0]
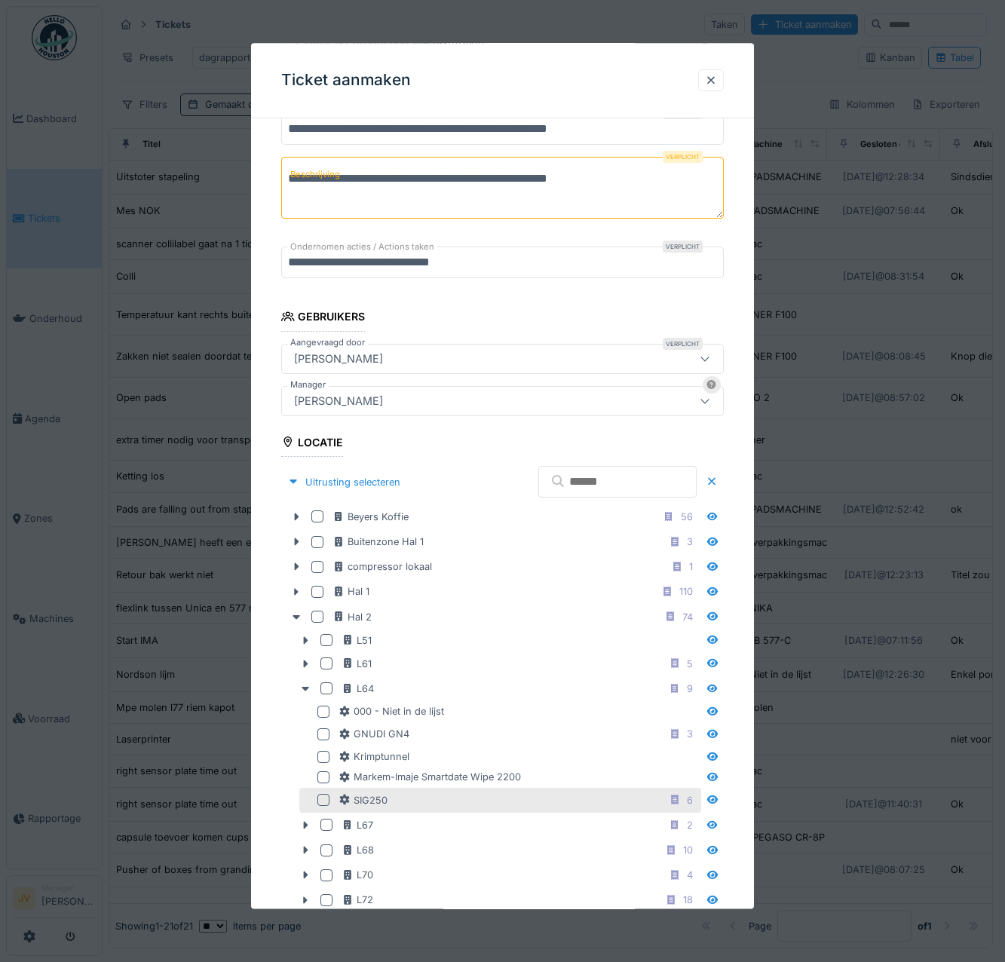
click at [324, 799] on div at bounding box center [323, 801] width 12 height 12
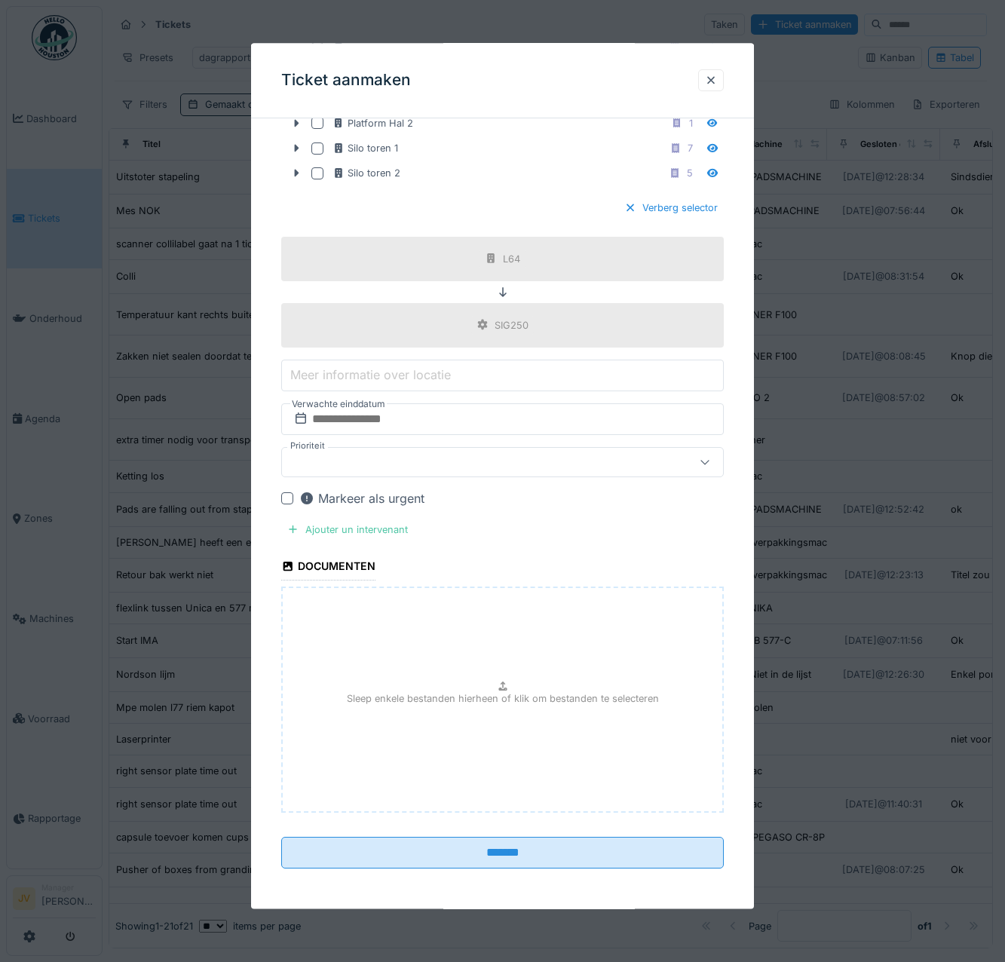
scroll to position [1257, 0]
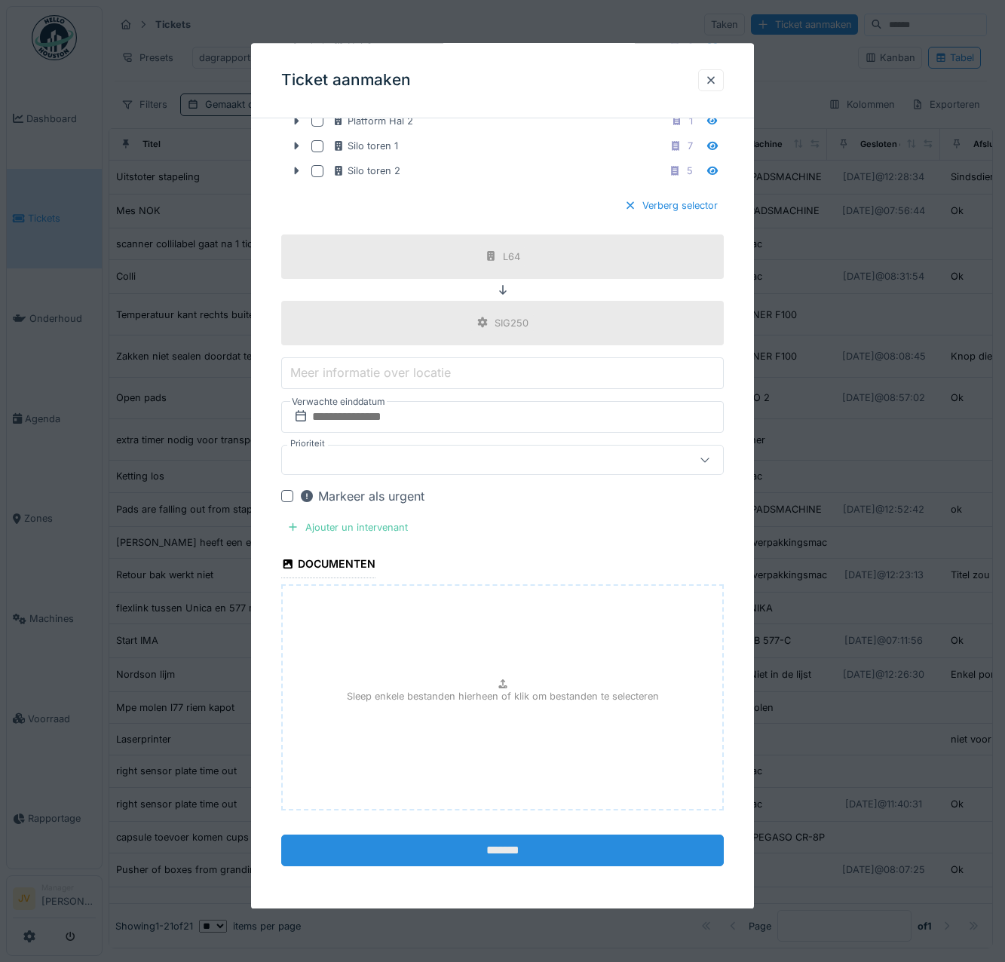
click at [500, 844] on input "*******" at bounding box center [502, 851] width 443 height 32
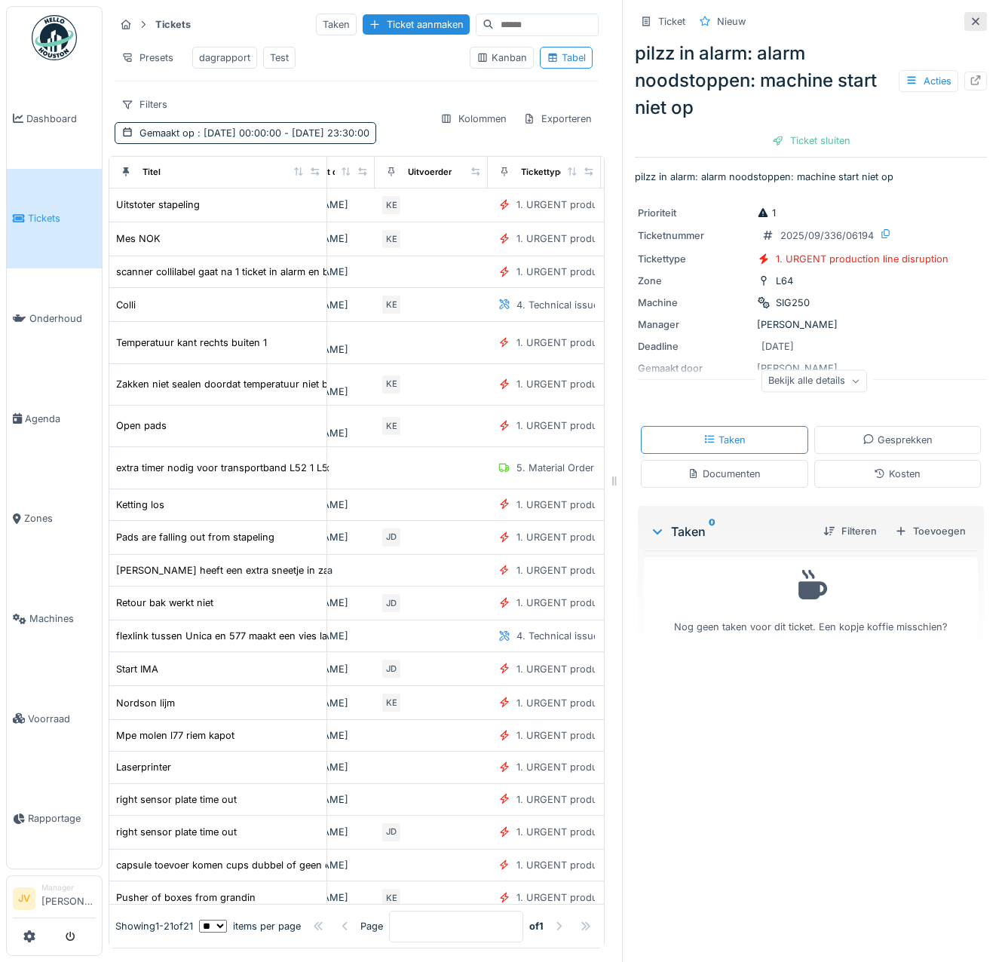
click at [969, 20] on icon at bounding box center [975, 22] width 12 height 10
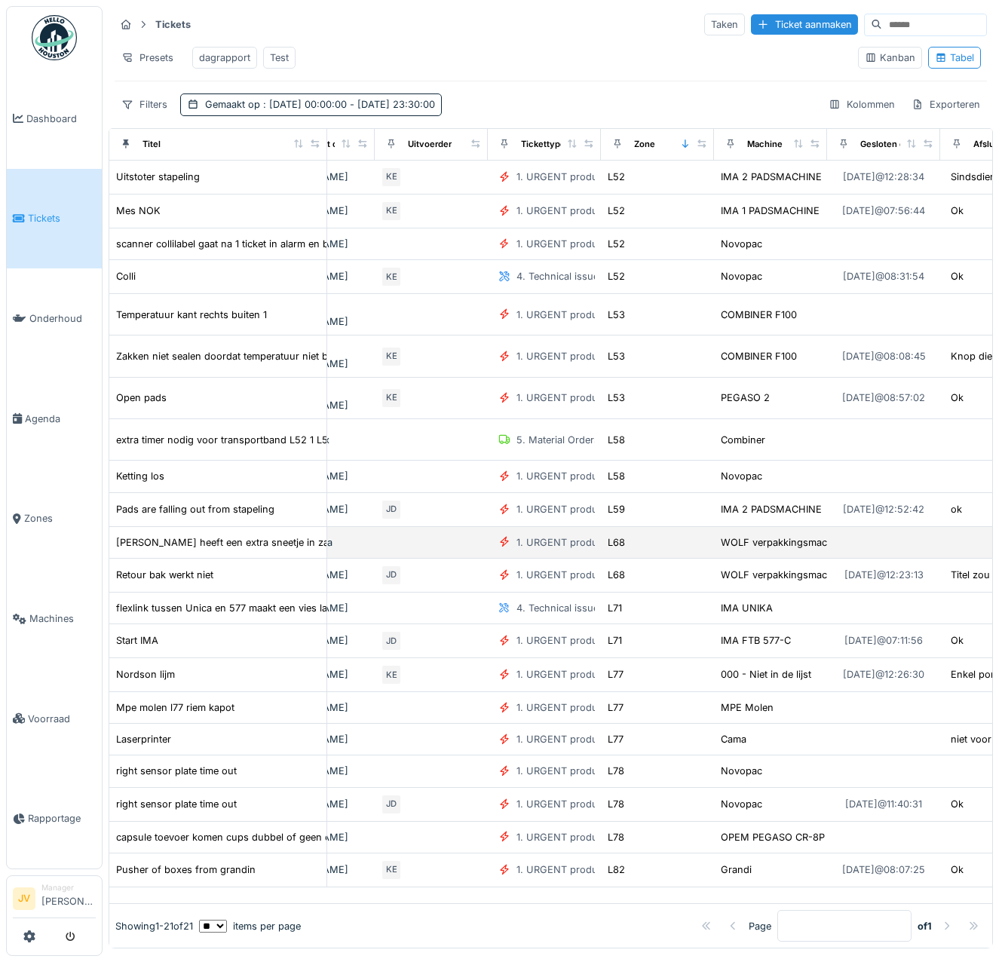
scroll to position [4, 0]
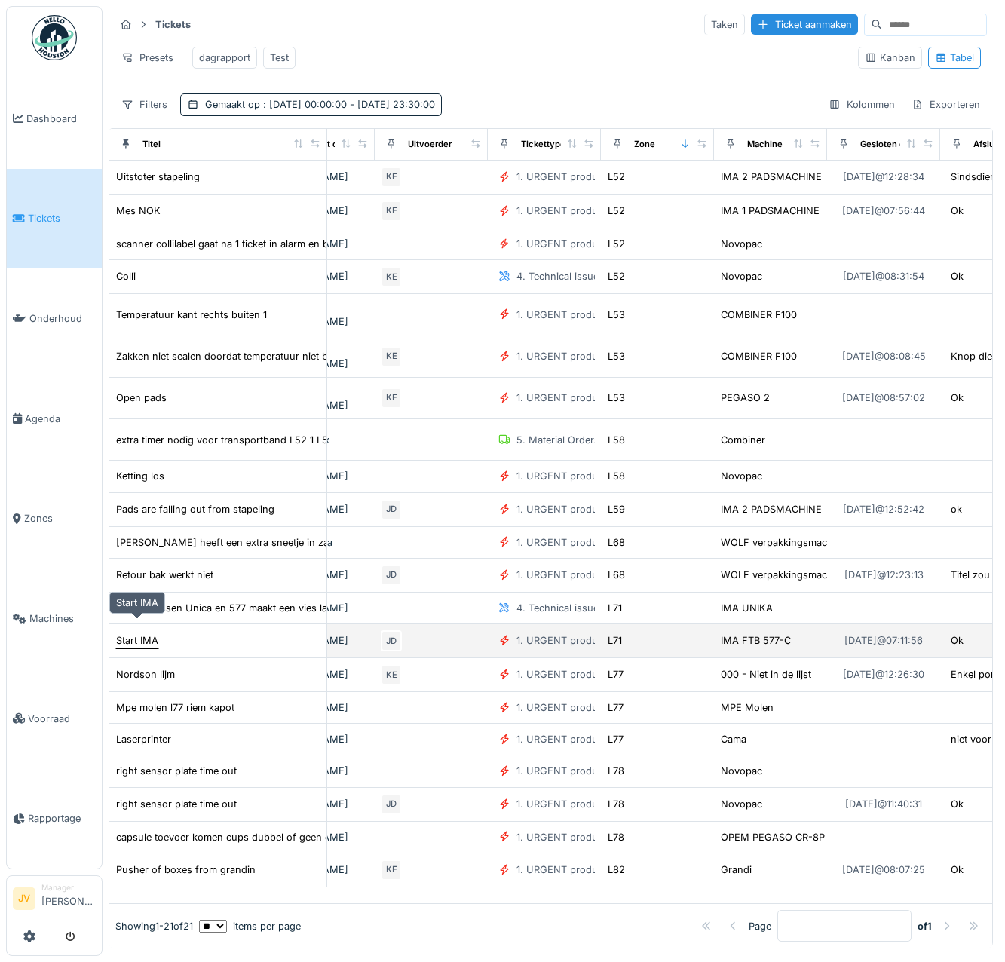
click at [129, 633] on div "Start IMA" at bounding box center [137, 640] width 42 height 14
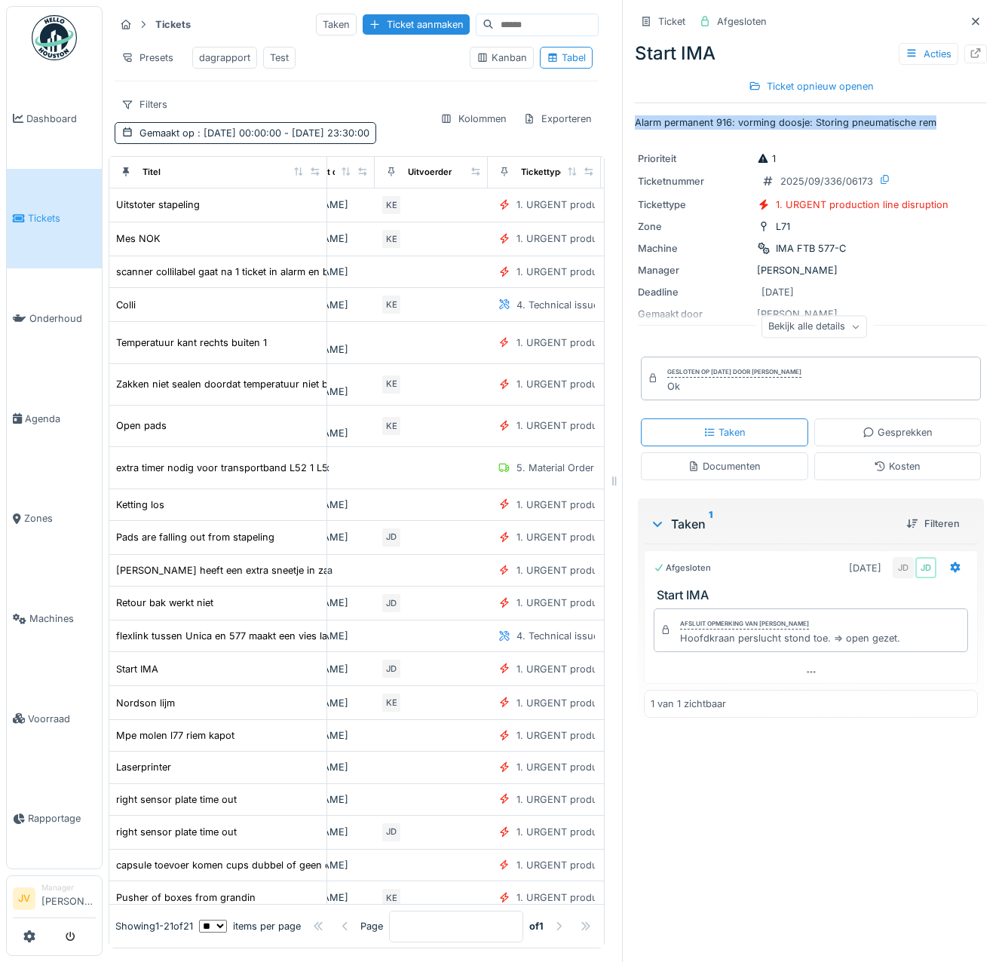
drag, startPoint x: 621, startPoint y: 116, endPoint x: 939, endPoint y: 124, distance: 317.5
click at [939, 124] on div "Ticket Afgesloten Start IMA Acties Ticket opnieuw openen Alarm permanent 916: v…" at bounding box center [810, 481] width 377 height 962
copy p "Alarm permanent 916: vorming doosje: Storing pneumatische rem"
click at [711, 652] on div "Afsluit opmerking van Jasper De wit Hoofdkraan perslucht stond toe. => open gez…" at bounding box center [811, 631] width 334 height 59
drag, startPoint x: 668, startPoint y: 635, endPoint x: 899, endPoint y: 639, distance: 230.7
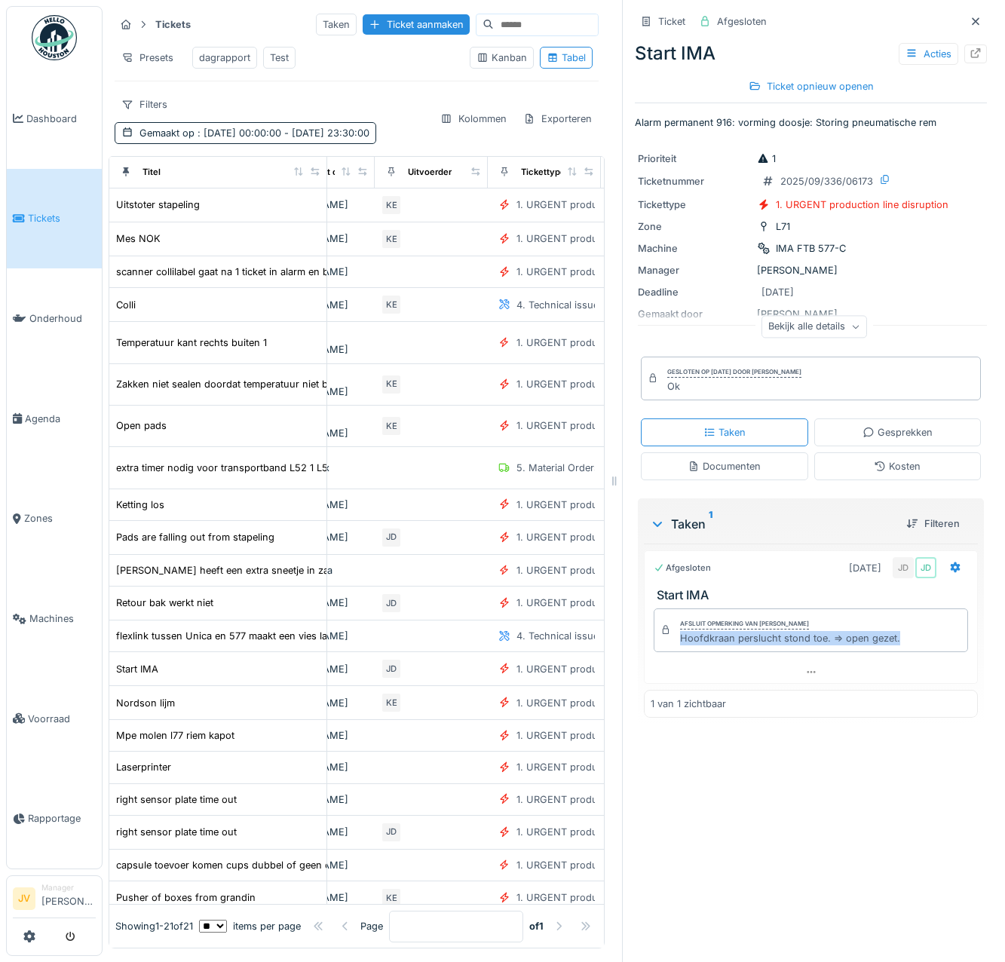
click at [899, 639] on div "Afsluit opmerking van Jasper De wit Hoofdkraan perslucht stond toe. => open gez…" at bounding box center [811, 630] width 314 height 44
copy div "Hoofdkraan perslucht stond toe. => open gezet."
click at [969, 18] on icon at bounding box center [975, 22] width 12 height 10
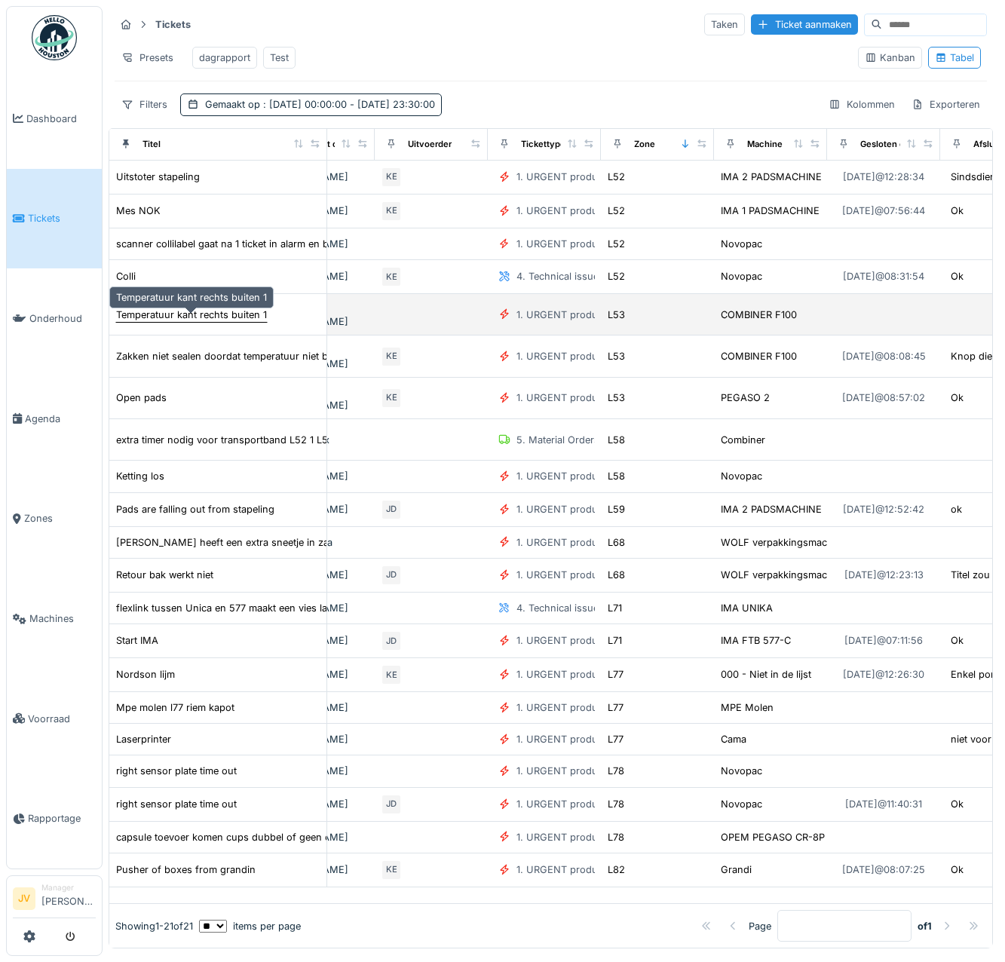
click at [198, 317] on div "Temperatuur kant rechts buiten 1" at bounding box center [191, 315] width 151 height 14
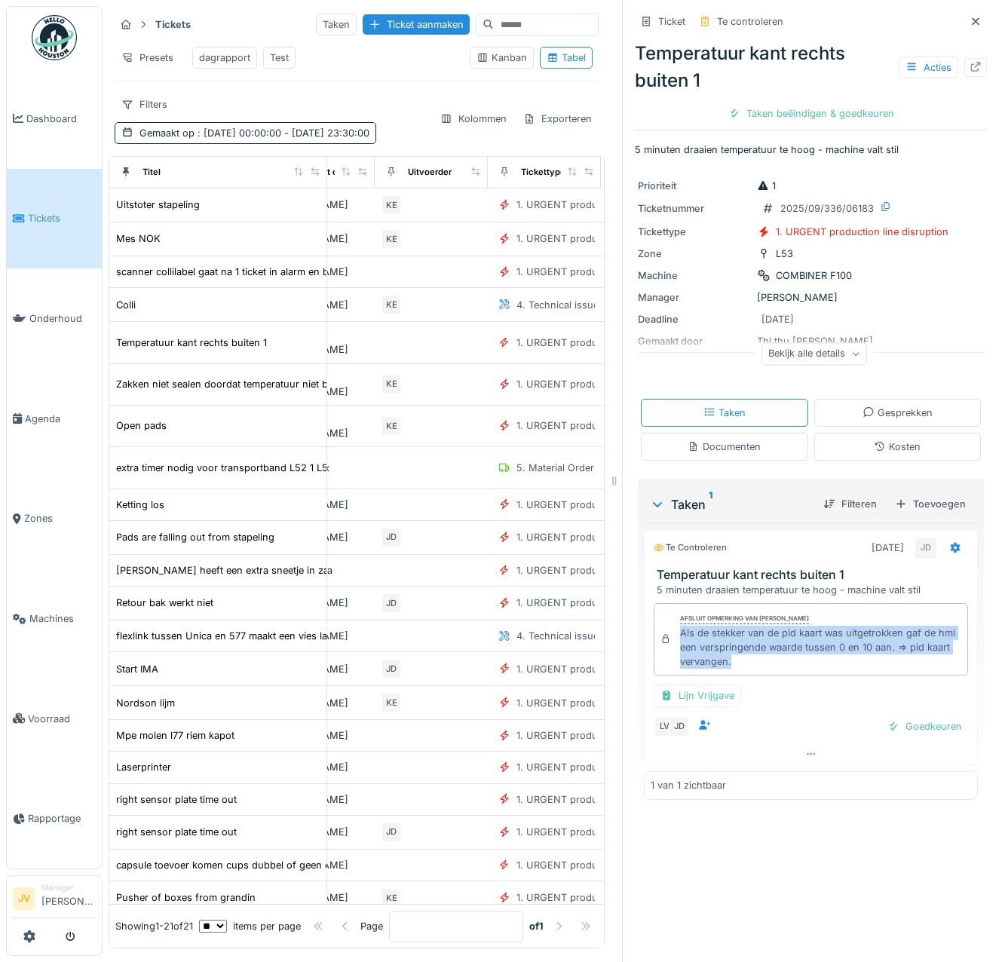
drag, startPoint x: 669, startPoint y: 629, endPoint x: 766, endPoint y: 654, distance: 99.7
click at [766, 654] on div "Als de stekker van de pid kaart was uitgetrokken gaf de hmi een verspringende w…" at bounding box center [820, 648] width 281 height 44
copy div "Als de stekker van de pid kaart was uitgetrokken gaf de hmi een verspringende w…"
click at [969, 17] on icon at bounding box center [975, 22] width 12 height 10
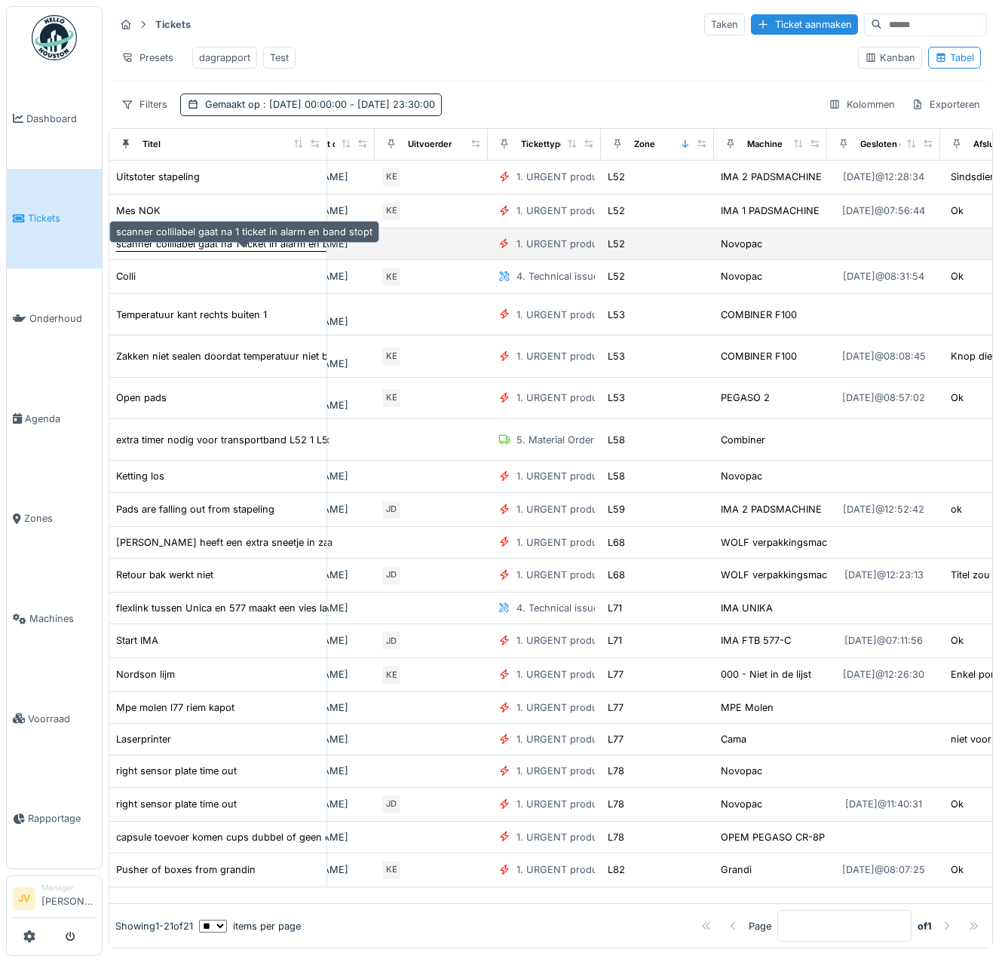
click at [248, 251] on div "scanner collilabel gaat na 1 ticket in alarm en band stopt" at bounding box center [244, 244] width 256 height 14
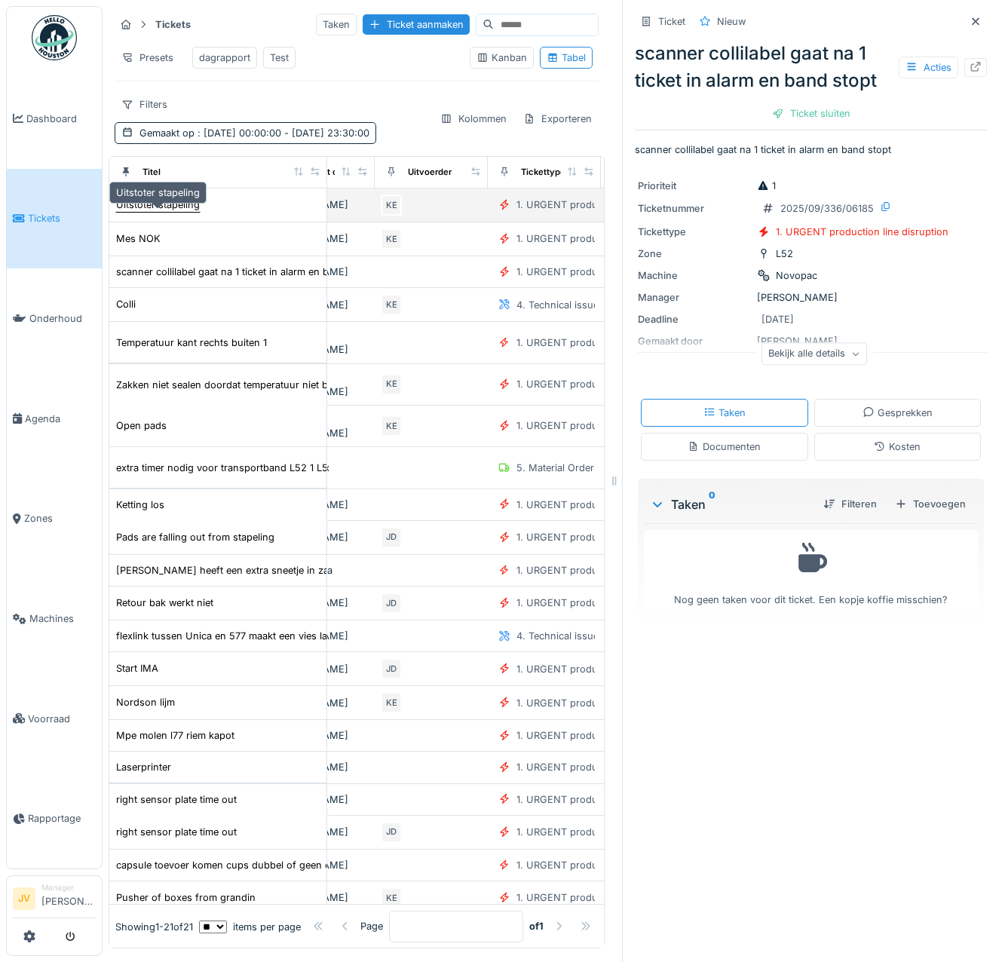
click at [167, 212] on div "Uitstoter stapeling" at bounding box center [158, 205] width 84 height 14
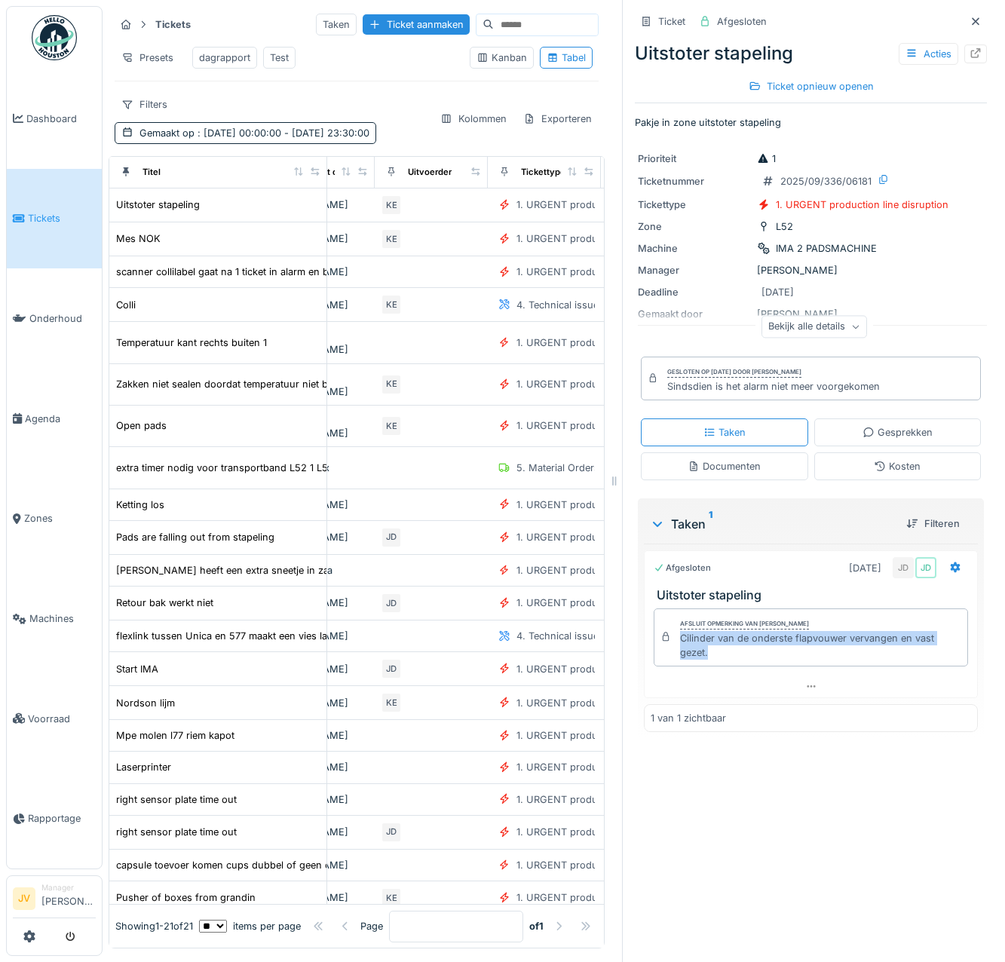
drag, startPoint x: 668, startPoint y: 642, endPoint x: 726, endPoint y: 666, distance: 62.6
click at [726, 666] on div "Afsluit opmerking van Jasper De wit Cilinder van de onderste flapvouwer vervang…" at bounding box center [811, 637] width 314 height 59
copy div "Cilinder van de onderste flapvouwer vervangen en vast gezet."
click at [690, 468] on div "Documenten" at bounding box center [724, 466] width 73 height 14
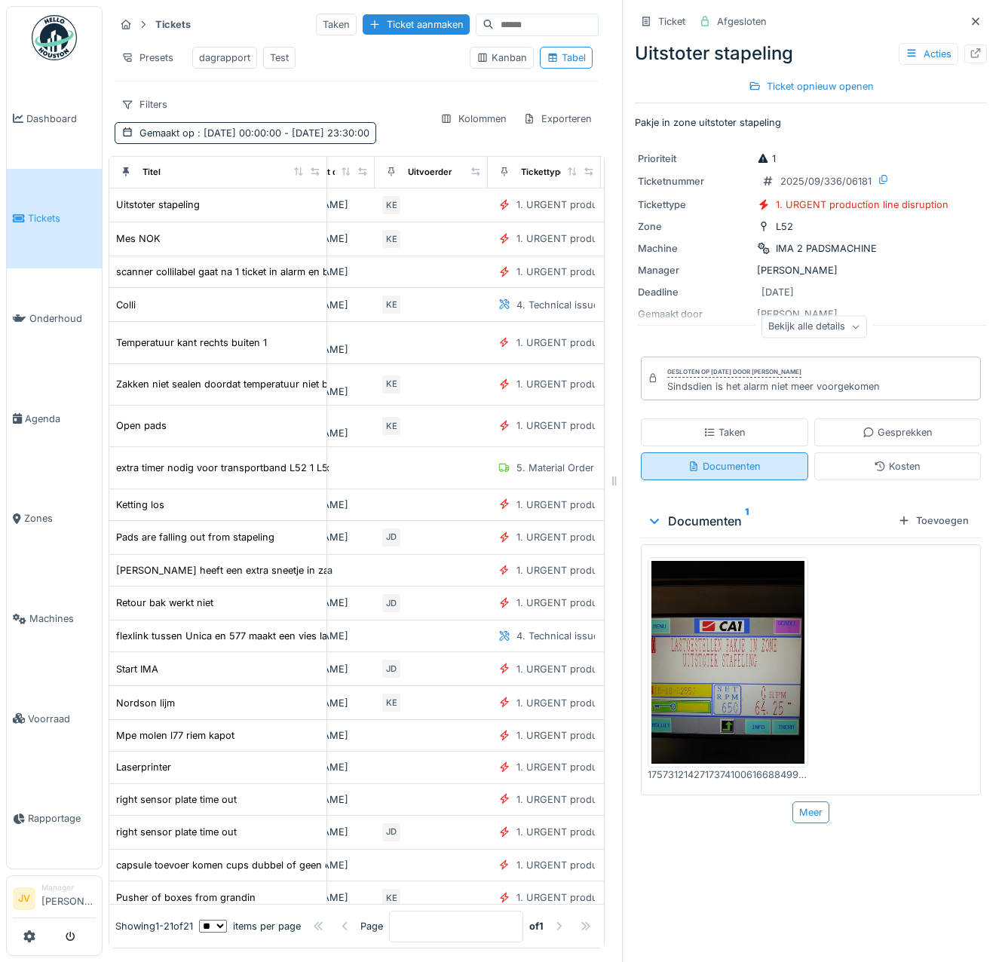
scroll to position [11, 0]
click at [709, 622] on img at bounding box center [727, 663] width 153 height 204
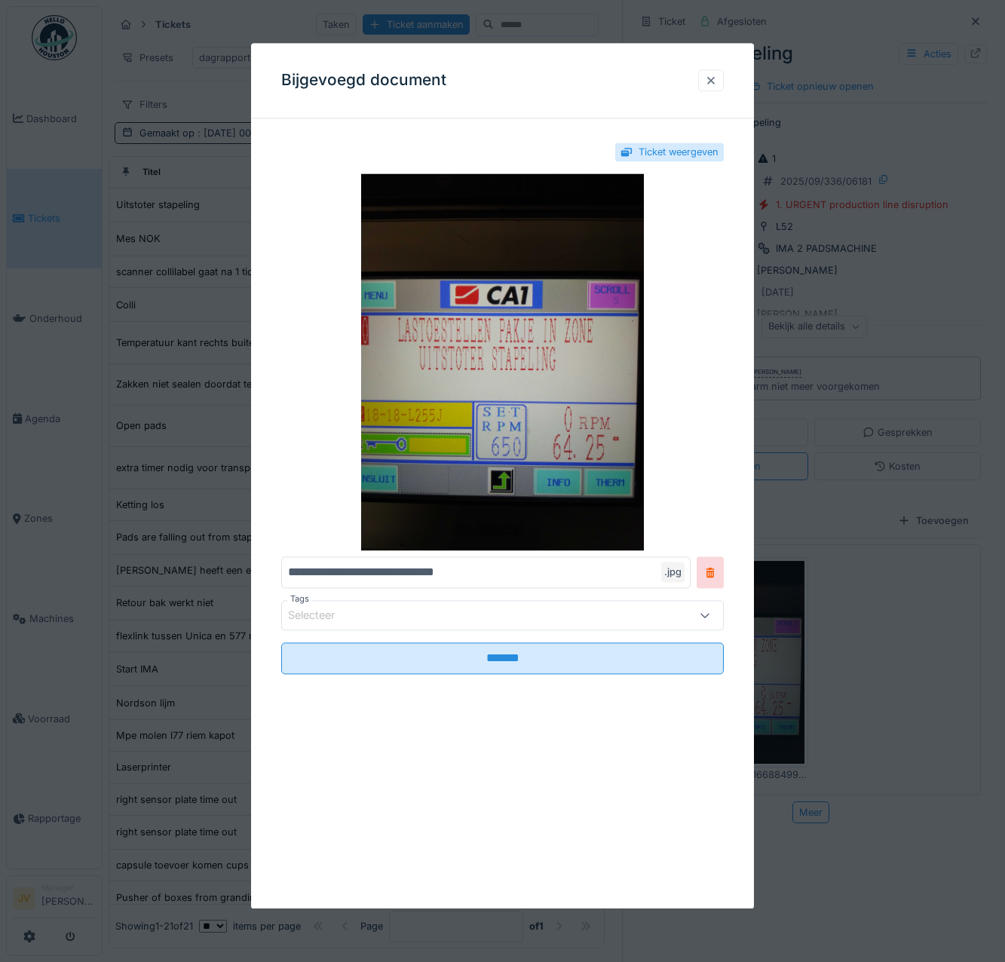
click at [717, 85] on div at bounding box center [711, 80] width 12 height 14
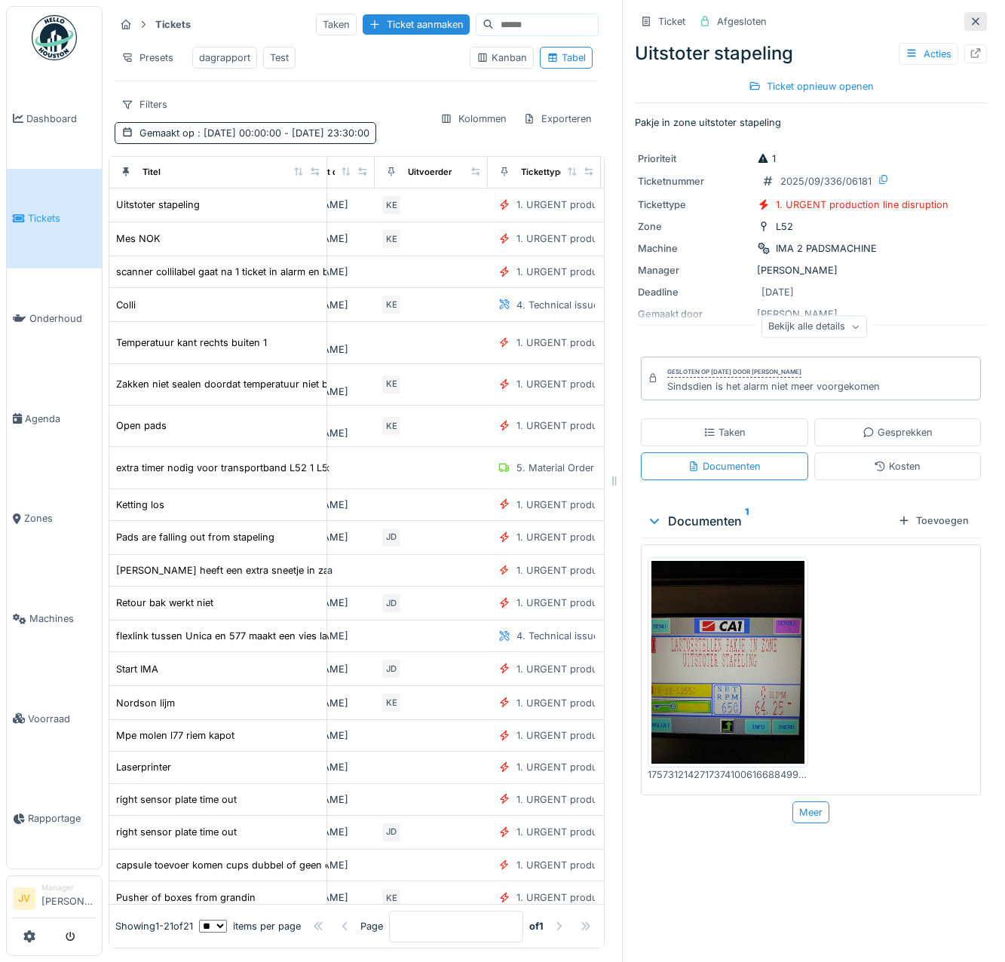
click at [969, 17] on icon at bounding box center [975, 22] width 12 height 10
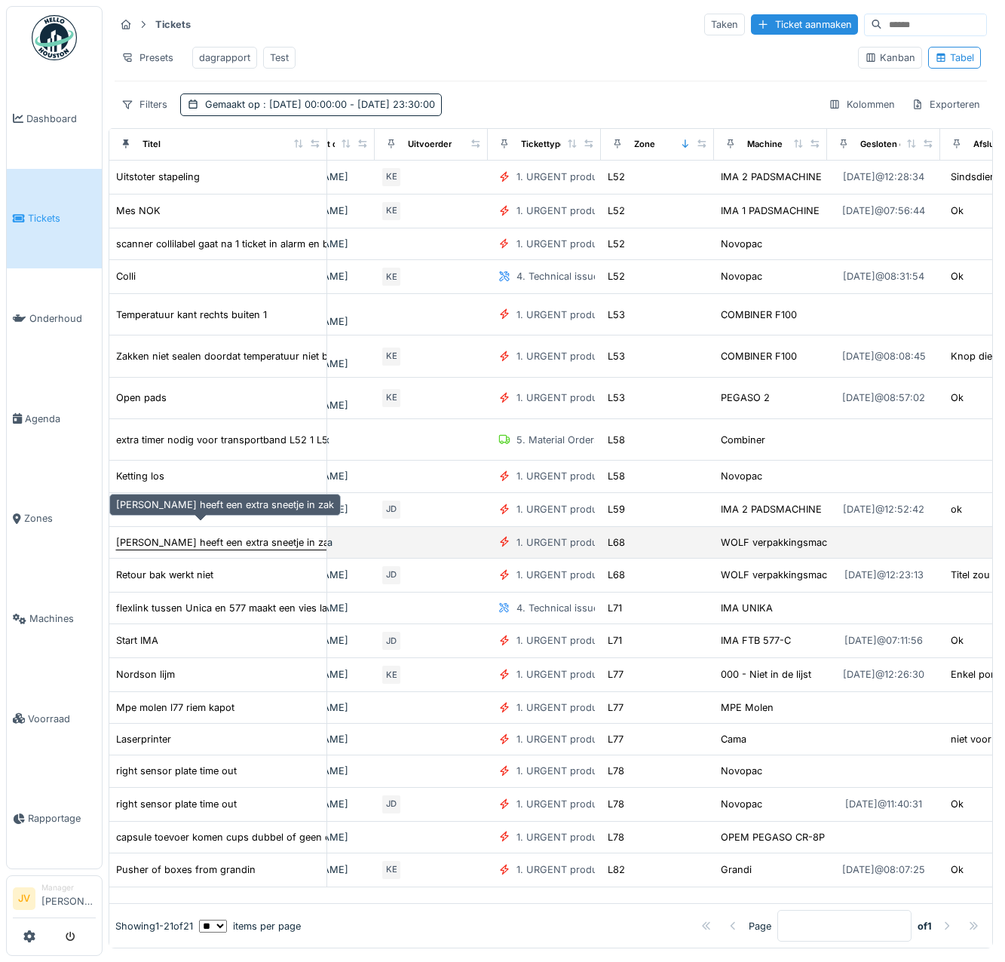
click at [213, 535] on div "Ventiel heeft een extra sneetje in zak" at bounding box center [225, 542] width 218 height 14
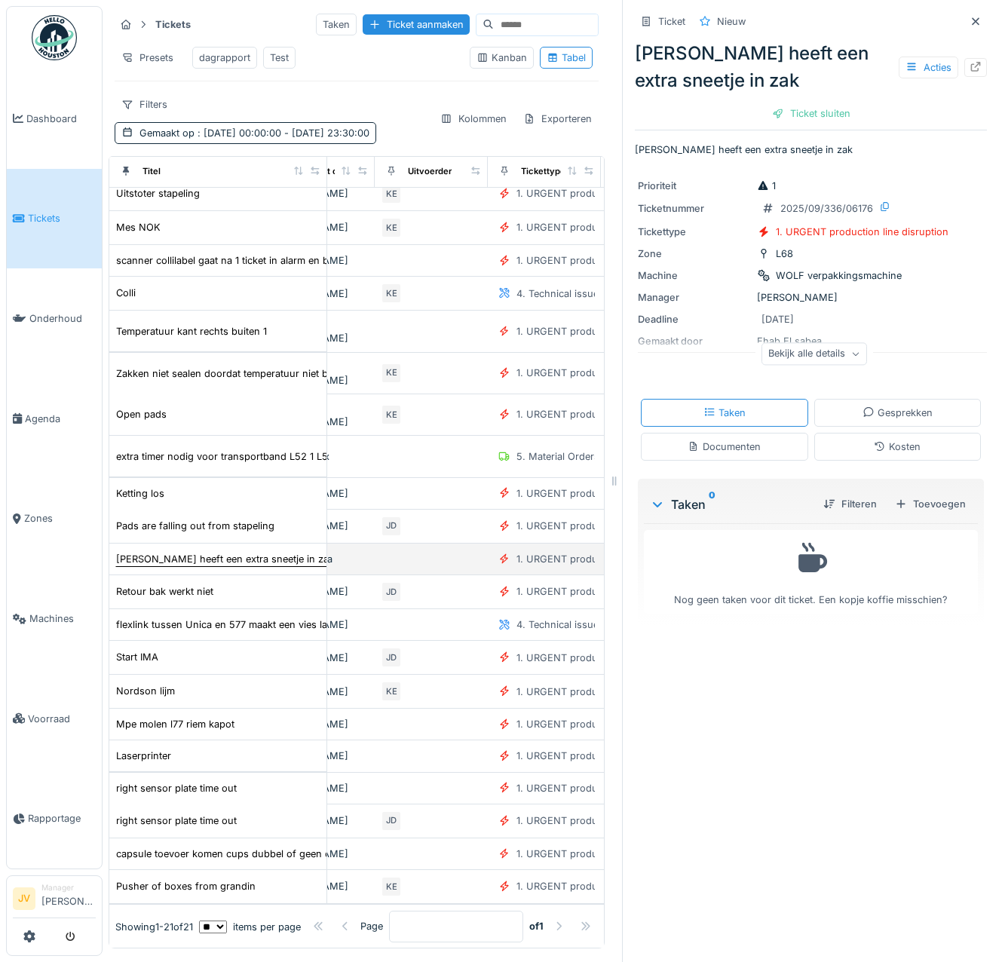
scroll to position [20, 674]
click at [972, 23] on icon at bounding box center [976, 21] width 8 height 8
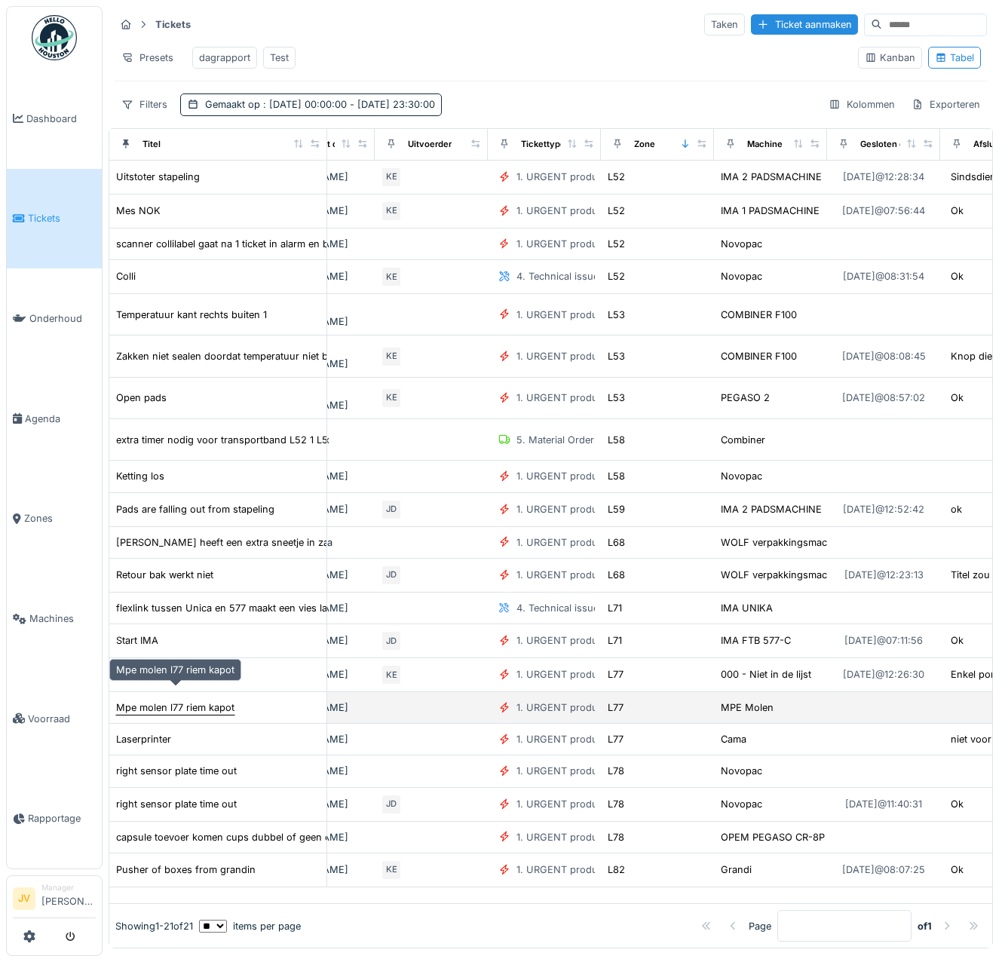
click at [200, 700] on div "Mpe molen l77 riem kapot" at bounding box center [175, 707] width 118 height 14
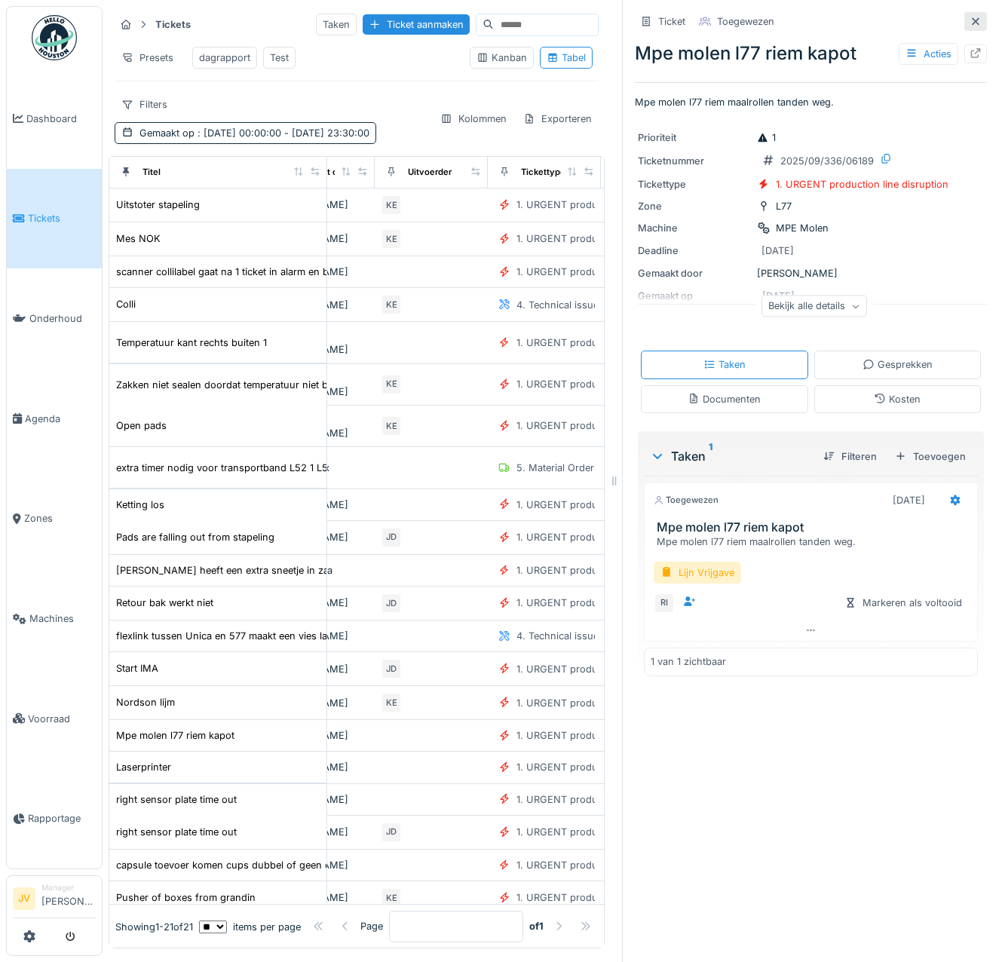
click at [972, 20] on icon at bounding box center [976, 21] width 8 height 8
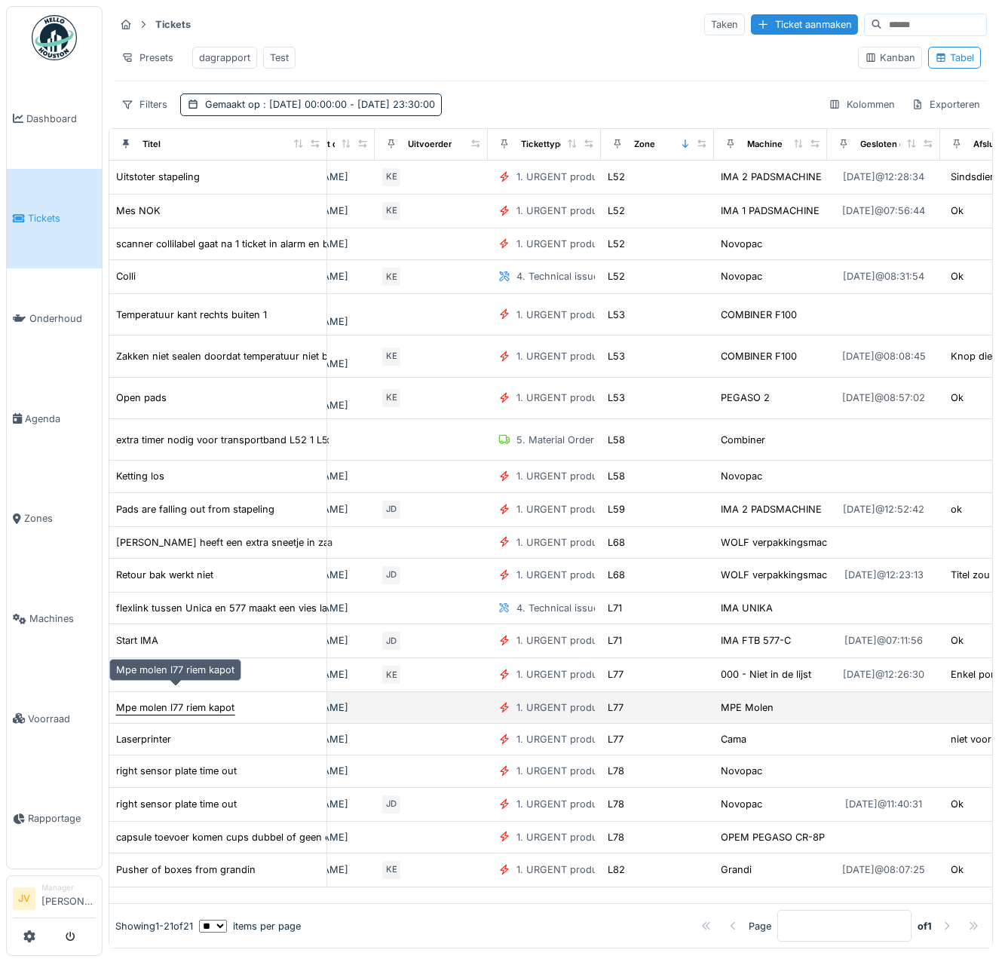
click at [174, 700] on div "Mpe molen l77 riem kapot" at bounding box center [175, 707] width 118 height 14
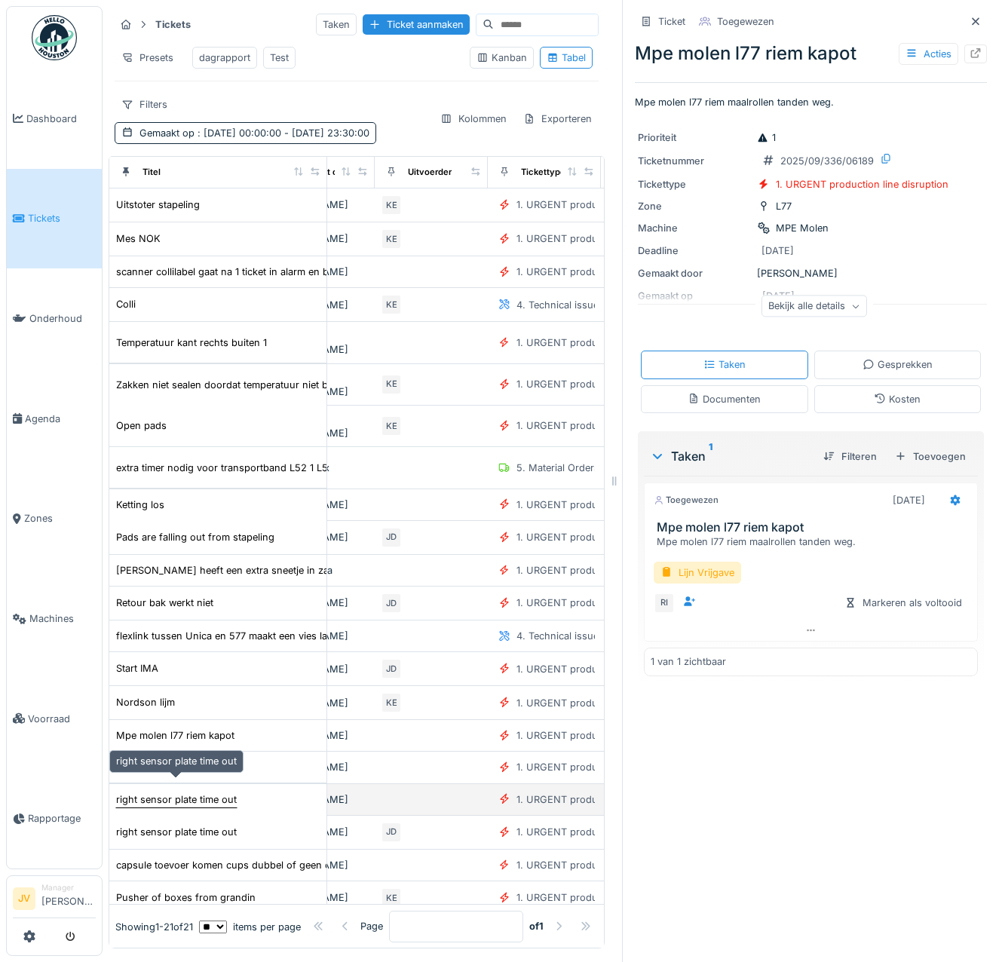
click at [161, 792] on div "right sensor plate time out" at bounding box center [176, 799] width 121 height 14
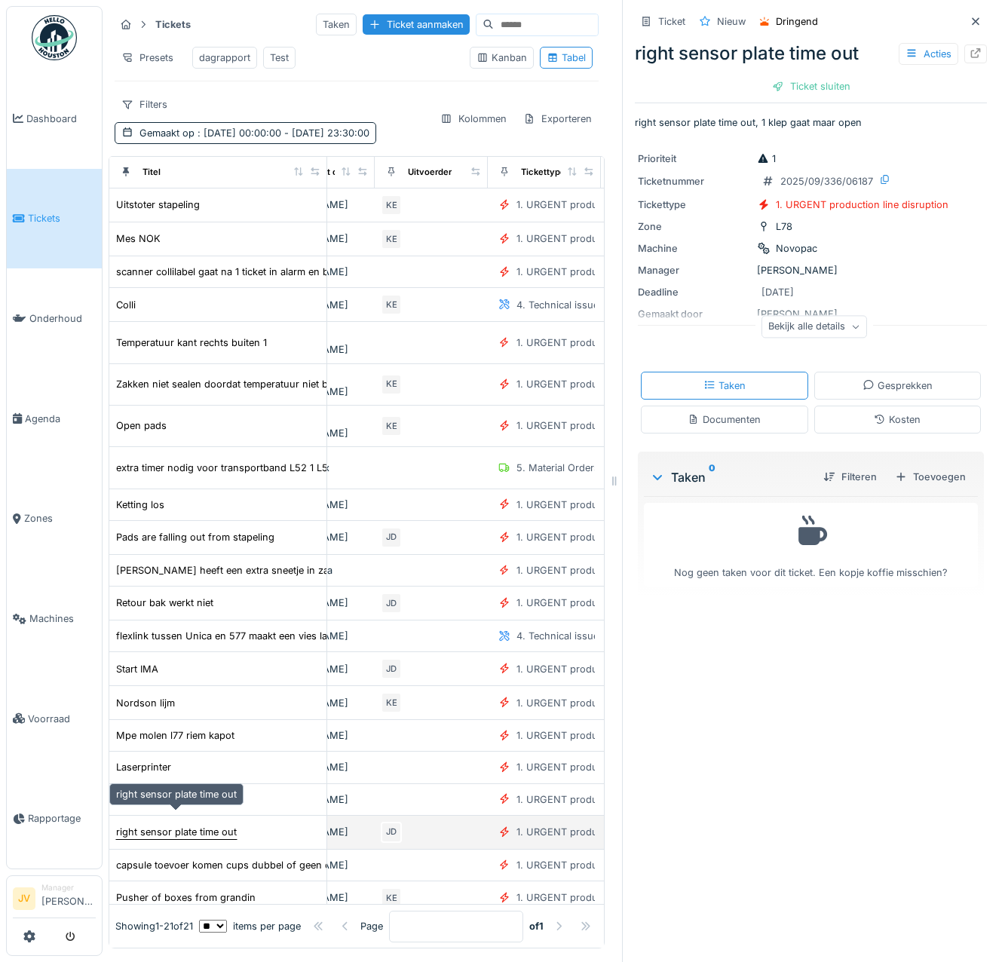
click at [173, 825] on div "right sensor plate time out" at bounding box center [176, 832] width 121 height 14
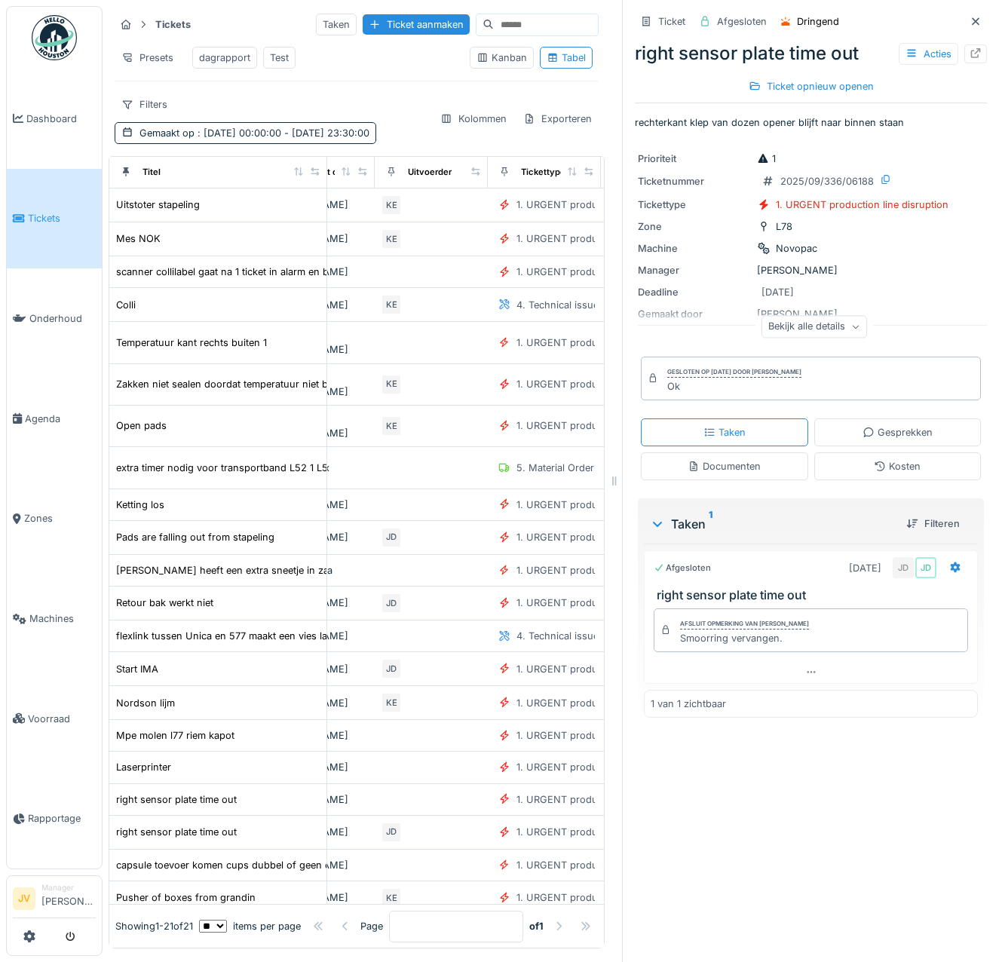
scroll to position [11, 0]
click at [969, 17] on icon at bounding box center [975, 22] width 12 height 10
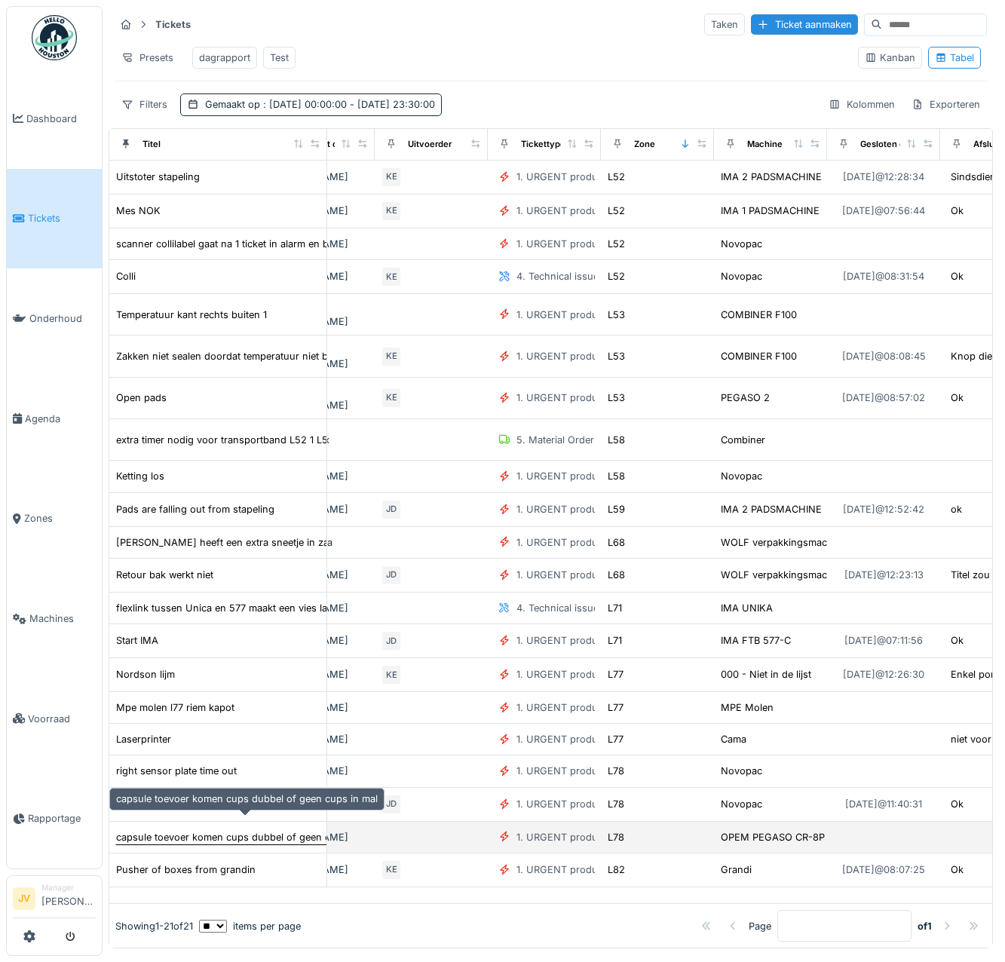
click at [207, 830] on div "capsule toevoer komen cups dubbel of geen cups in mal" at bounding box center [247, 837] width 262 height 14
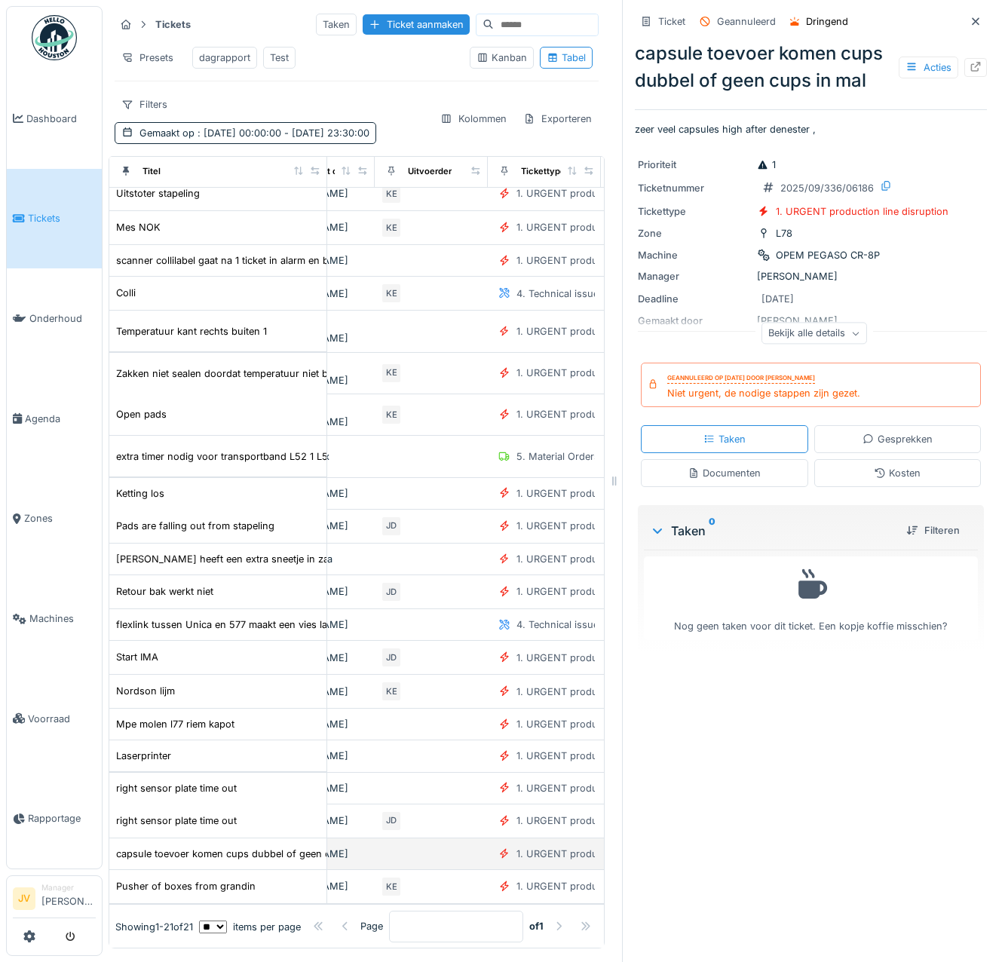
scroll to position [11, 0]
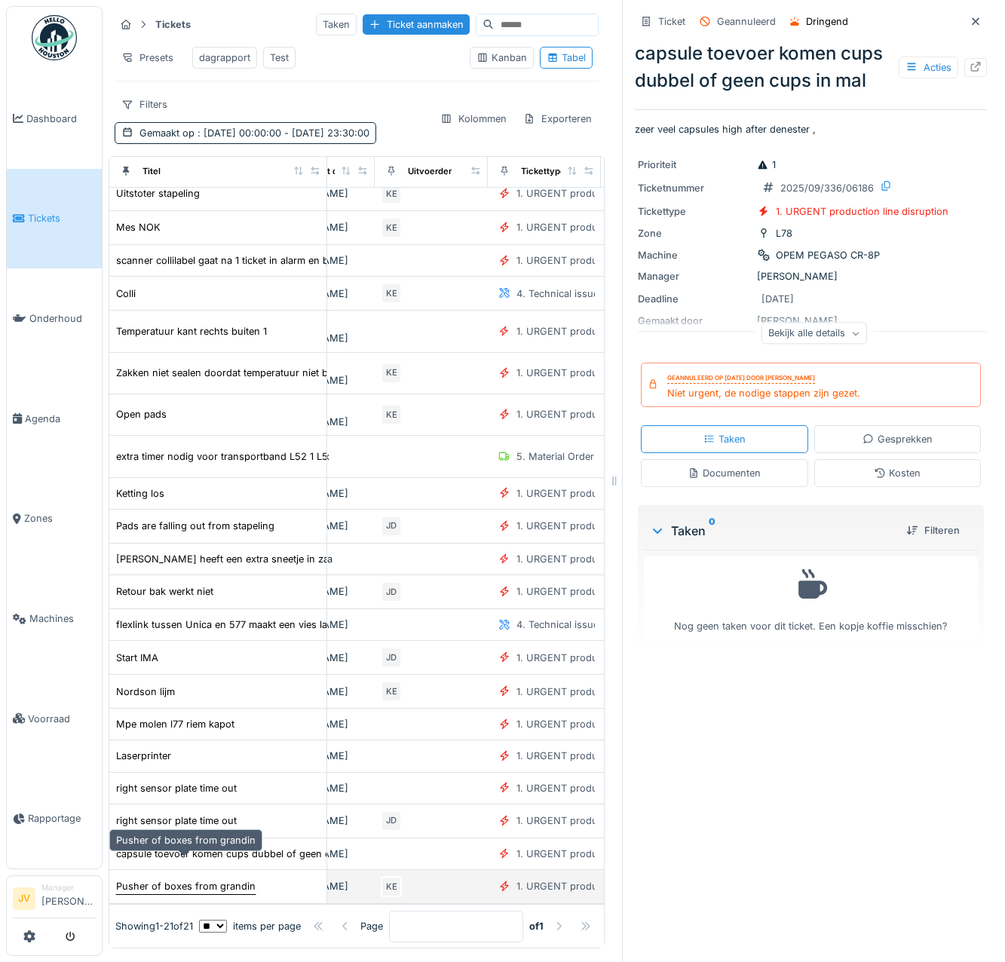
click at [238, 879] on div "Pusher of boxes from grandin" at bounding box center [185, 886] width 139 height 14
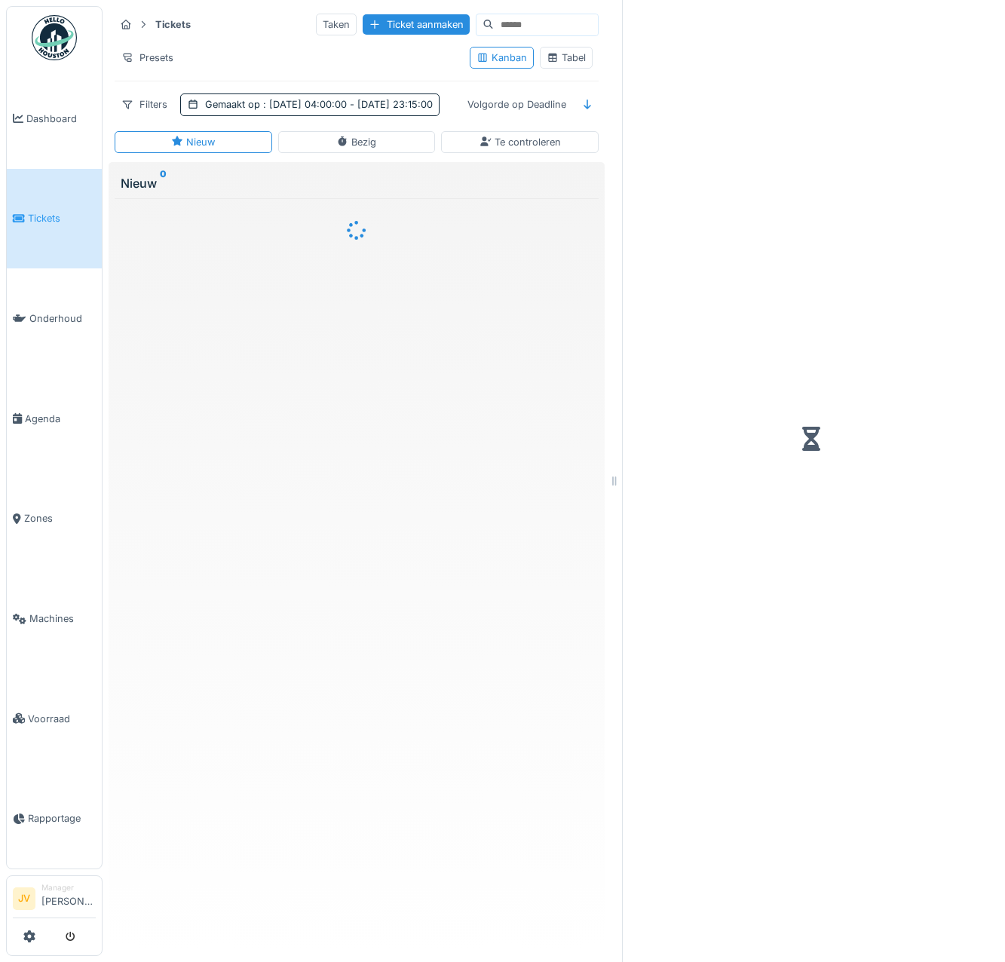
scroll to position [11, 0]
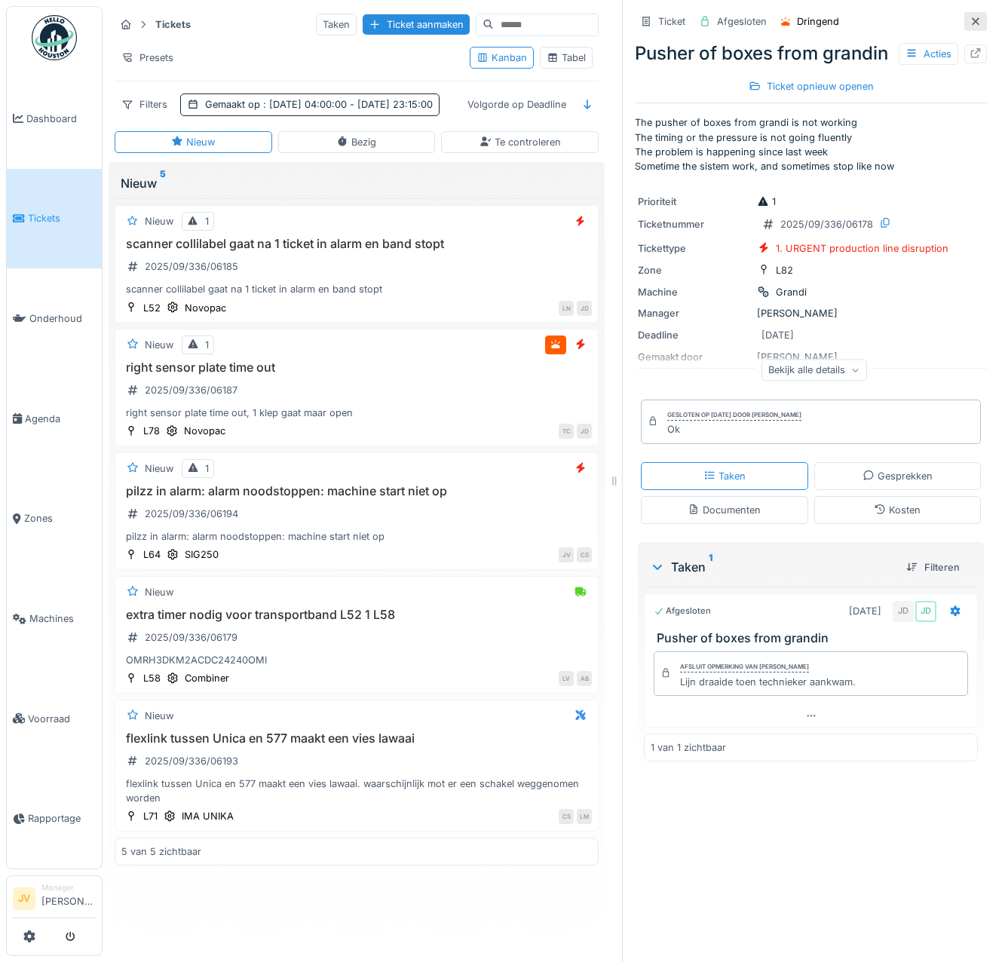
click at [972, 17] on icon at bounding box center [976, 21] width 8 height 8
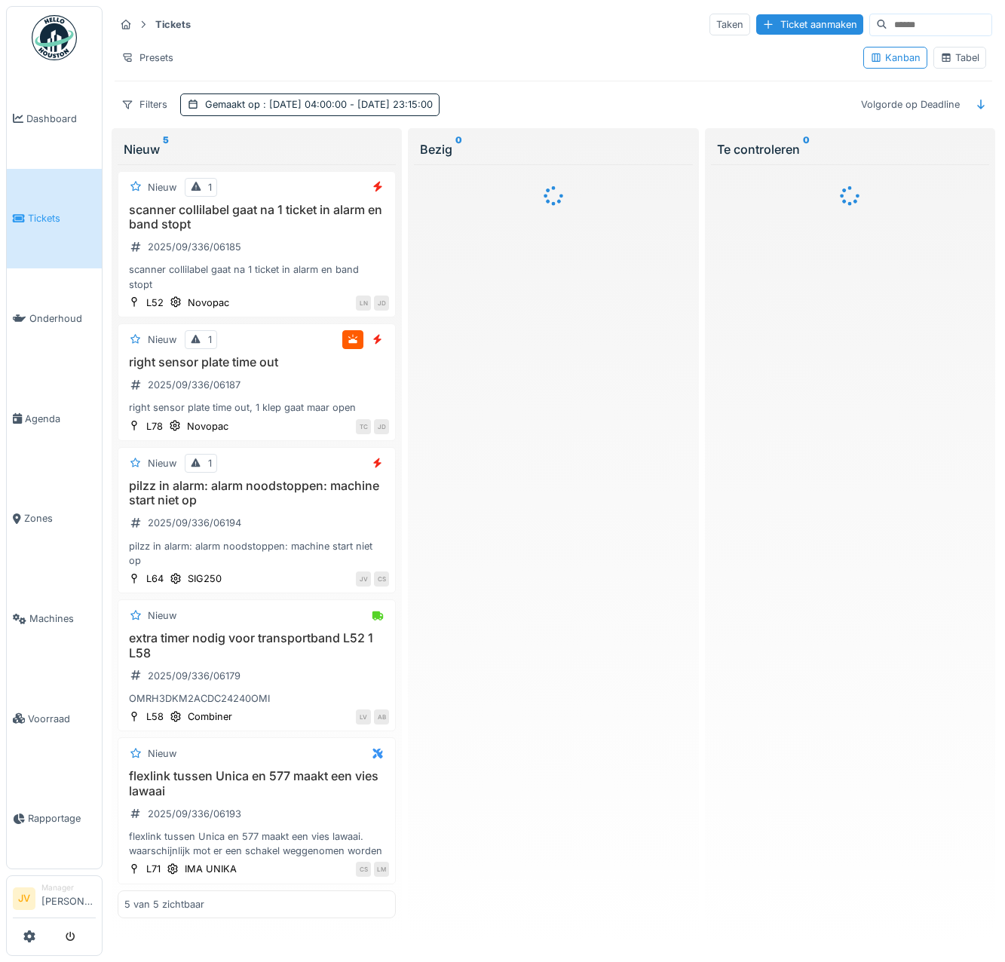
scroll to position [4, 0]
click at [308, 500] on h3 "pilzz in alarm: alarm noodstoppen: machine start niet op" at bounding box center [256, 493] width 265 height 29
